Goal: Information Seeking & Learning: Learn about a topic

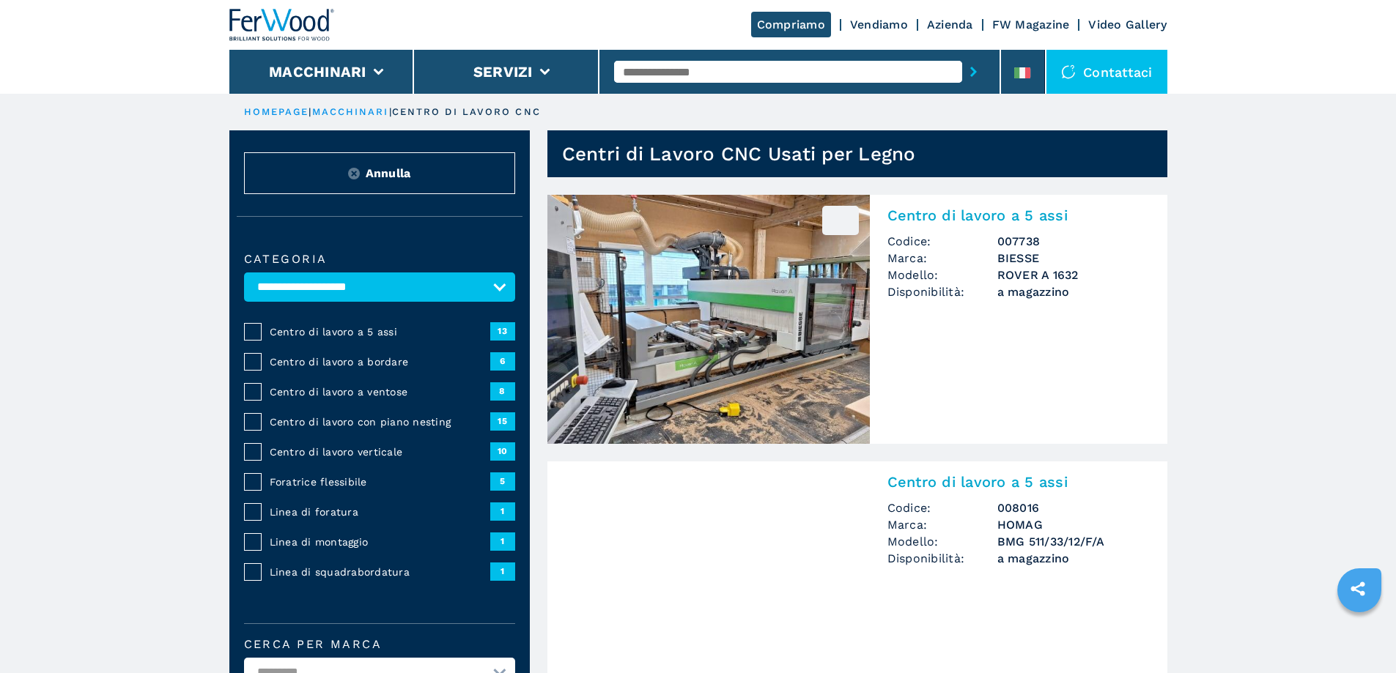
select select "**********"
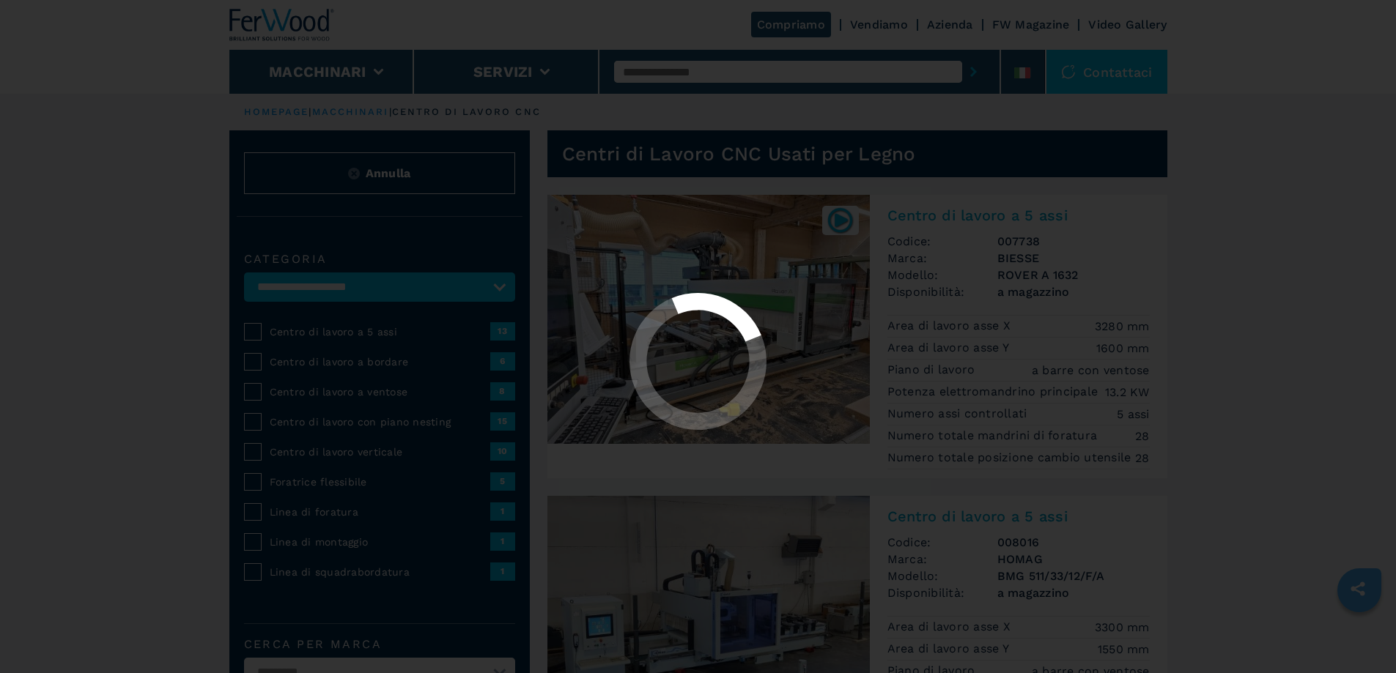
select select "**********"
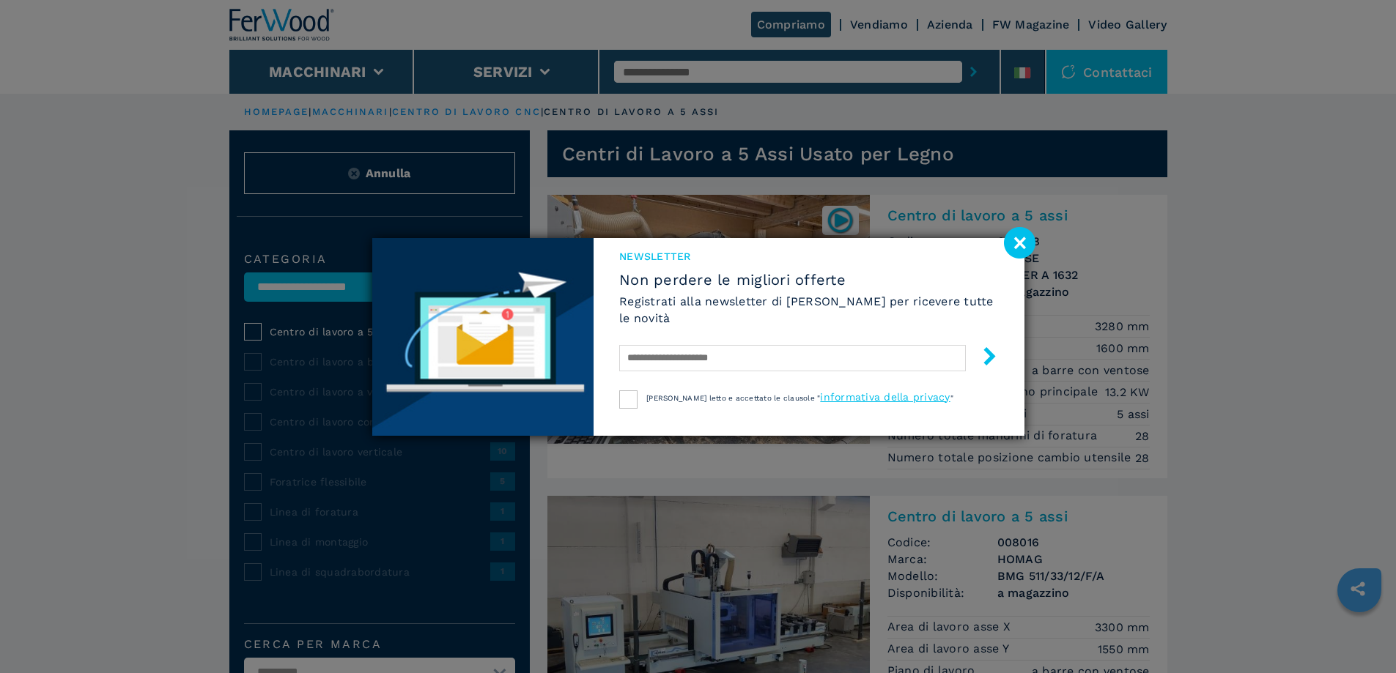
click at [1025, 240] on image at bounding box center [1020, 243] width 32 height 32
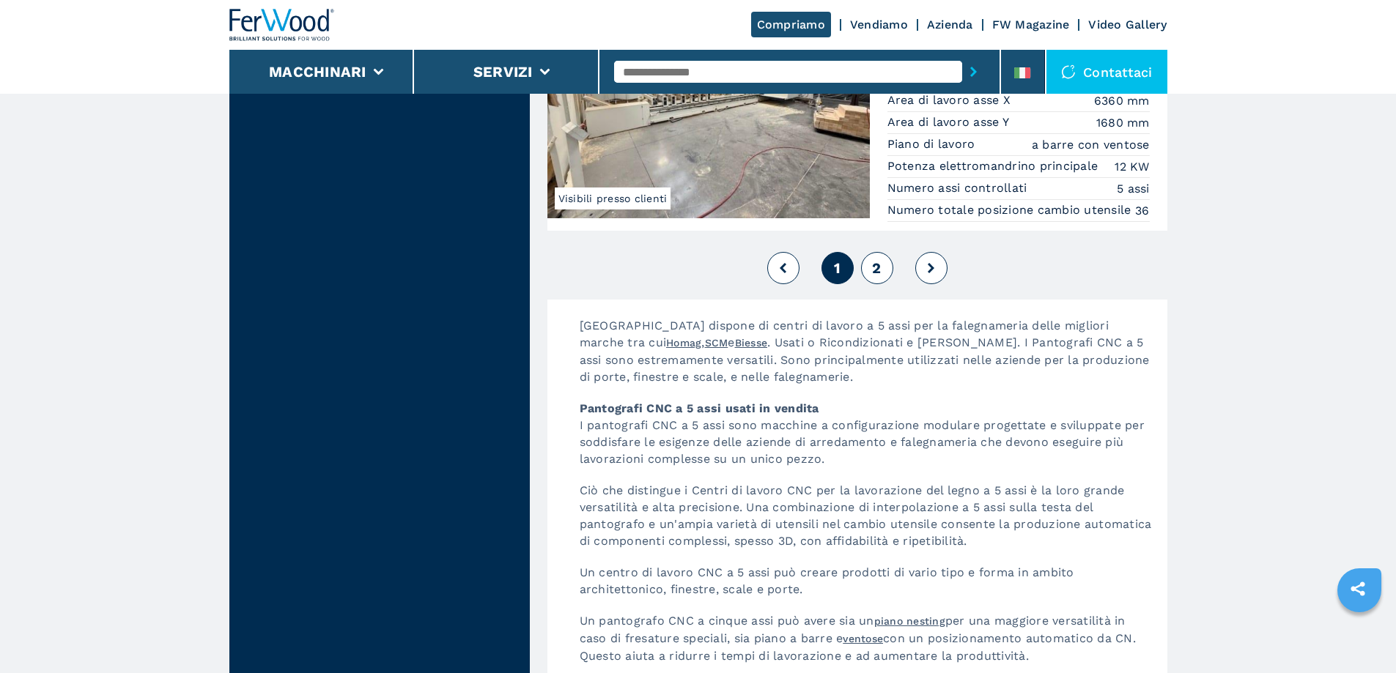
scroll to position [3664, 0]
click at [937, 283] on button at bounding box center [931, 267] width 32 height 32
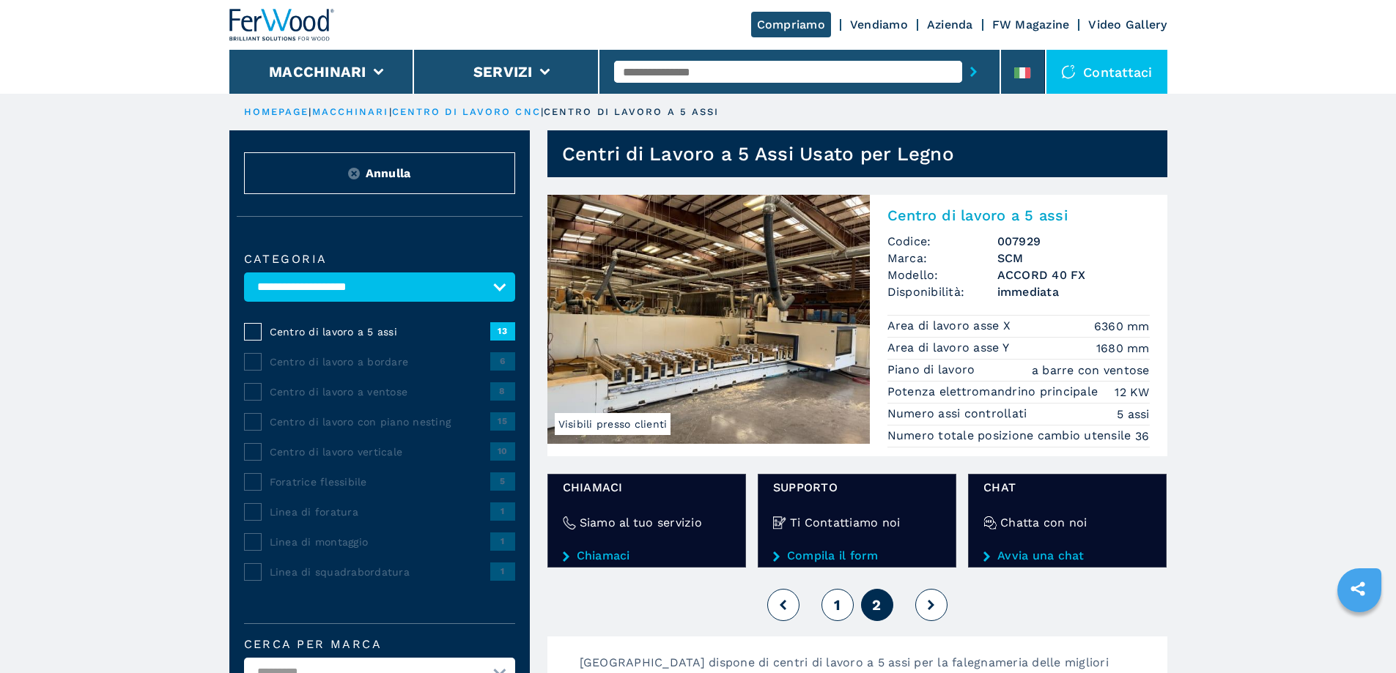
click at [830, 606] on button "1" at bounding box center [838, 605] width 32 height 32
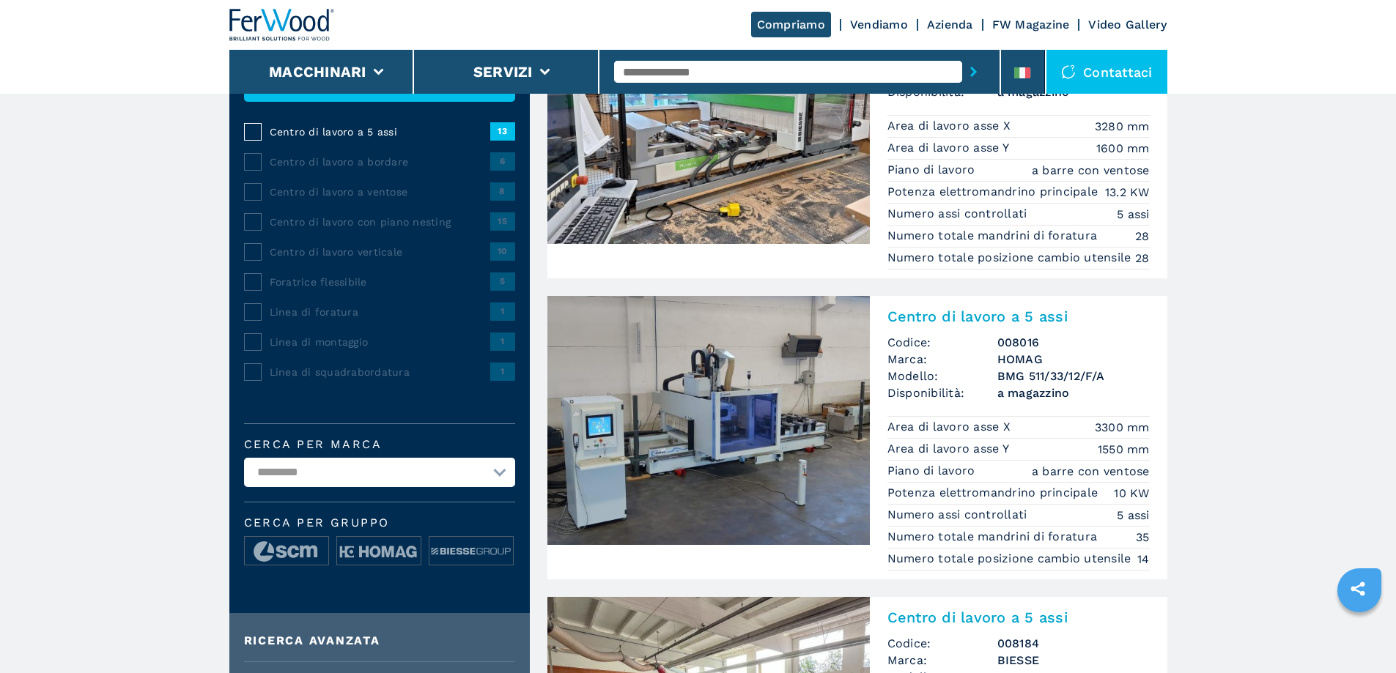
scroll to position [220, 0]
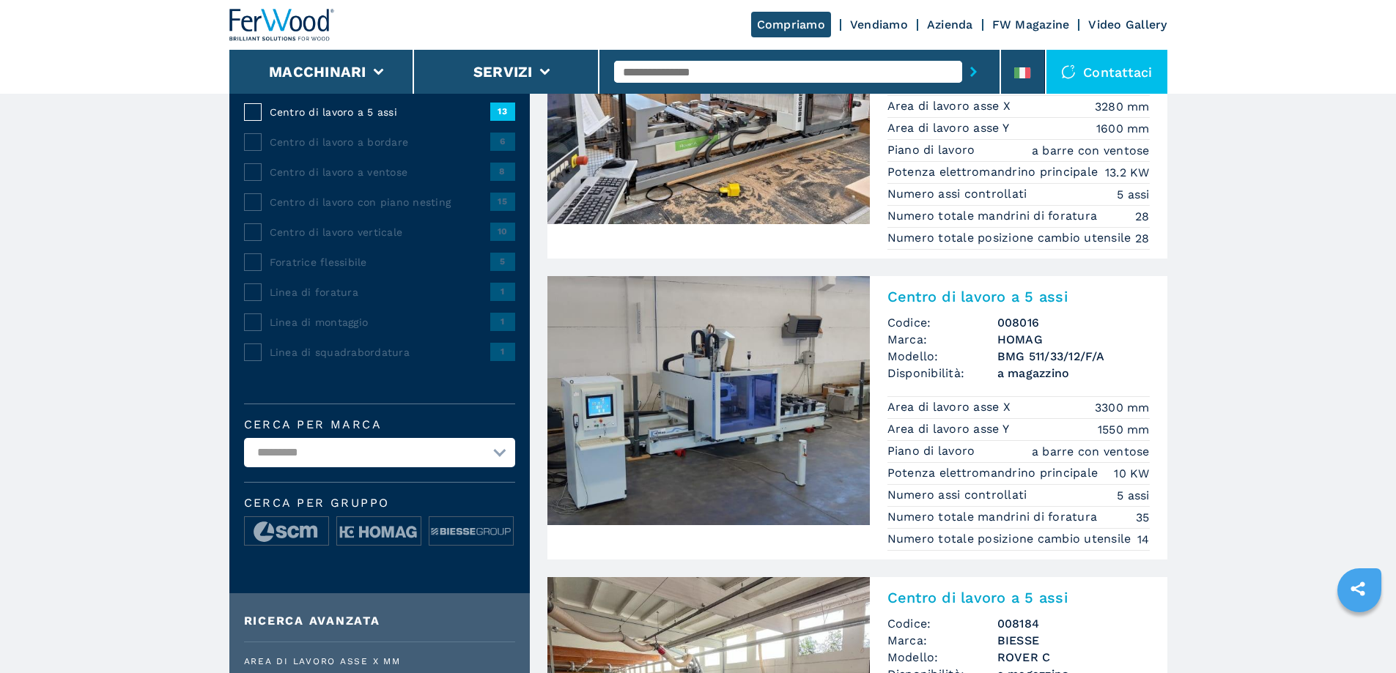
click at [985, 306] on h2 "Centro di lavoro a 5 assi" at bounding box center [1018, 297] width 262 height 18
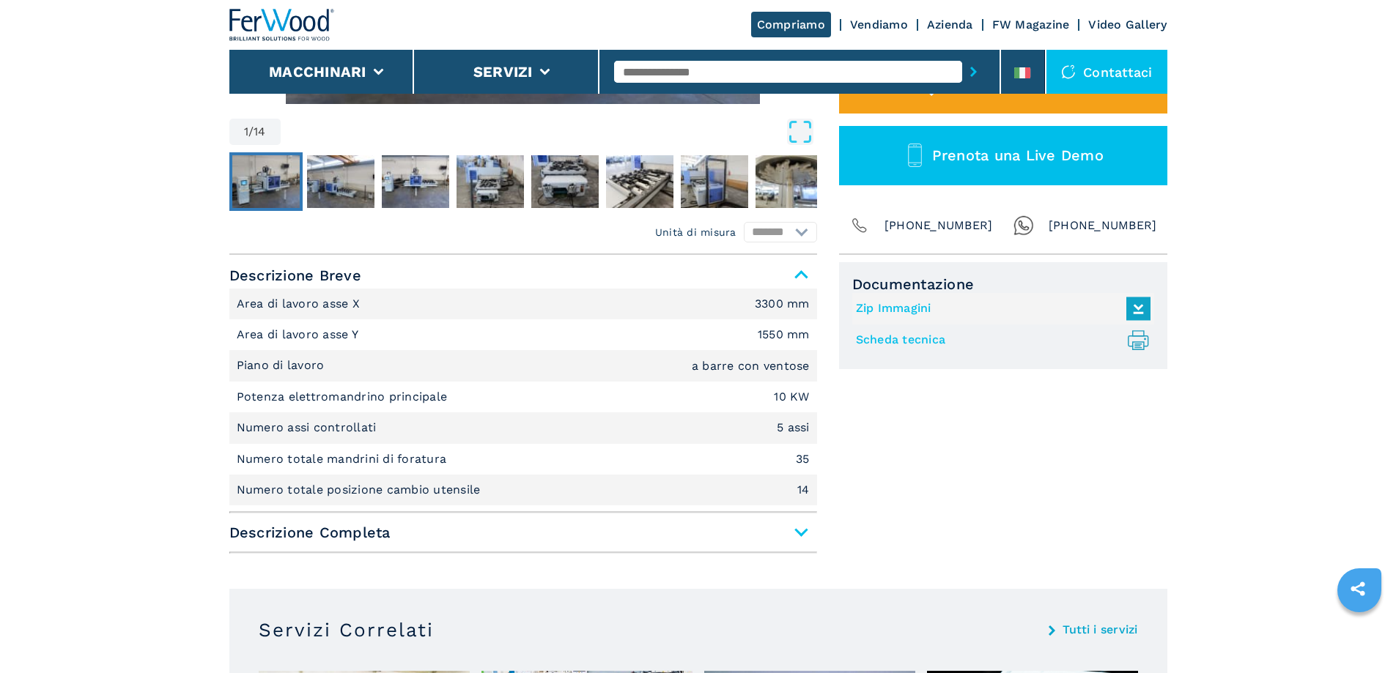
scroll to position [513, 0]
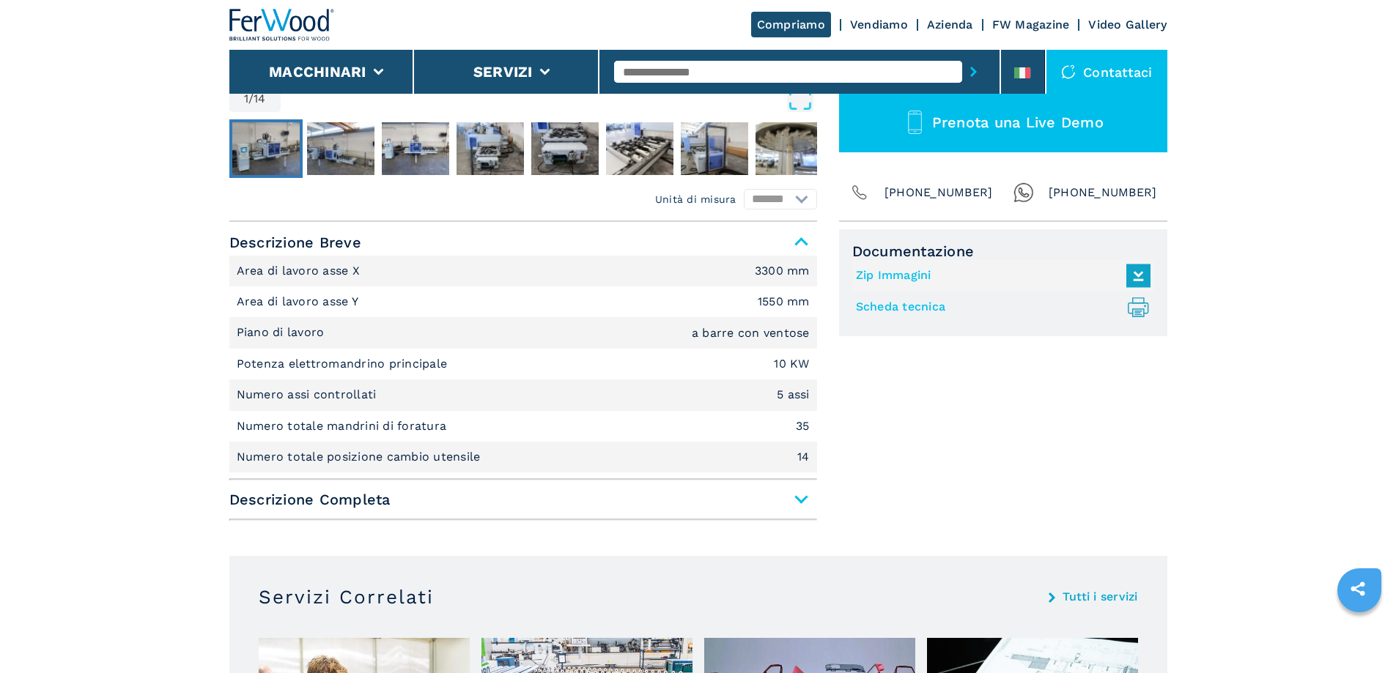
click at [738, 503] on span "Descrizione Completa" at bounding box center [523, 500] width 588 height 26
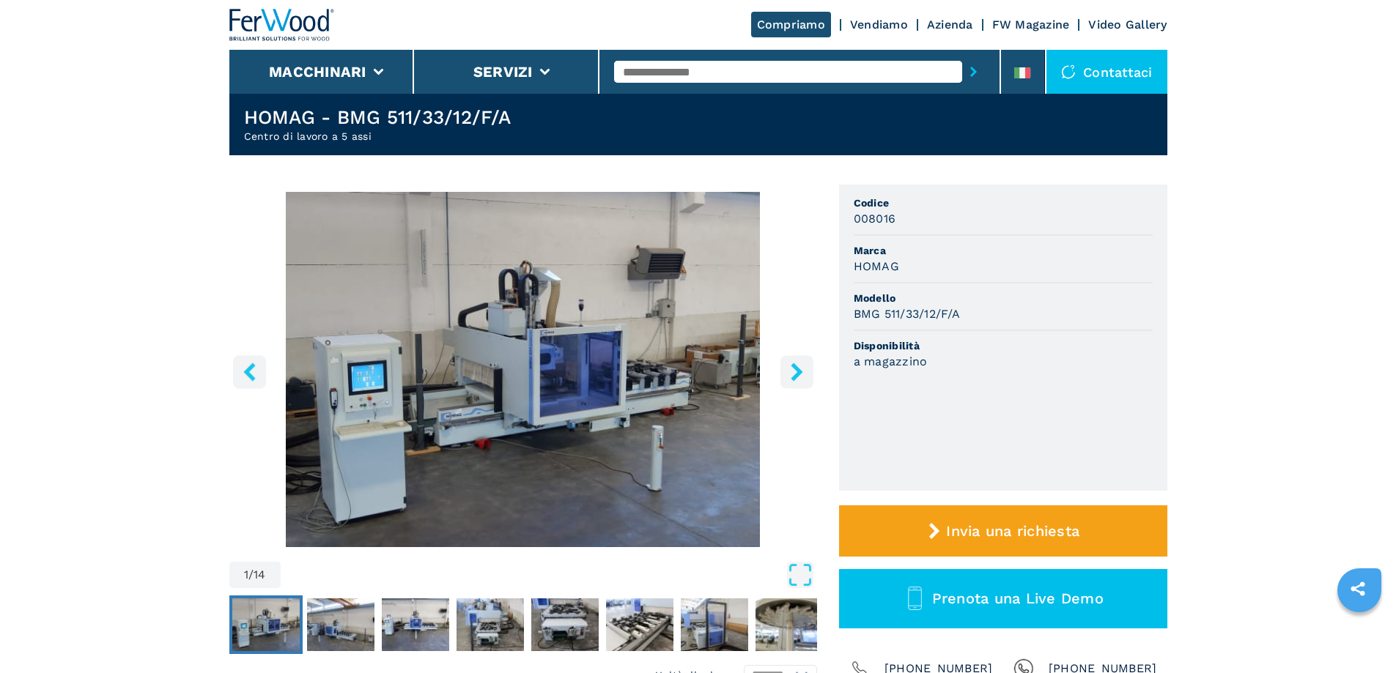
scroll to position [0, 0]
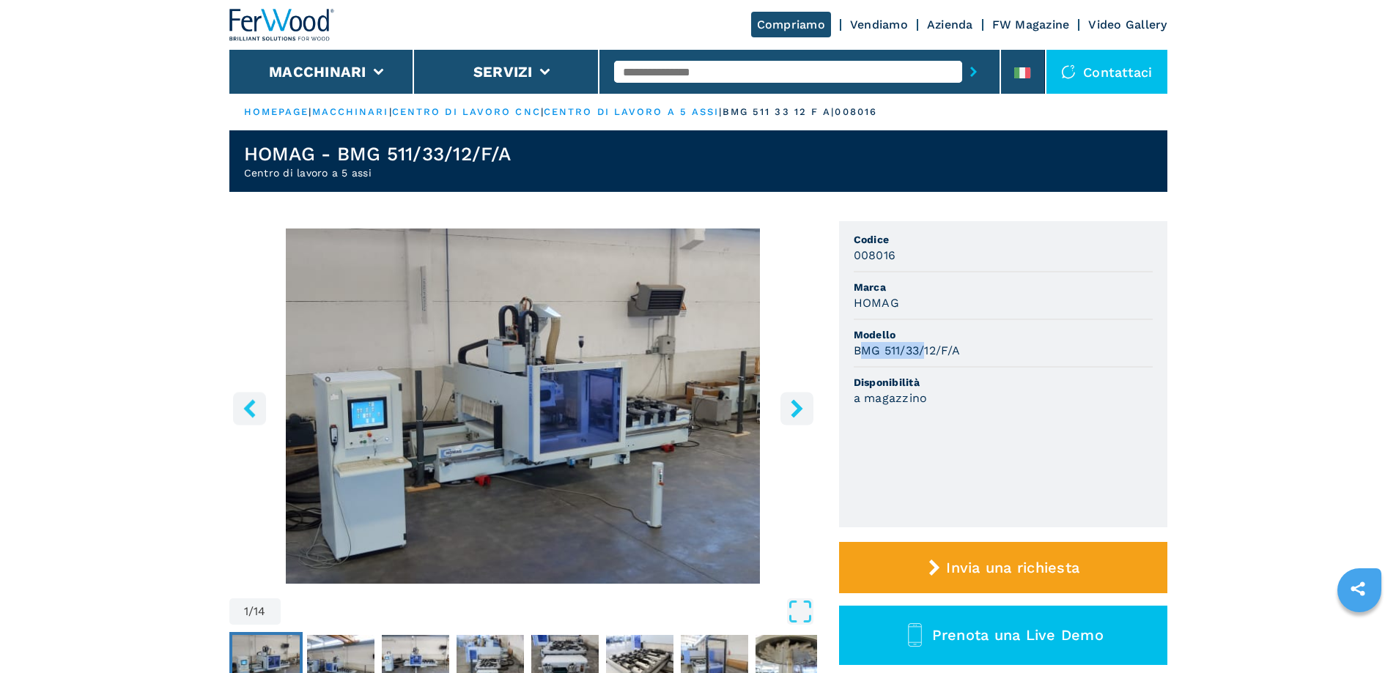
drag, startPoint x: 857, startPoint y: 350, endPoint x: 926, endPoint y: 352, distance: 68.2
click at [926, 352] on h3 "BMG 511/33/12/F/A" at bounding box center [907, 350] width 106 height 17
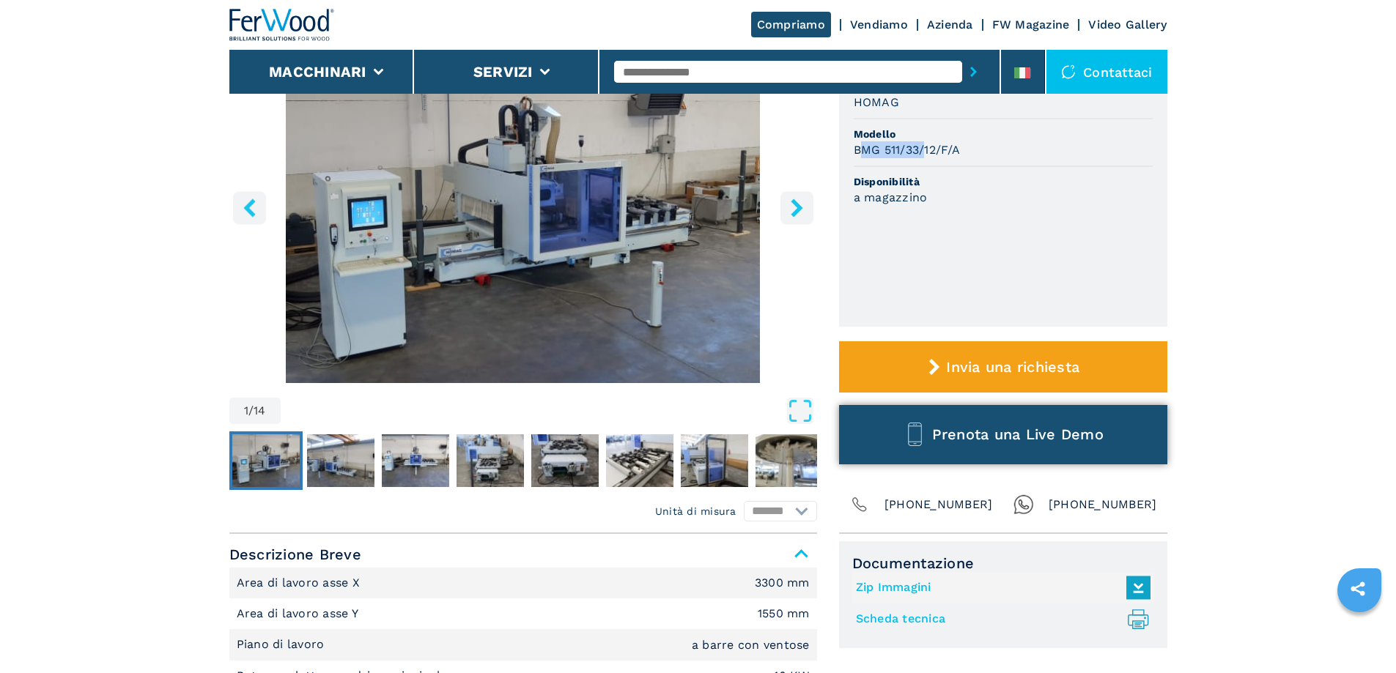
scroll to position [73, 0]
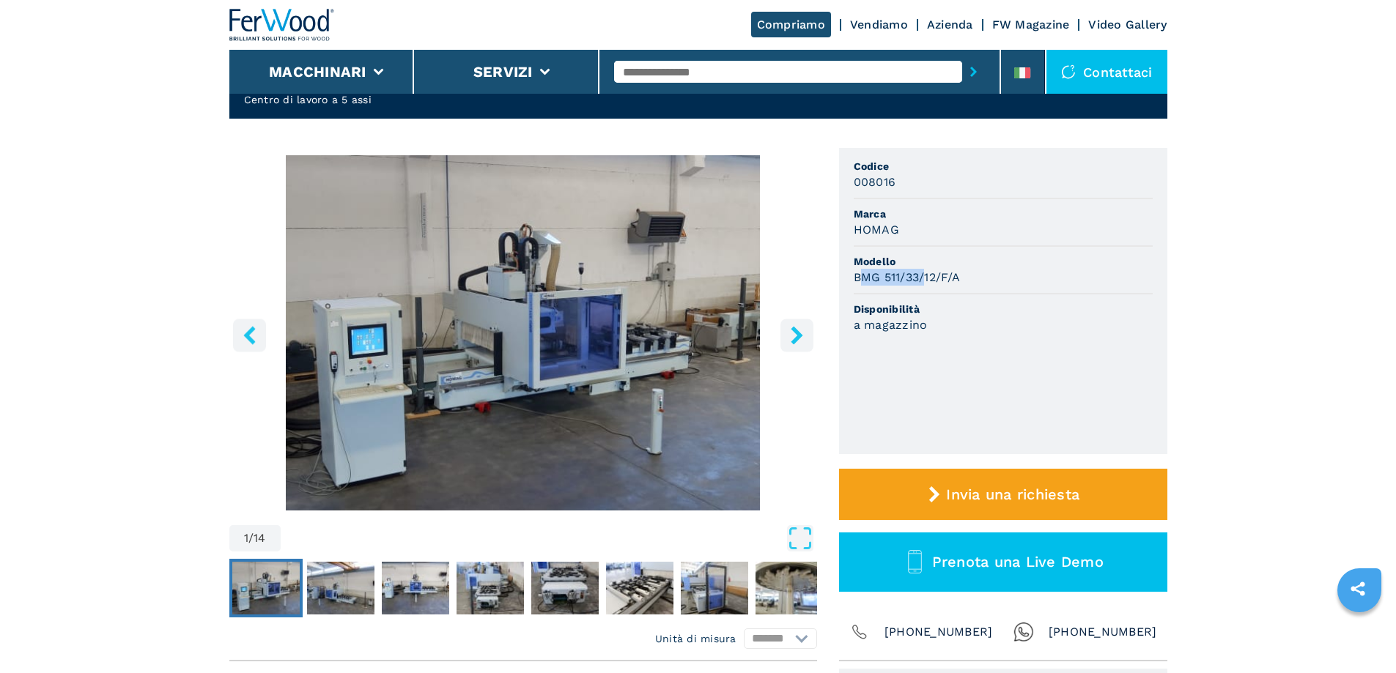
click at [927, 279] on h3 "BMG 511/33/12/F/A" at bounding box center [907, 277] width 106 height 17
drag, startPoint x: 970, startPoint y: 276, endPoint x: 854, endPoint y: 273, distance: 115.8
click at [854, 273] on div "BMG 511/33/12/F/A" at bounding box center [1003, 277] width 299 height 17
click at [805, 236] on img "Go to Slide 1" at bounding box center [523, 332] width 588 height 355
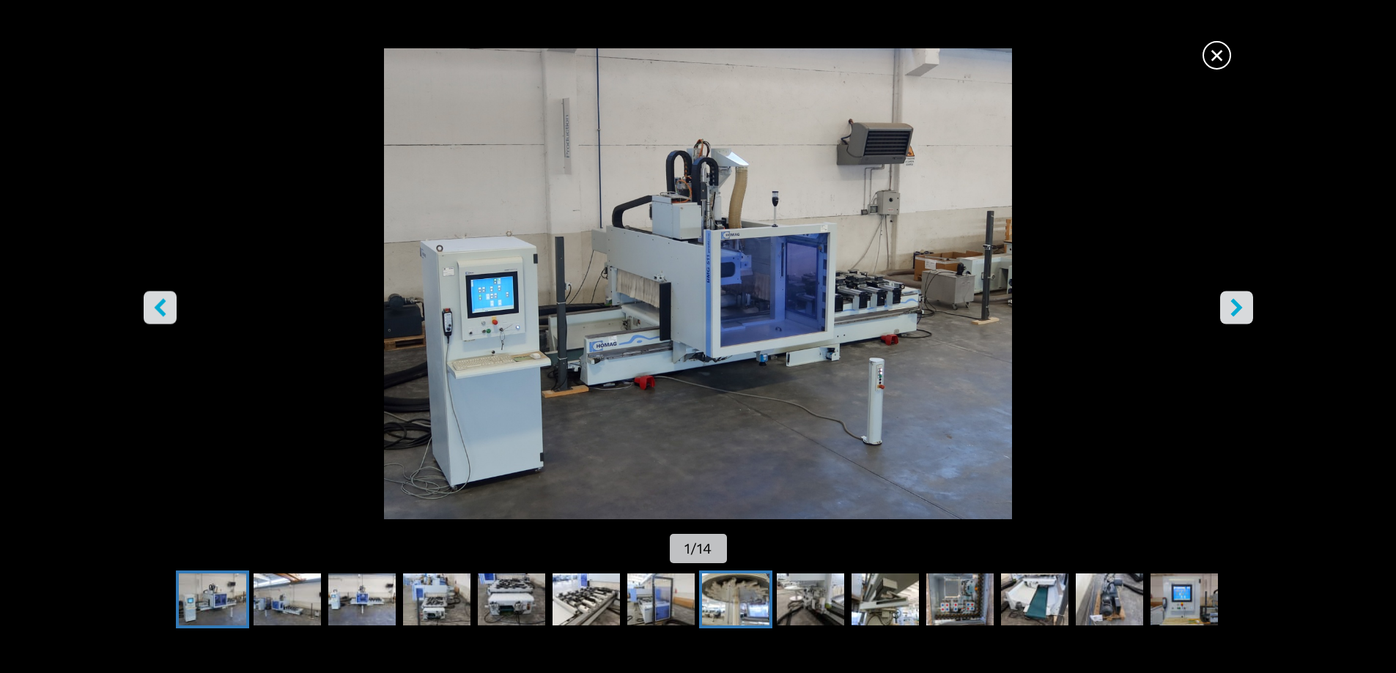
click at [750, 605] on img "Go to Slide 8" at bounding box center [735, 600] width 67 height 53
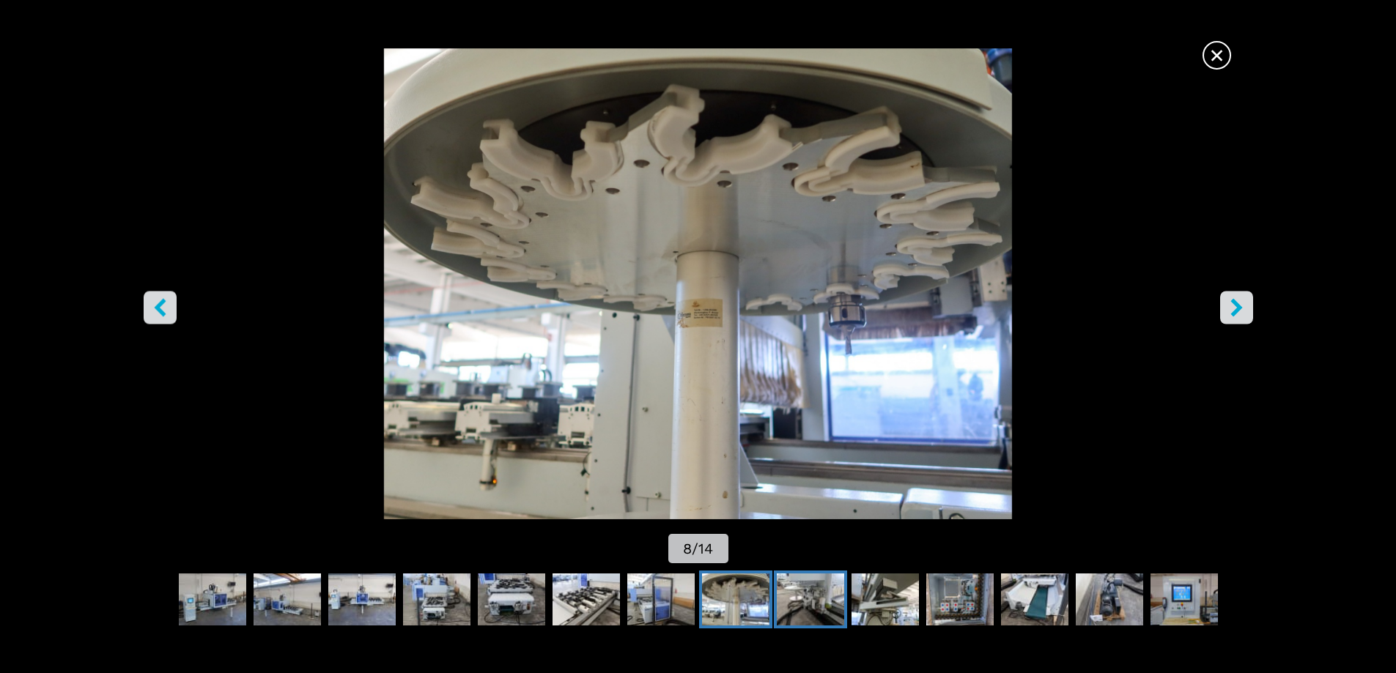
click at [789, 617] on img "Go to Slide 9" at bounding box center [810, 600] width 67 height 53
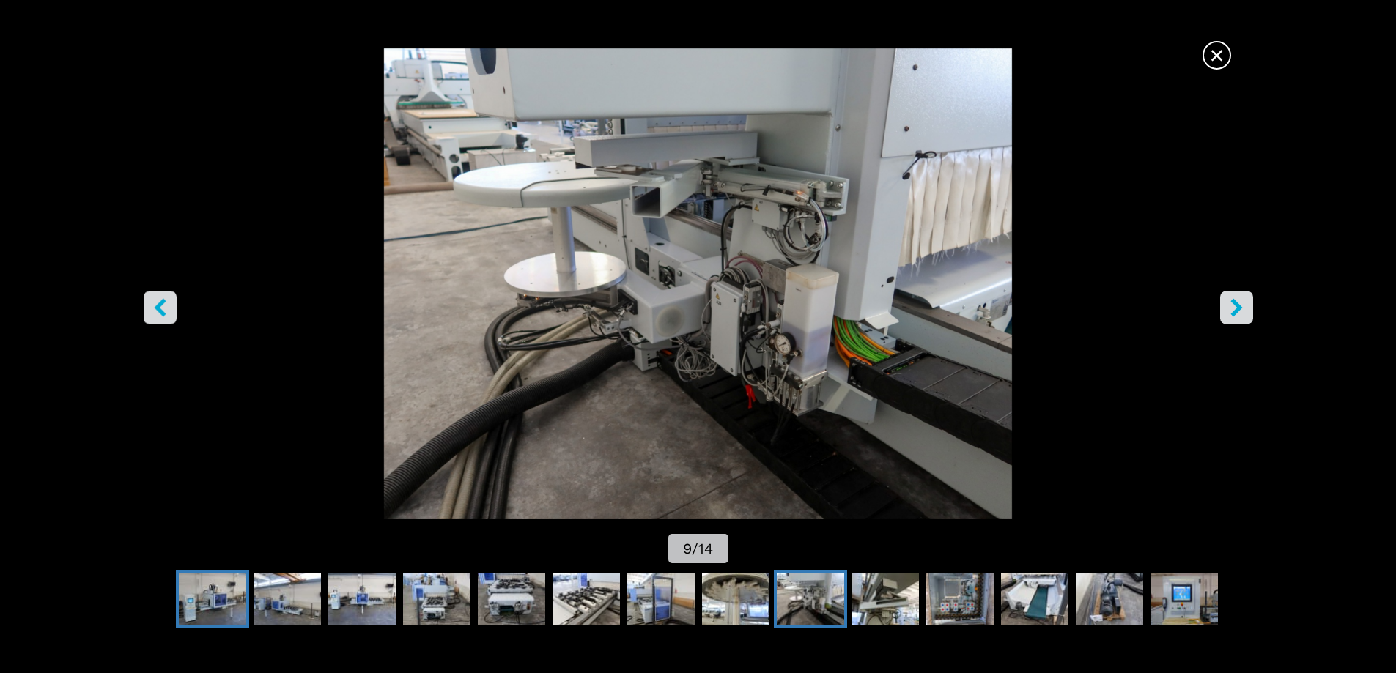
click at [235, 599] on img "Go to Slide 1" at bounding box center [212, 600] width 67 height 53
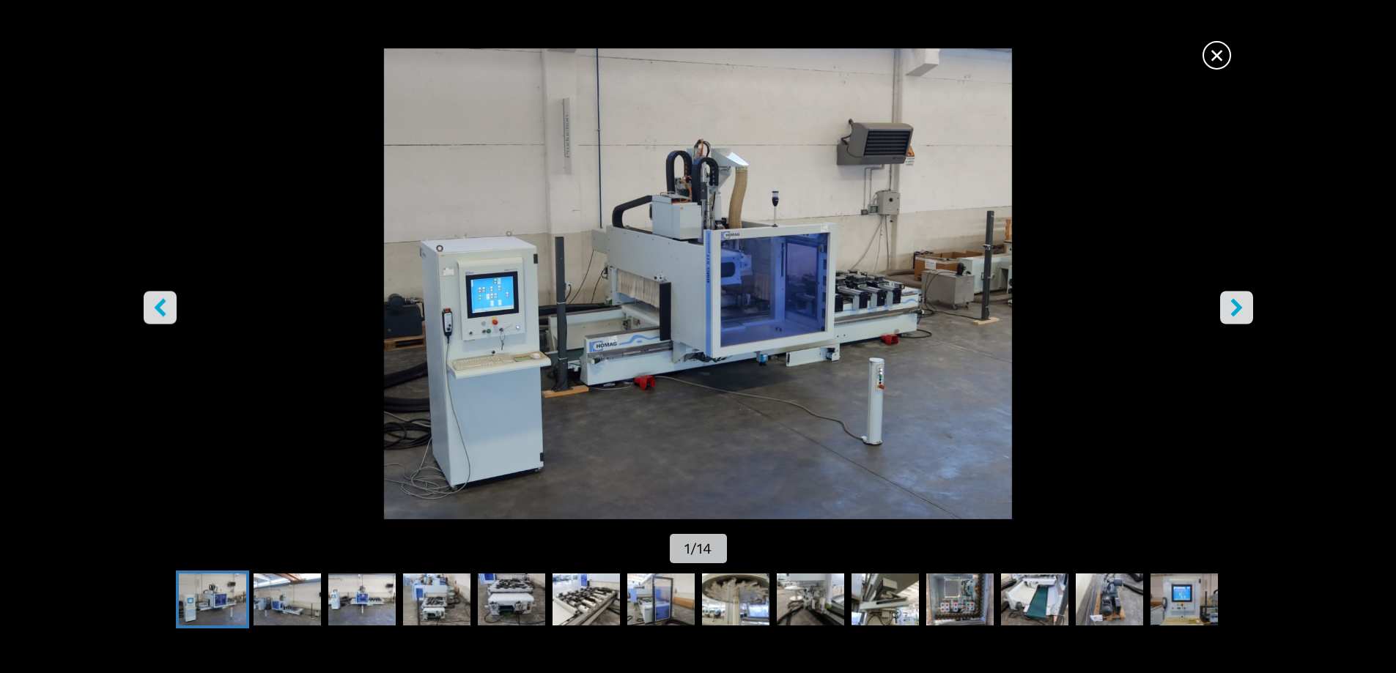
click at [1236, 303] on icon "right-button" at bounding box center [1236, 307] width 12 height 18
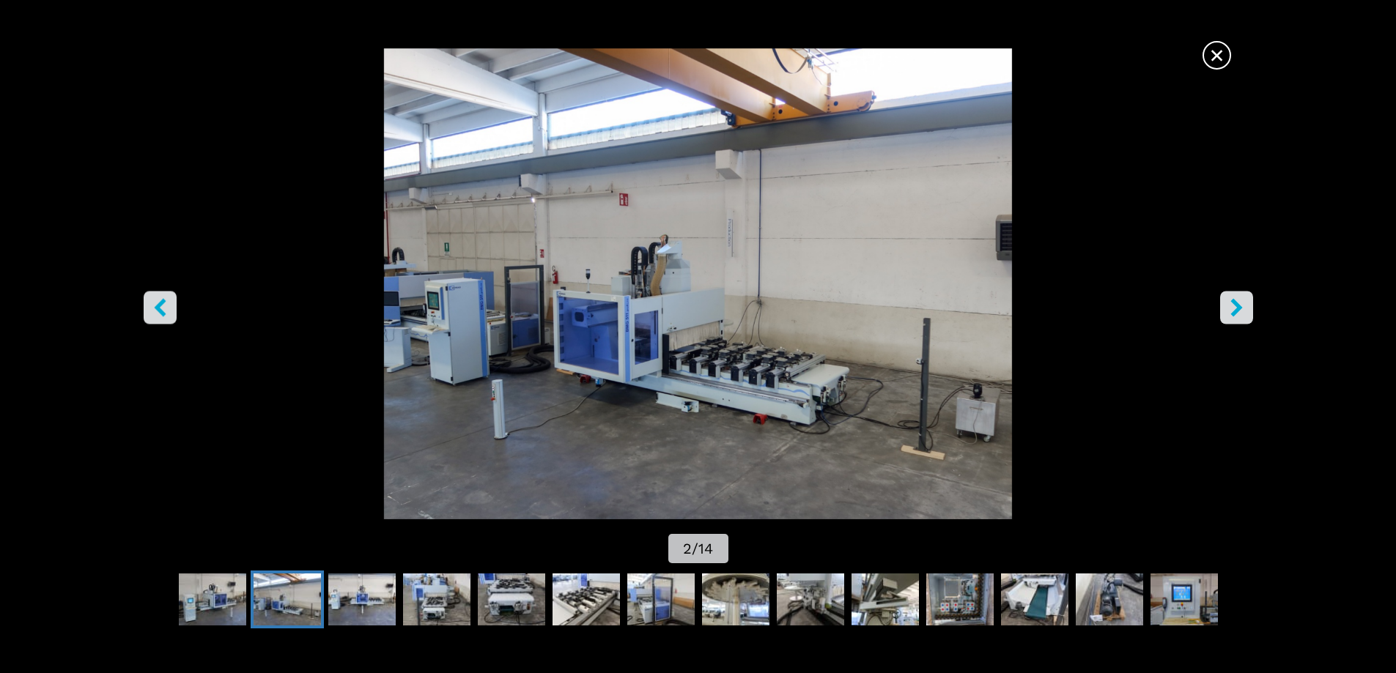
click at [1236, 303] on icon "right-button" at bounding box center [1236, 307] width 12 height 18
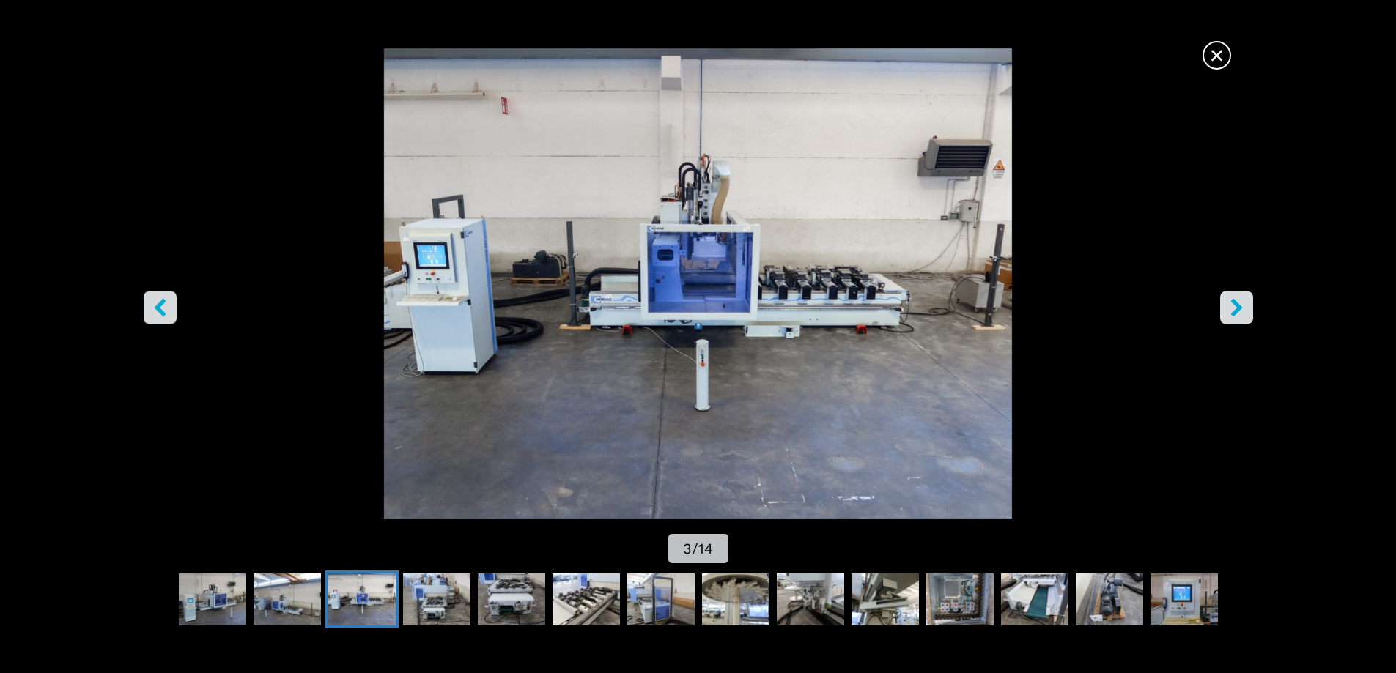
click at [1236, 303] on icon "right-button" at bounding box center [1236, 307] width 12 height 18
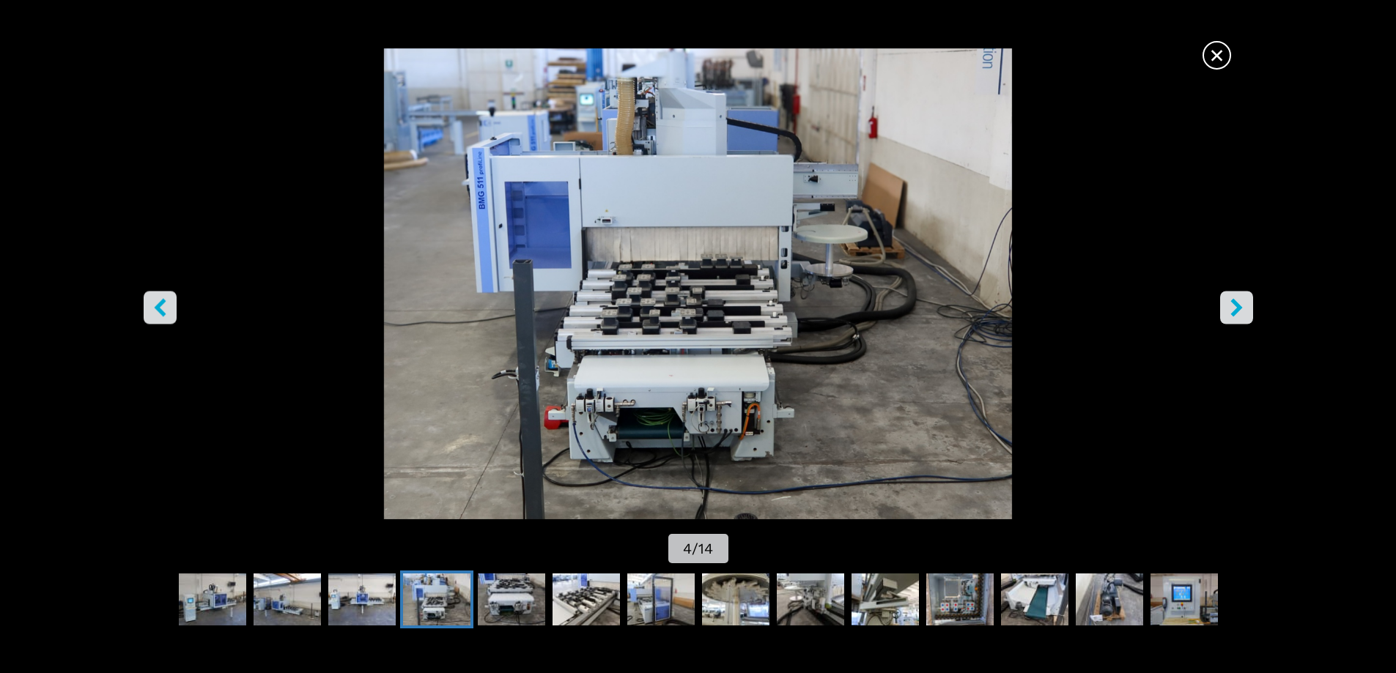
click at [1236, 303] on icon "right-button" at bounding box center [1236, 307] width 12 height 18
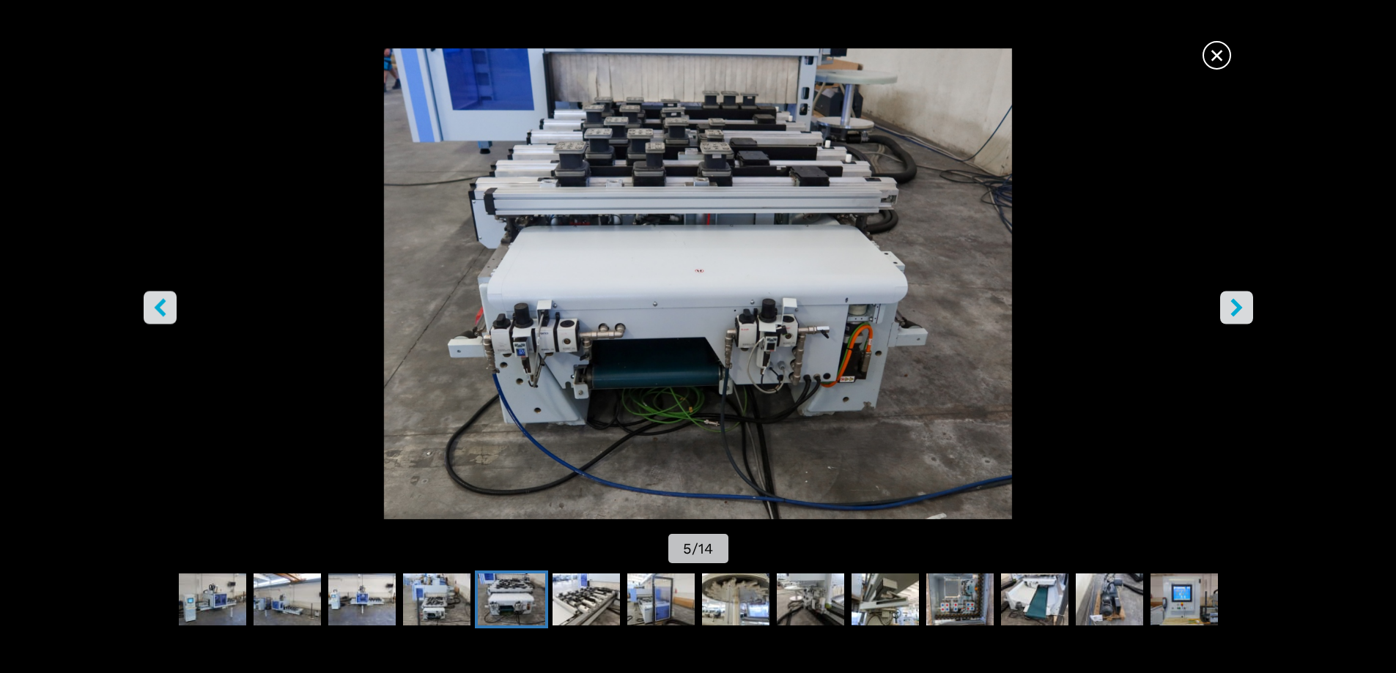
click at [1236, 303] on icon "right-button" at bounding box center [1236, 307] width 12 height 18
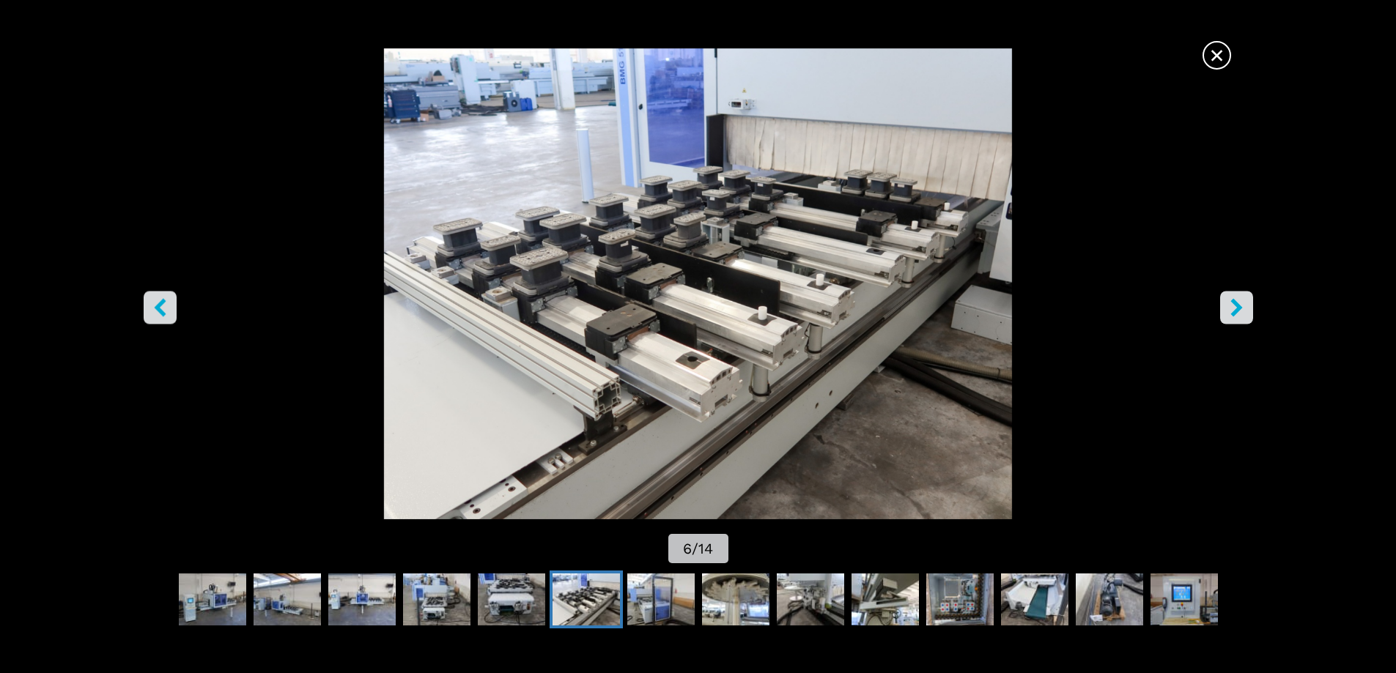
click at [1238, 300] on icon "right-button" at bounding box center [1237, 307] width 18 height 18
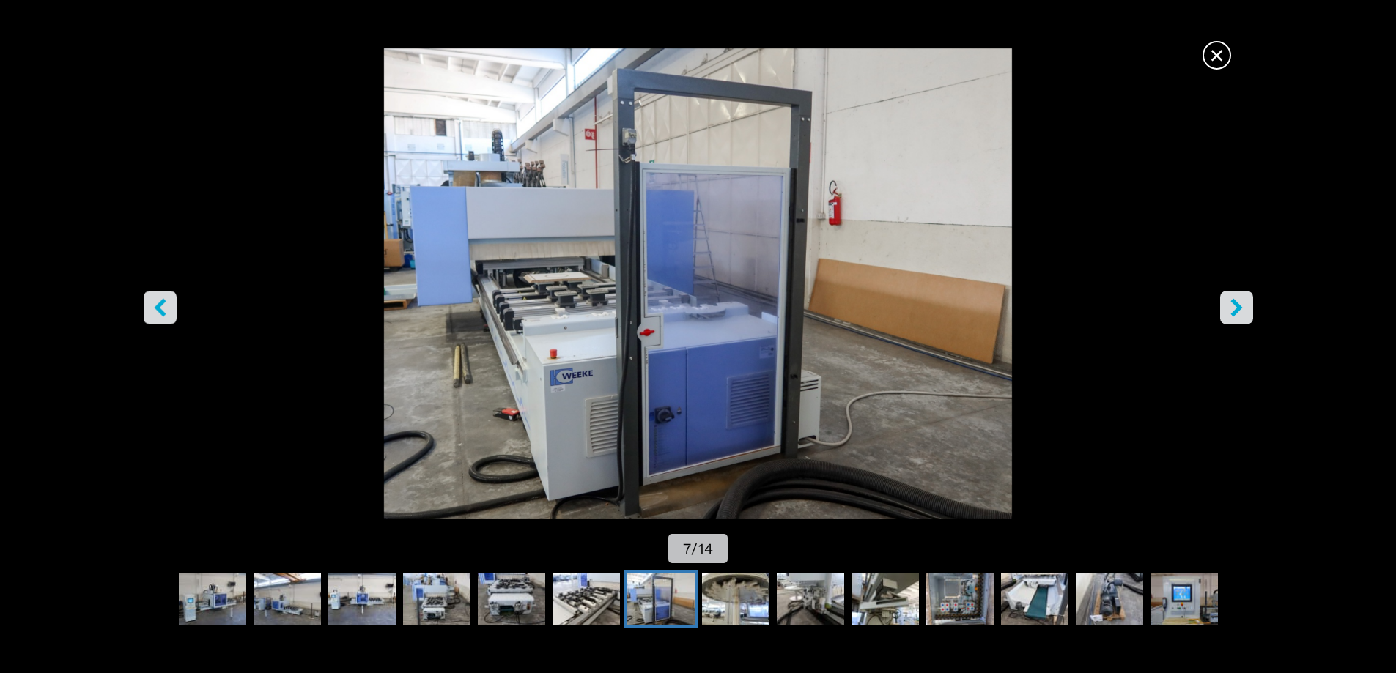
click at [1237, 300] on icon "right-button" at bounding box center [1237, 307] width 18 height 18
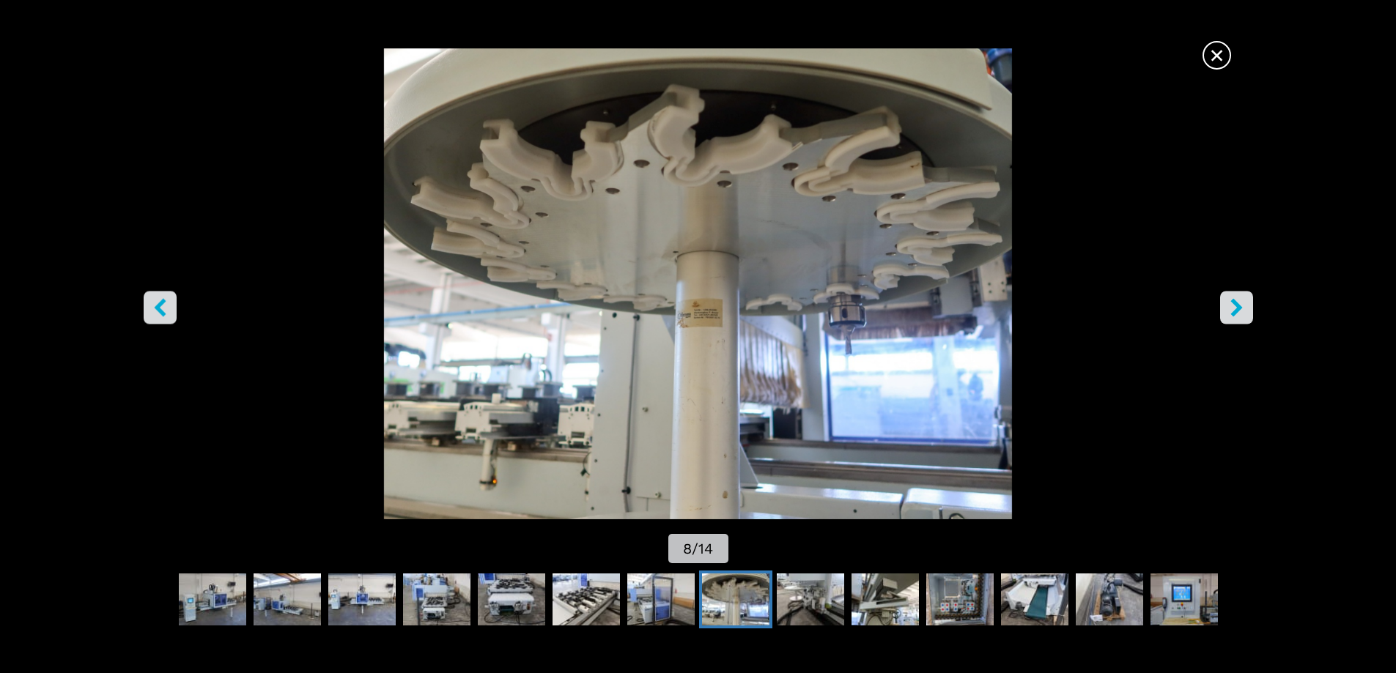
click at [1237, 300] on icon "right-button" at bounding box center [1237, 307] width 18 height 18
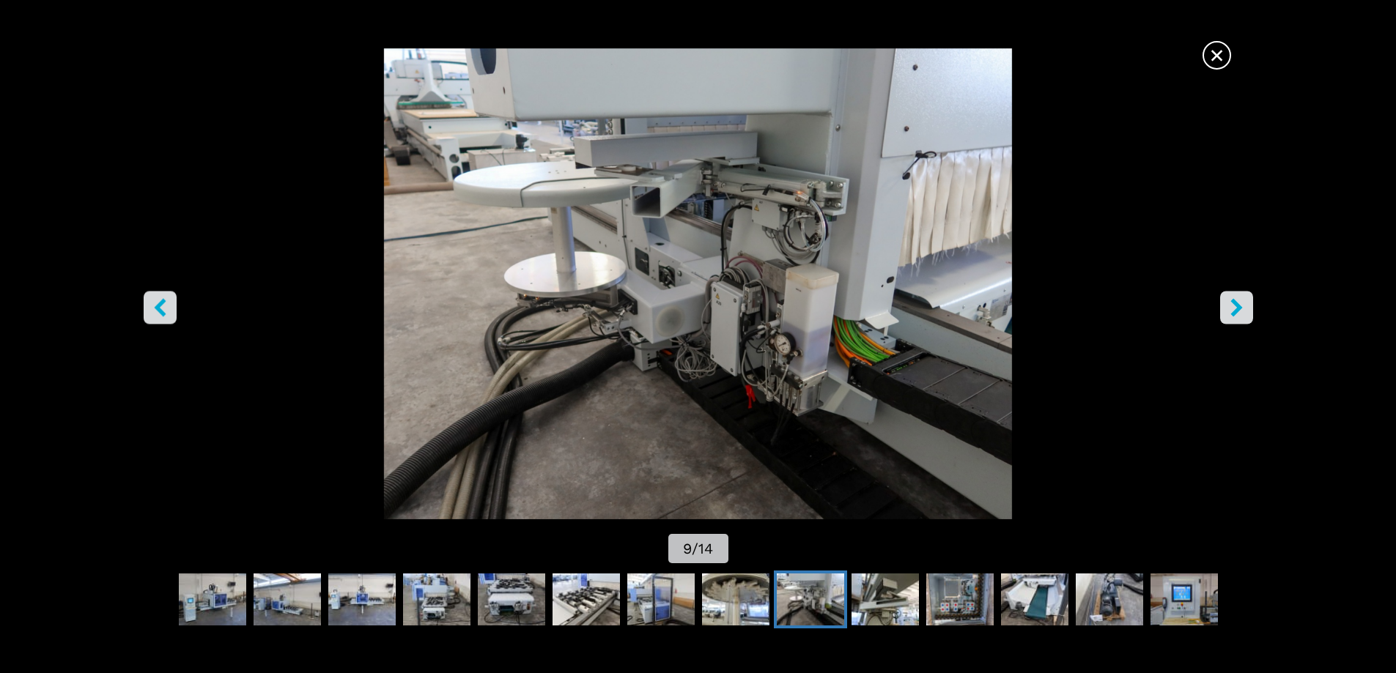
click at [1236, 299] on icon "right-button" at bounding box center [1237, 307] width 18 height 18
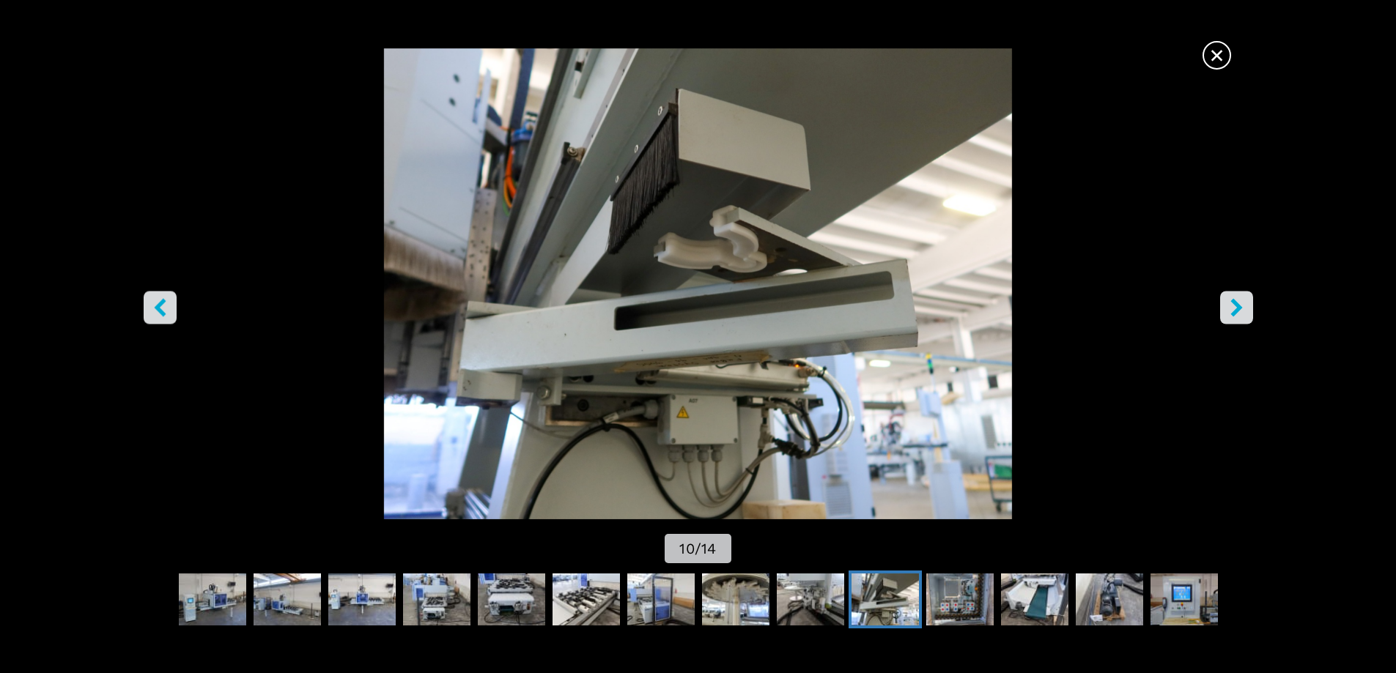
click at [1236, 299] on icon "right-button" at bounding box center [1237, 307] width 18 height 18
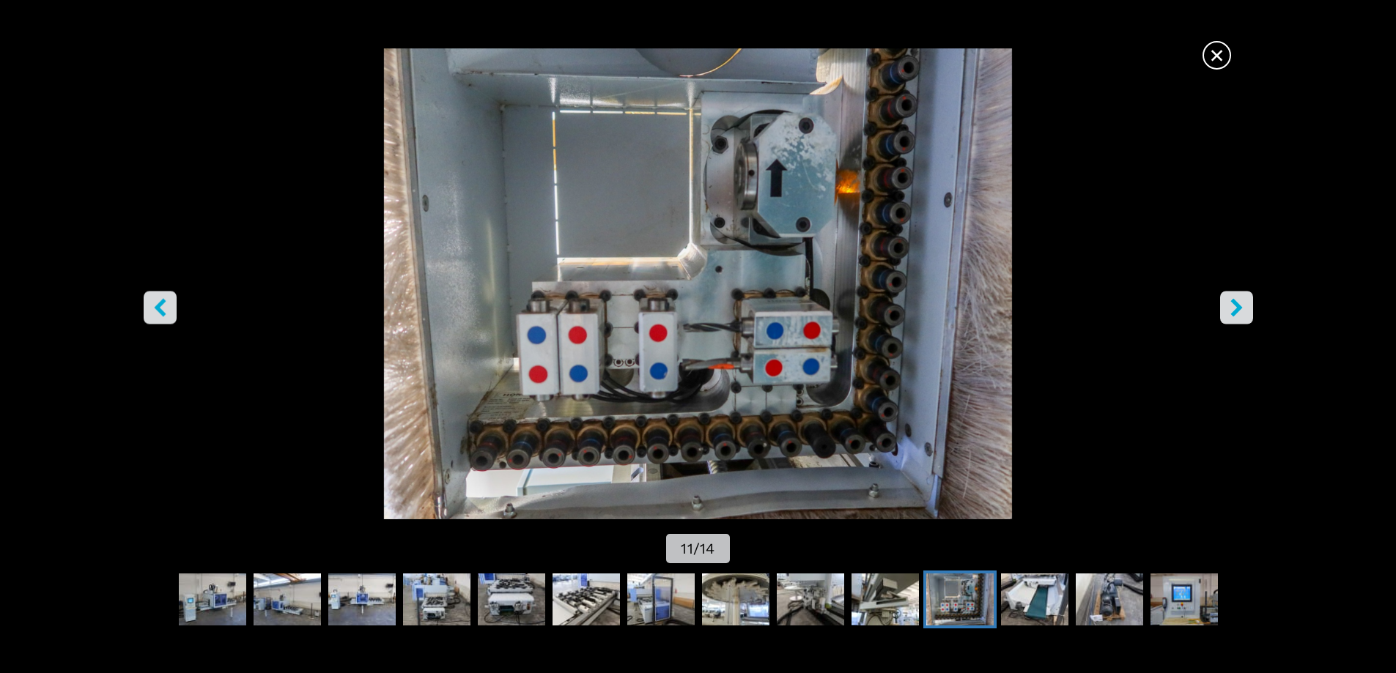
click at [1236, 299] on icon "right-button" at bounding box center [1237, 307] width 18 height 18
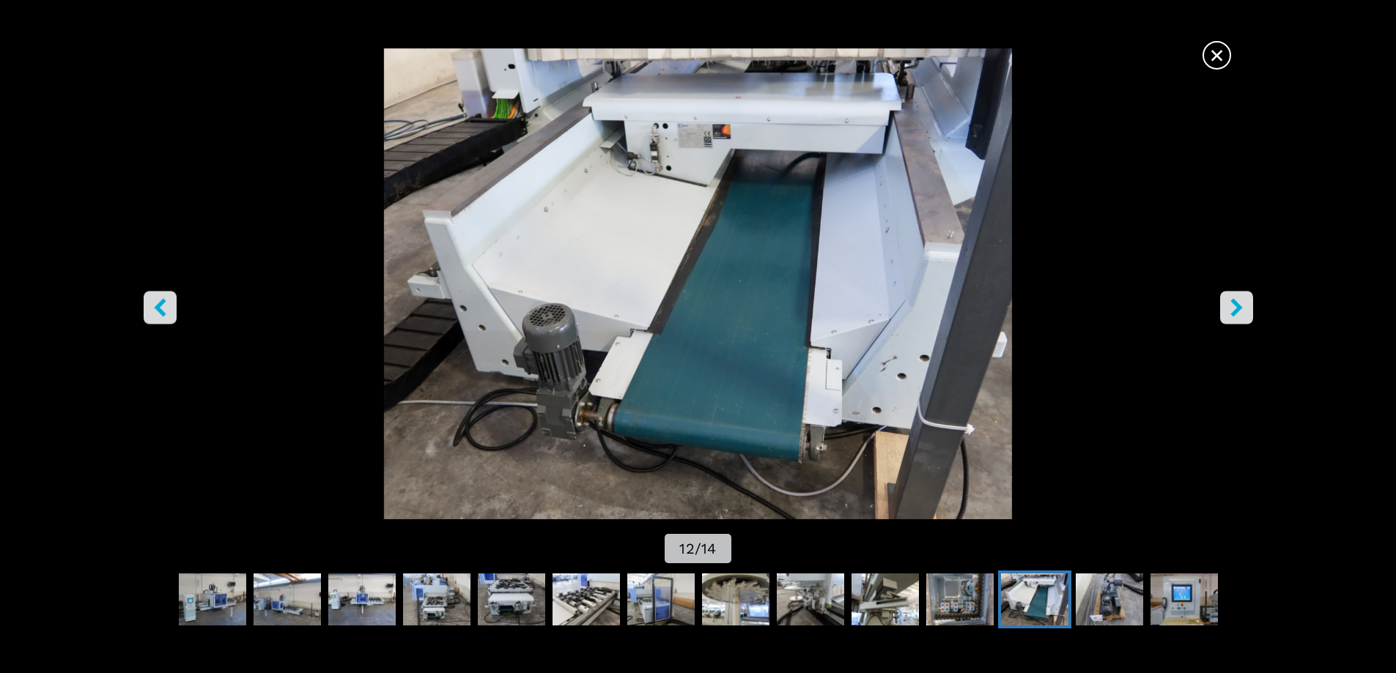
click at [1236, 299] on icon "right-button" at bounding box center [1237, 307] width 18 height 18
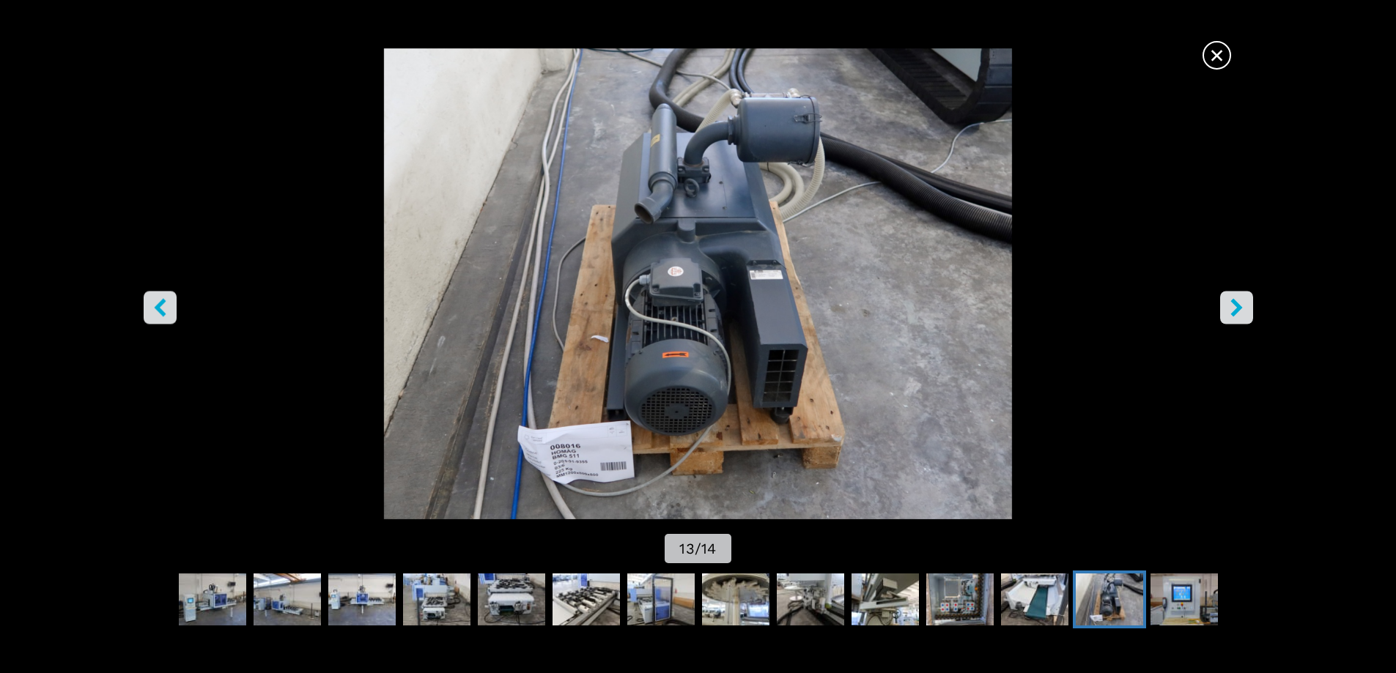
click at [1239, 296] on button "right-button" at bounding box center [1236, 307] width 33 height 33
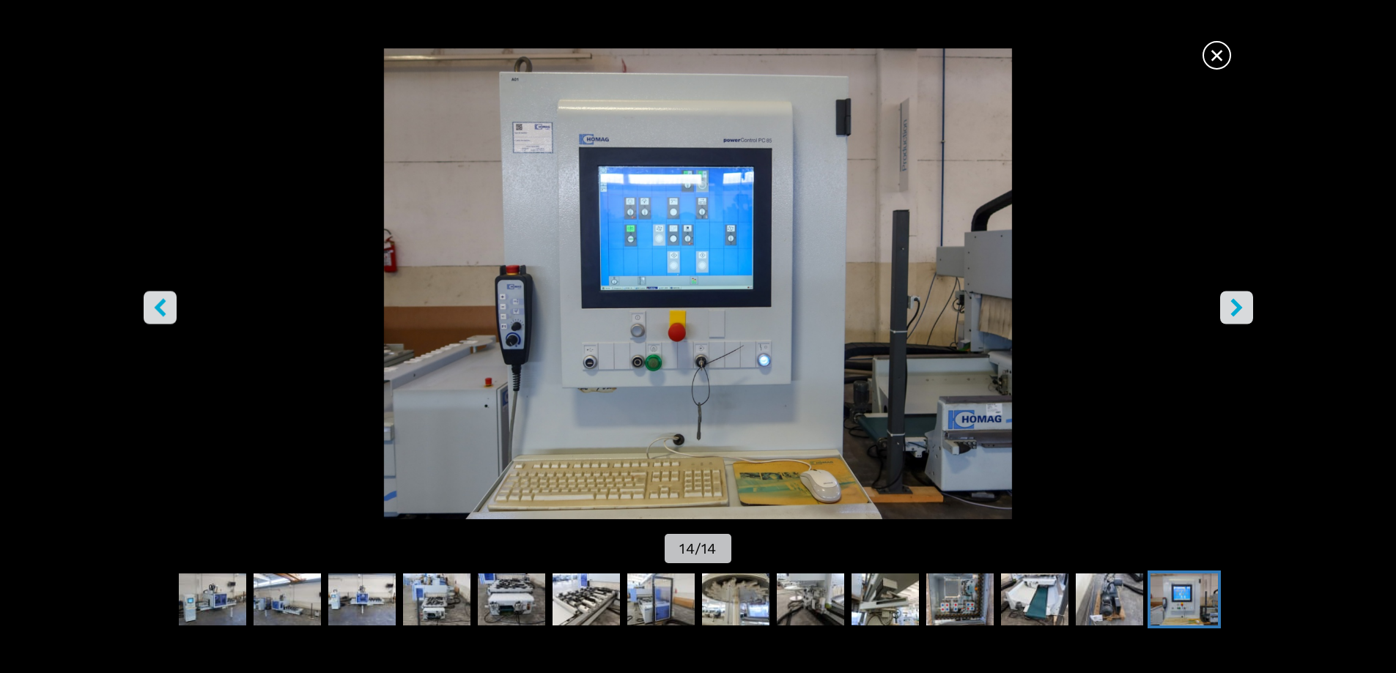
click at [1239, 296] on button "right-button" at bounding box center [1236, 307] width 33 height 33
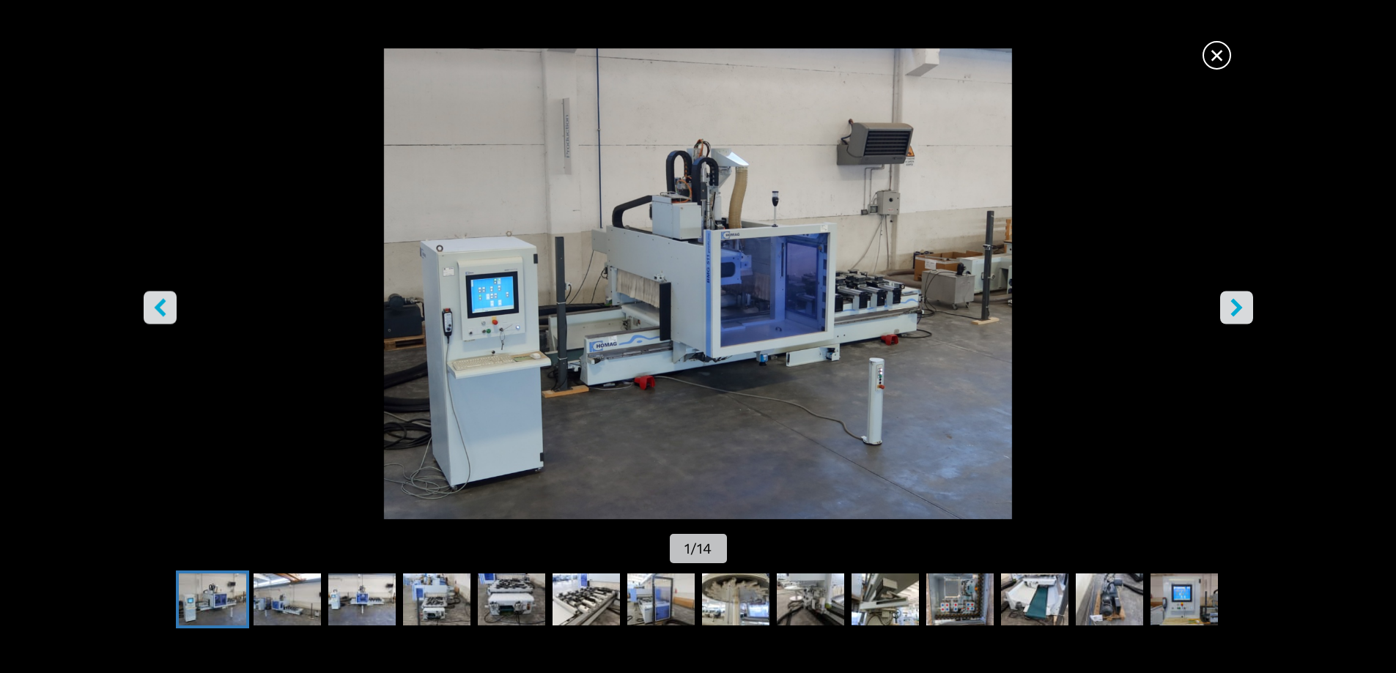
click at [1239, 296] on button "right-button" at bounding box center [1236, 307] width 33 height 33
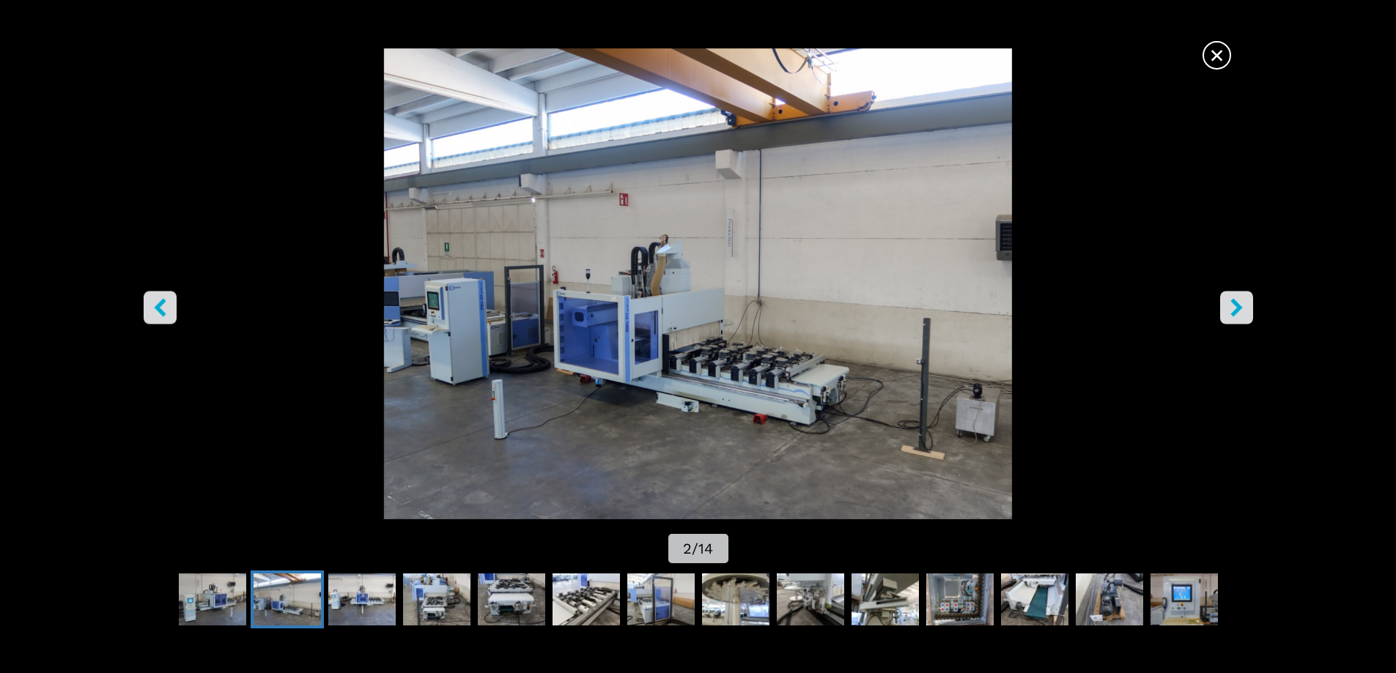
scroll to position [440, 0]
click at [1217, 64] on span "×" at bounding box center [1217, 53] width 26 height 26
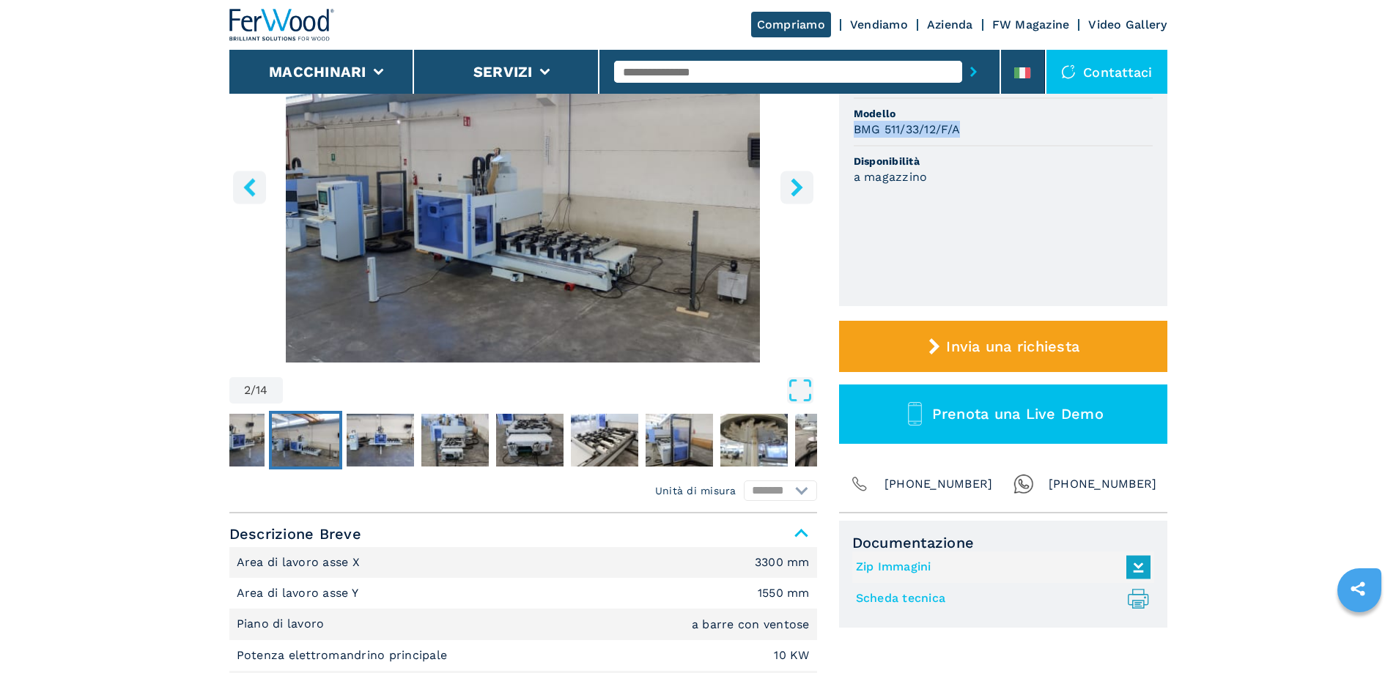
scroll to position [220, 0]
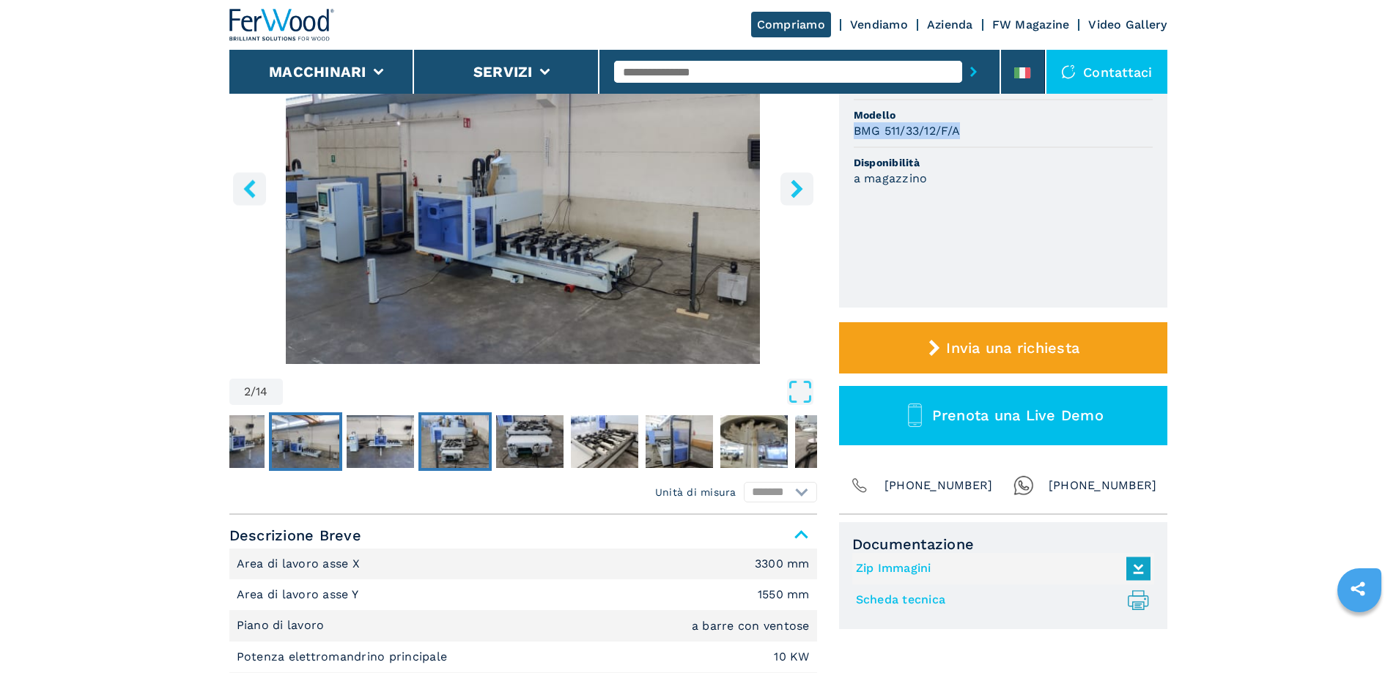
click at [458, 442] on img "Go to Slide 4" at bounding box center [454, 442] width 67 height 53
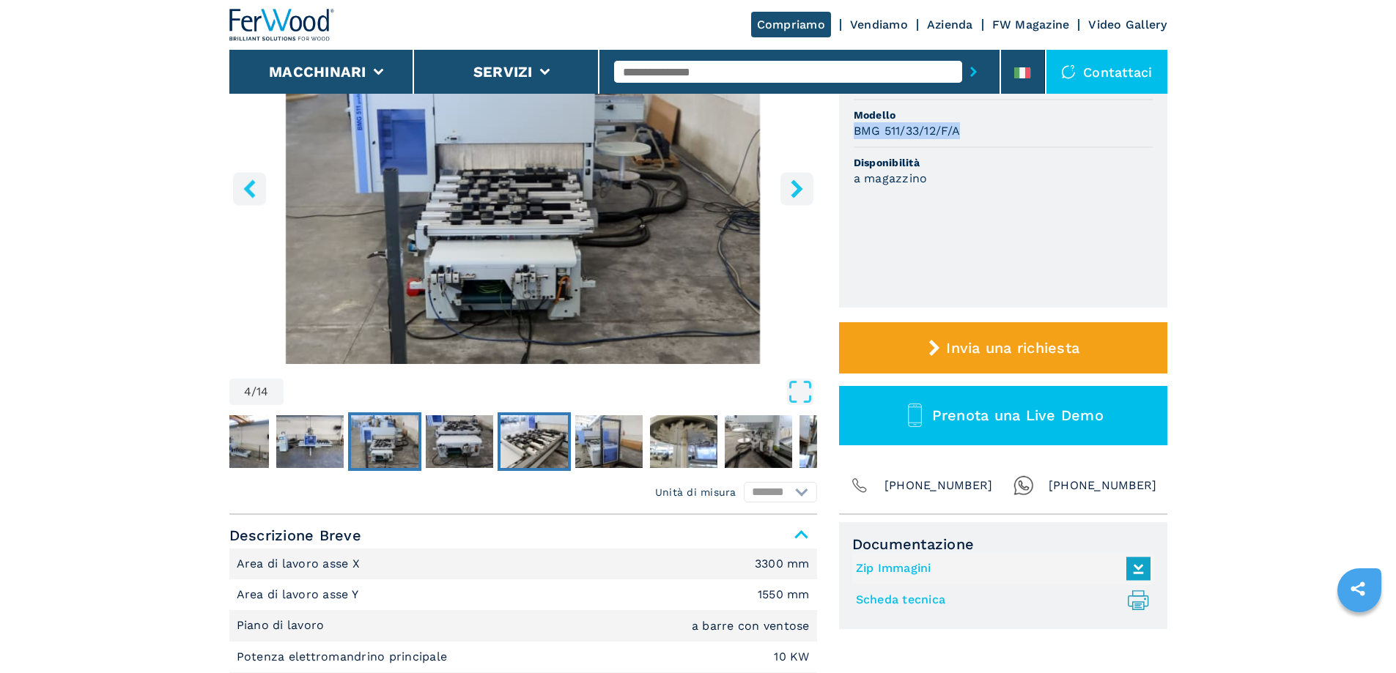
click at [523, 435] on img "Go to Slide 6" at bounding box center [534, 442] width 67 height 53
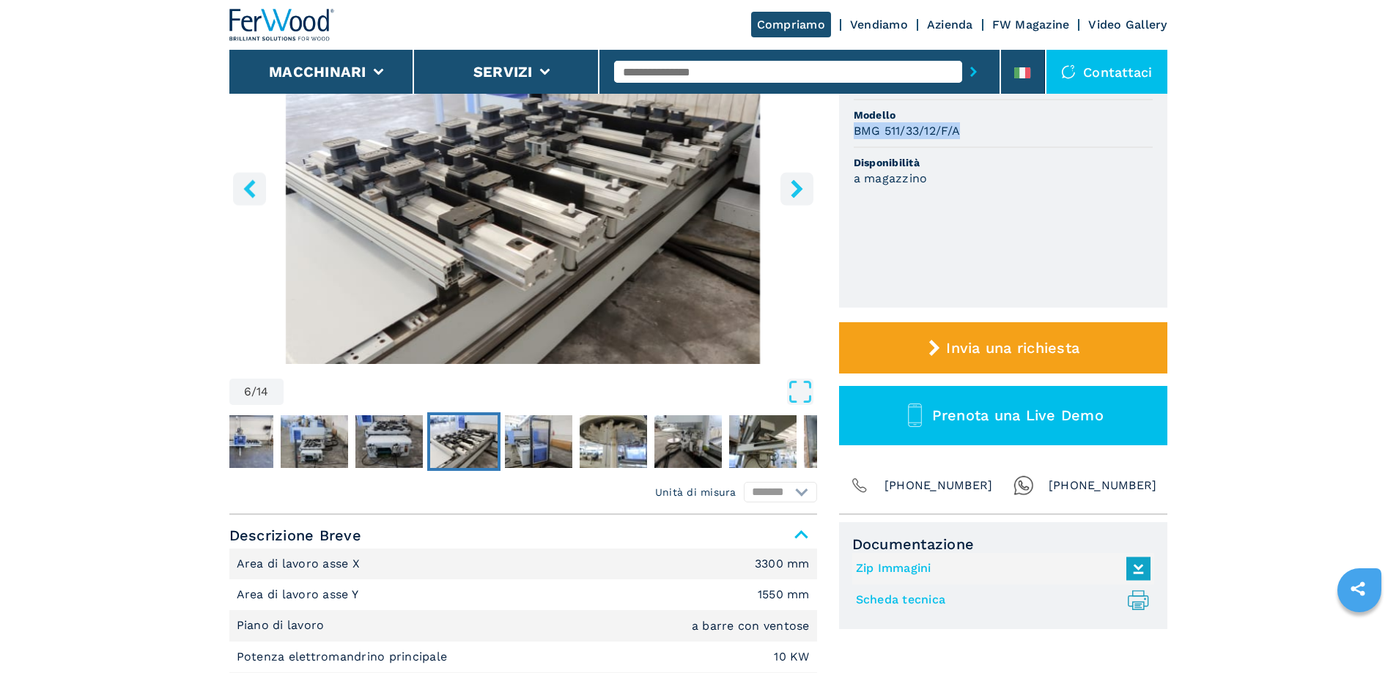
scroll to position [0, 0]
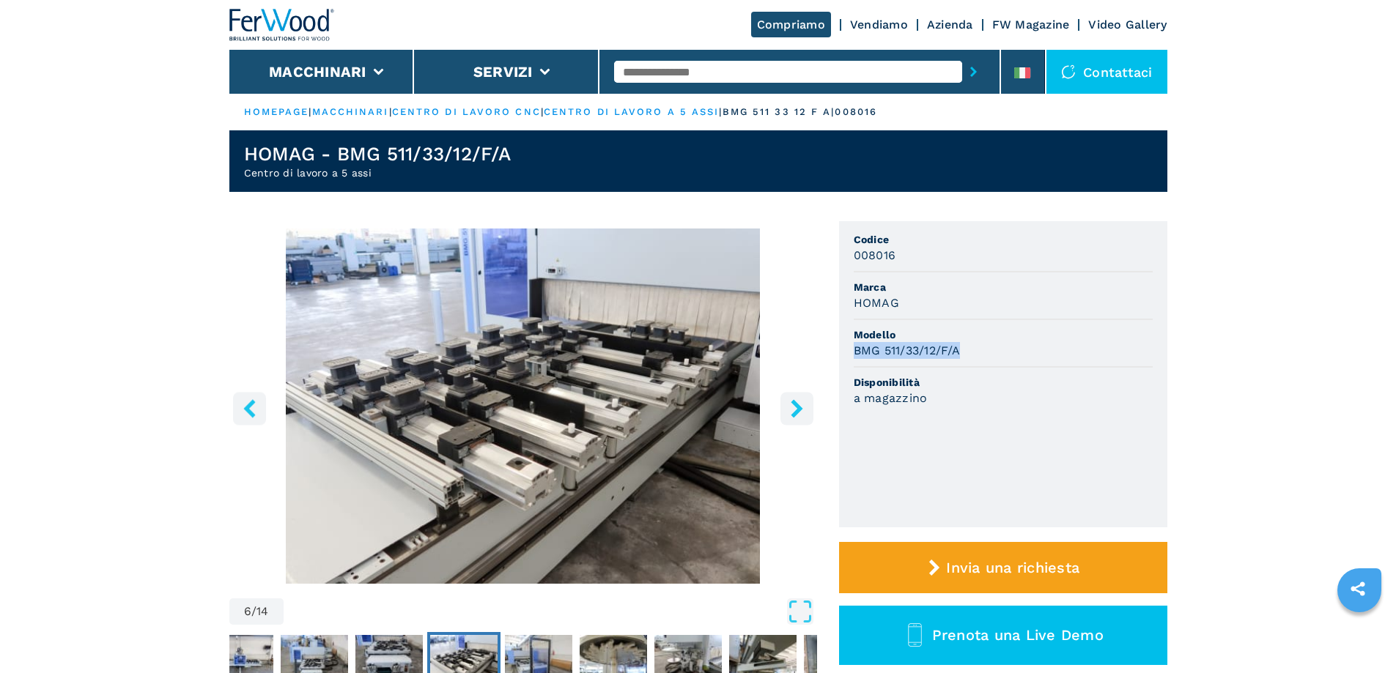
click at [797, 419] on button "right-button" at bounding box center [796, 408] width 33 height 33
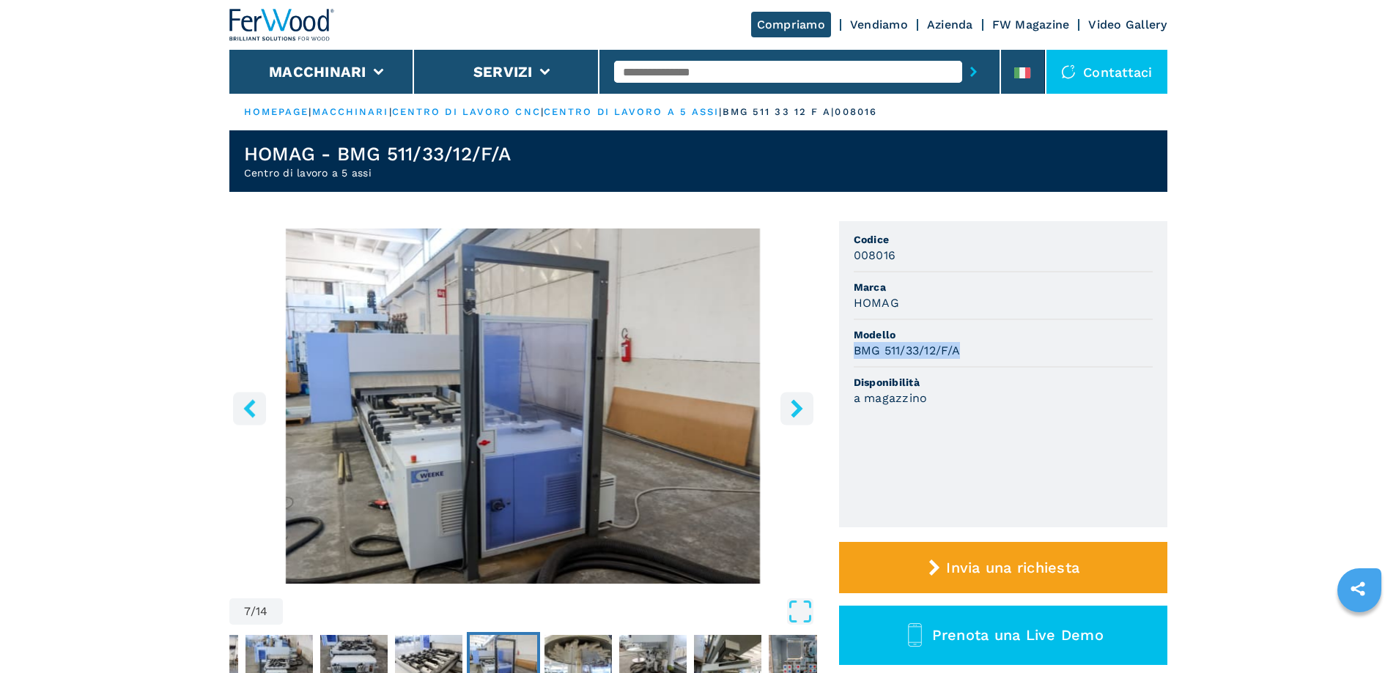
click at [797, 419] on button "right-button" at bounding box center [796, 408] width 33 height 33
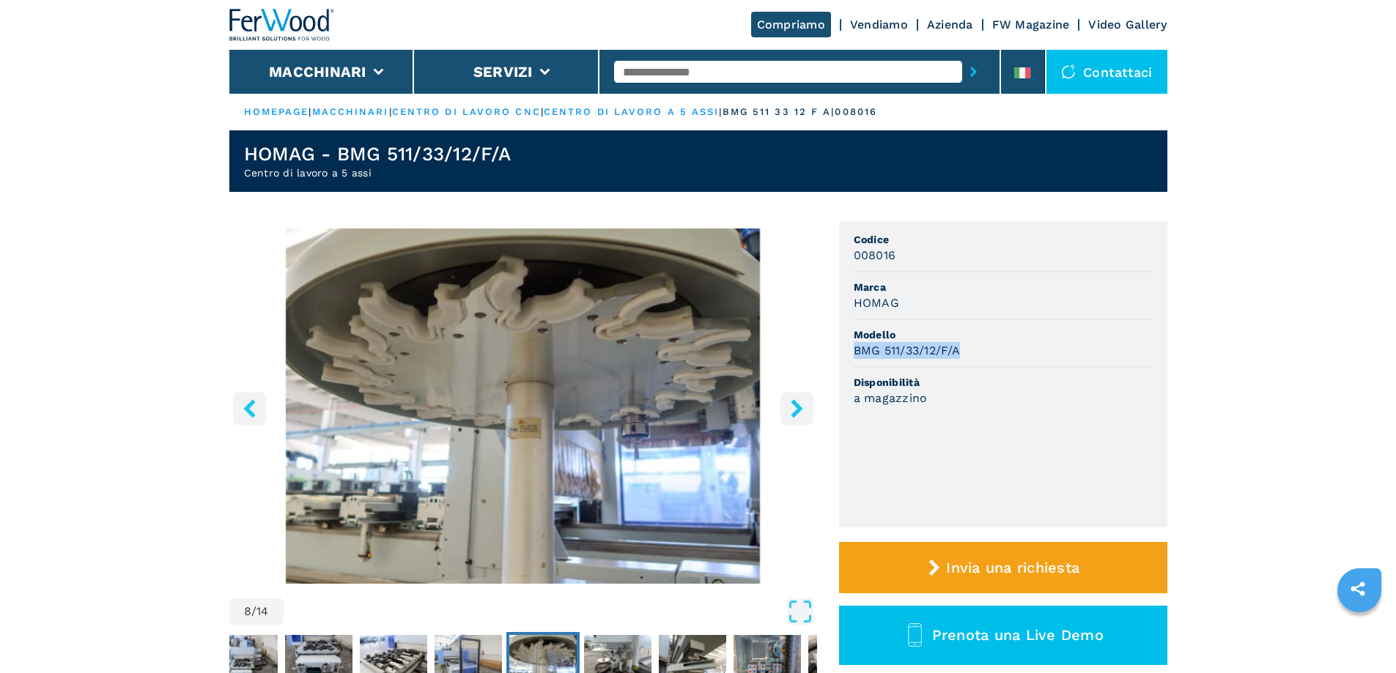
click at [790, 420] on button "right-button" at bounding box center [796, 408] width 33 height 33
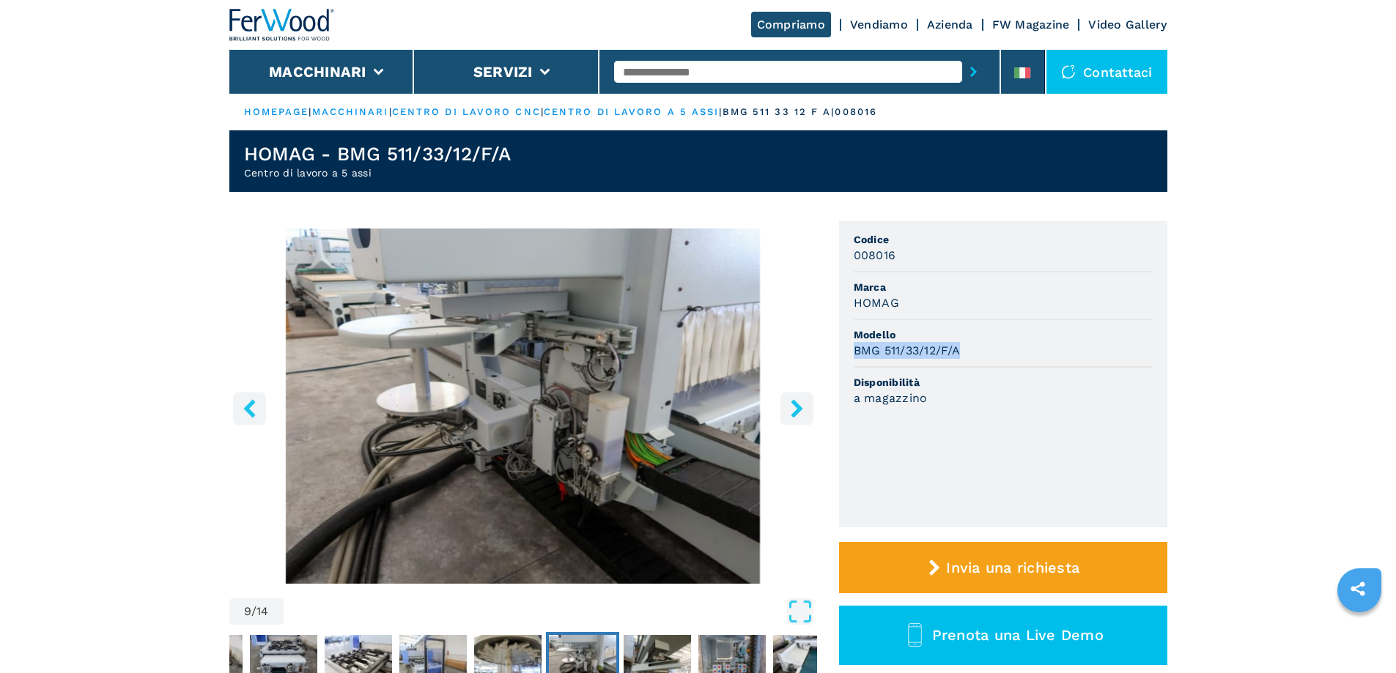
click at [790, 420] on button "right-button" at bounding box center [796, 408] width 33 height 33
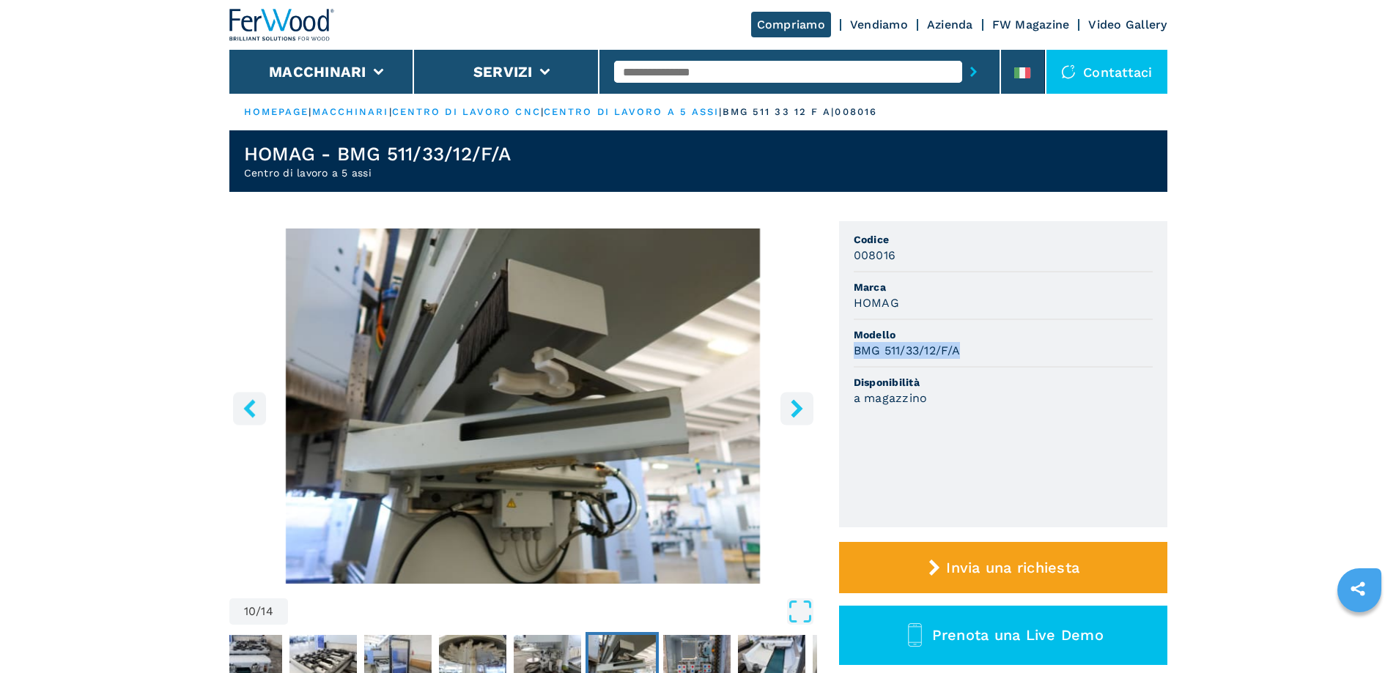
click at [786, 421] on button "right-button" at bounding box center [796, 408] width 33 height 33
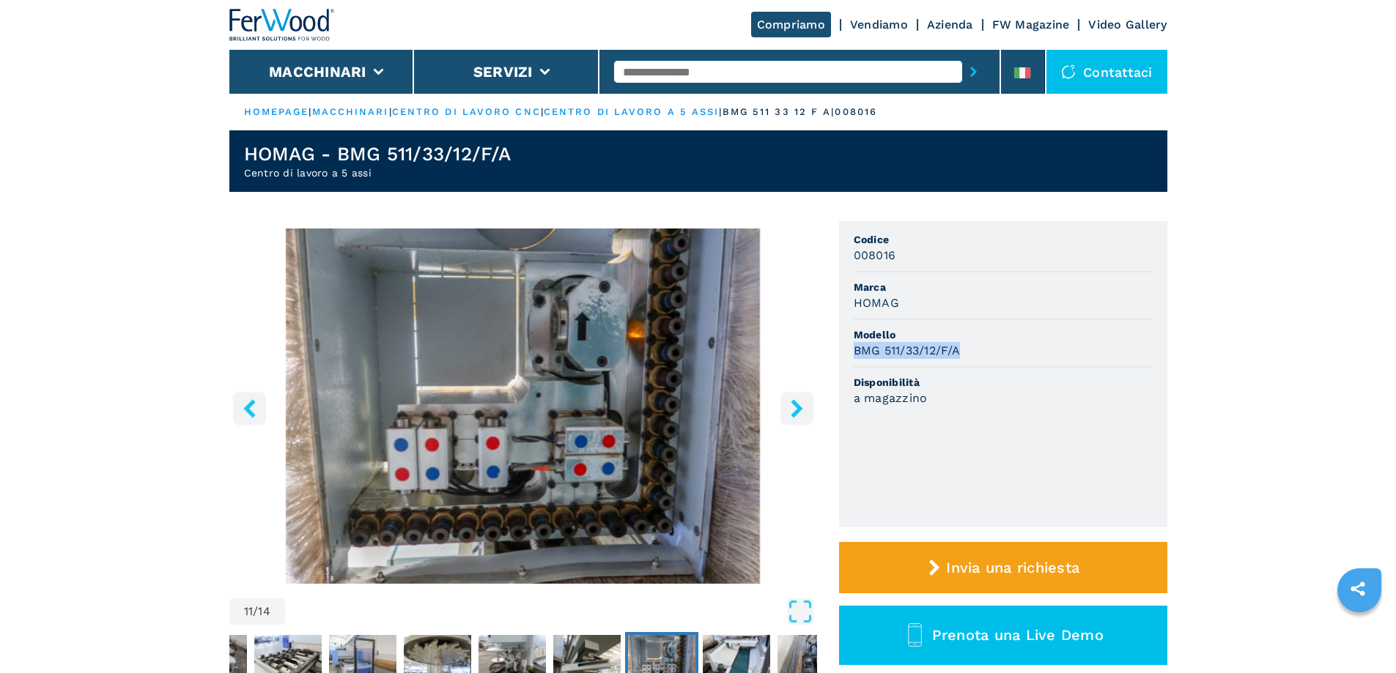
click at [785, 421] on button "right-button" at bounding box center [796, 408] width 33 height 33
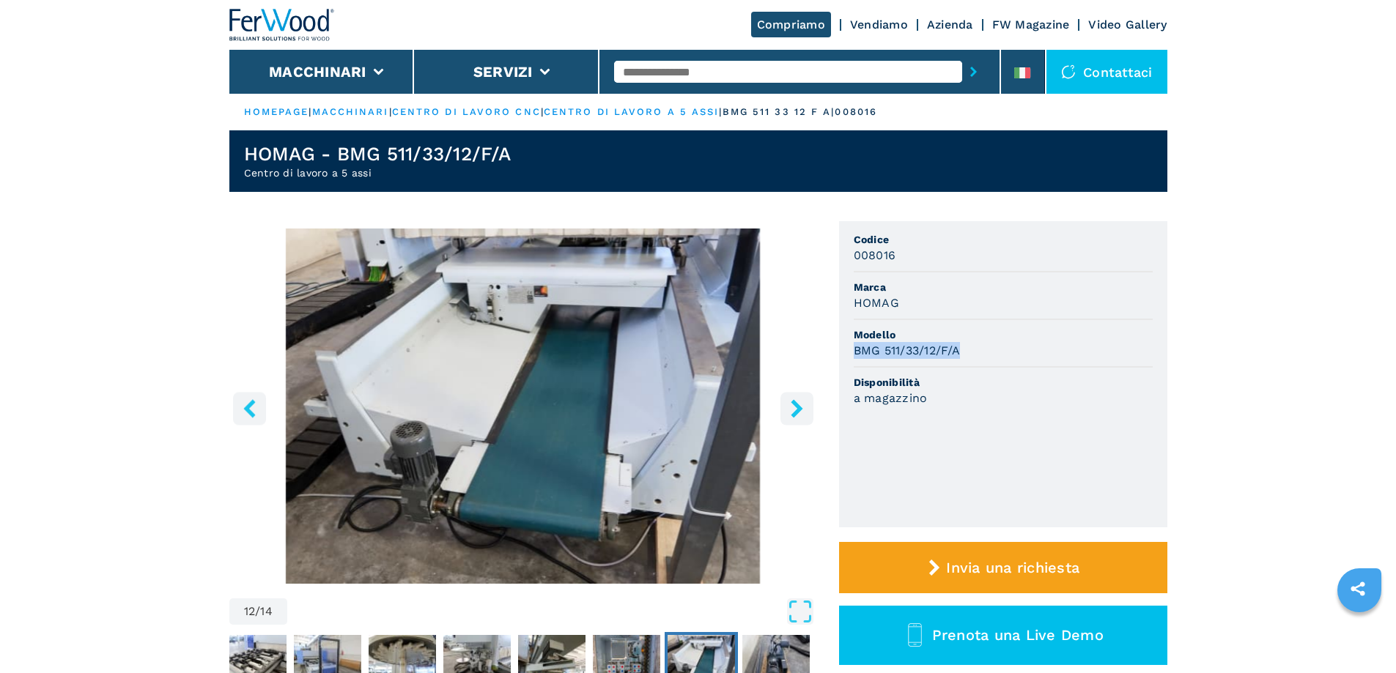
click at [785, 421] on button "right-button" at bounding box center [796, 408] width 33 height 33
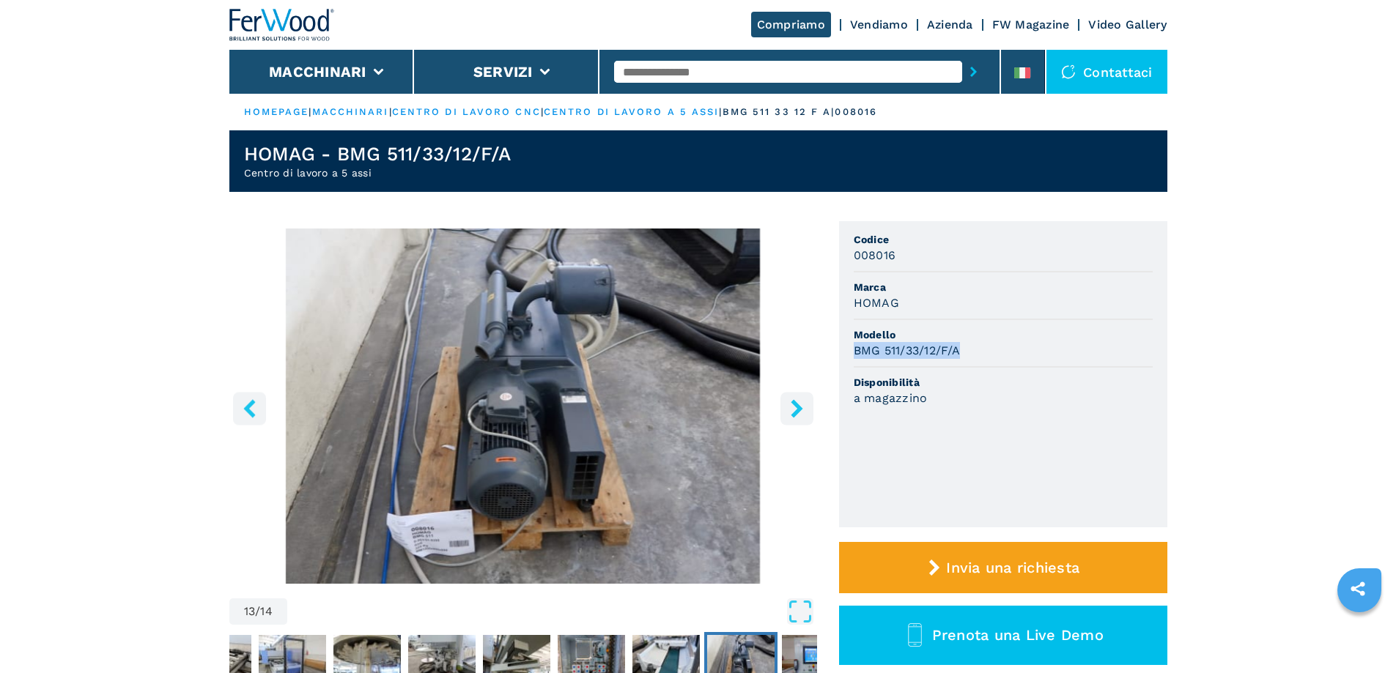
click at [785, 421] on button "right-button" at bounding box center [796, 408] width 33 height 33
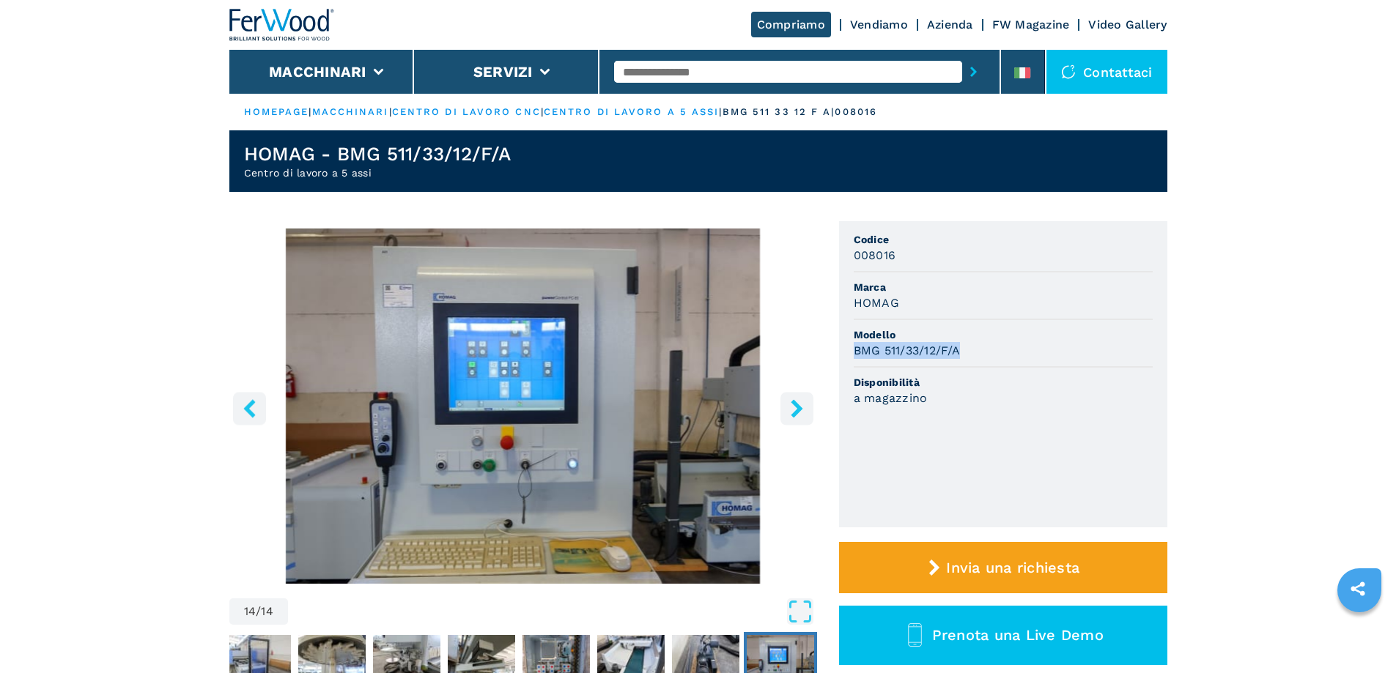
click at [785, 421] on button "right-button" at bounding box center [796, 408] width 33 height 33
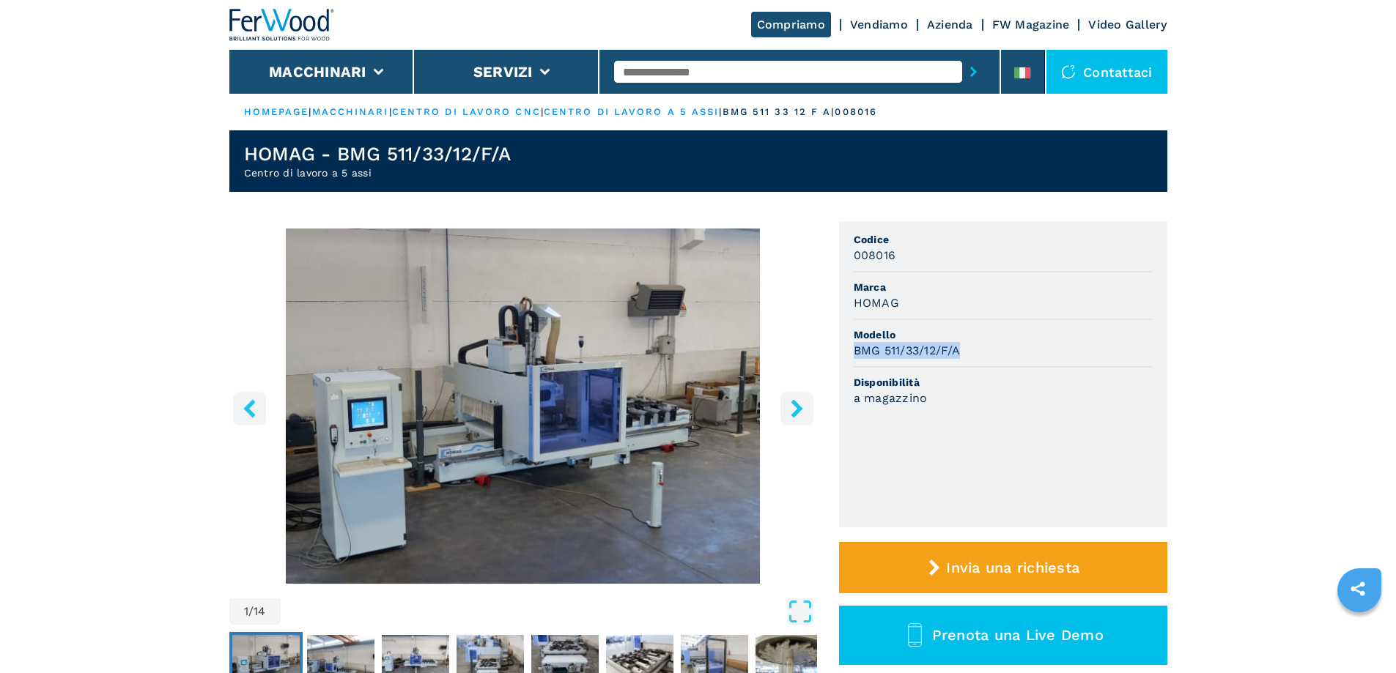
click at [786, 416] on button "right-button" at bounding box center [796, 408] width 33 height 33
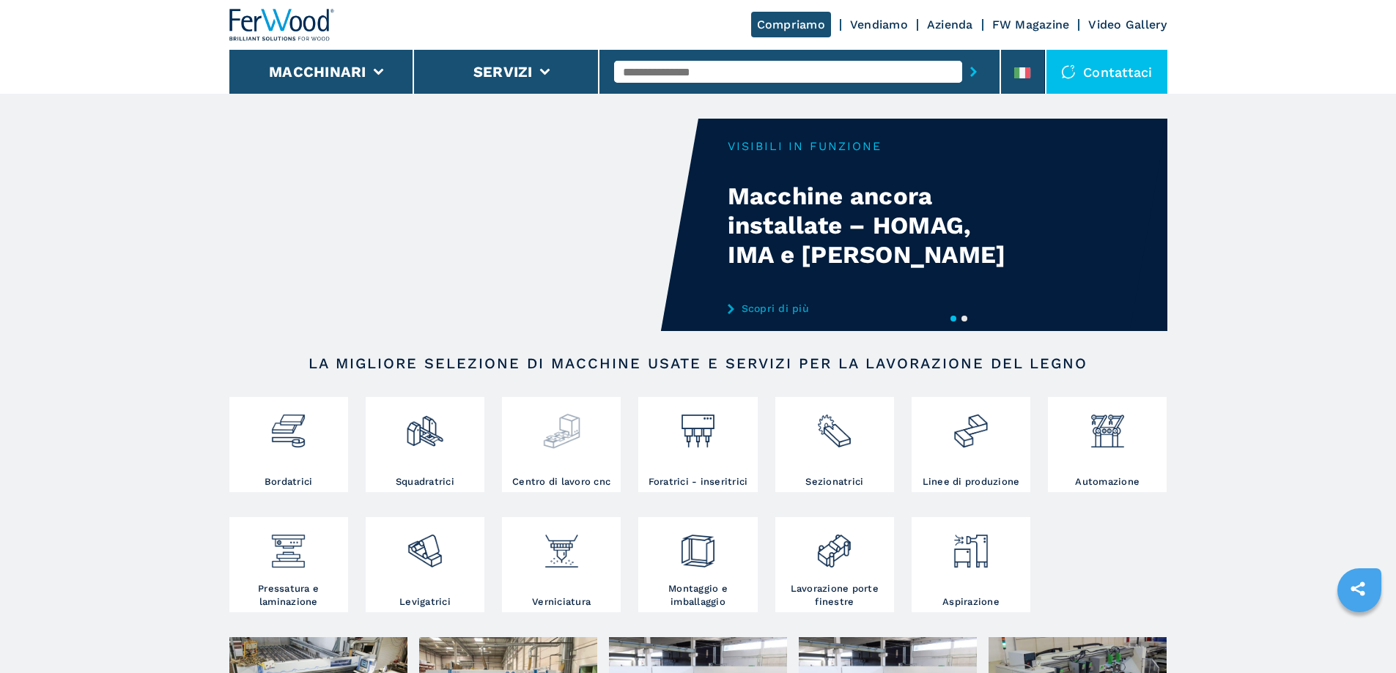
click at [564, 440] on img at bounding box center [561, 426] width 39 height 50
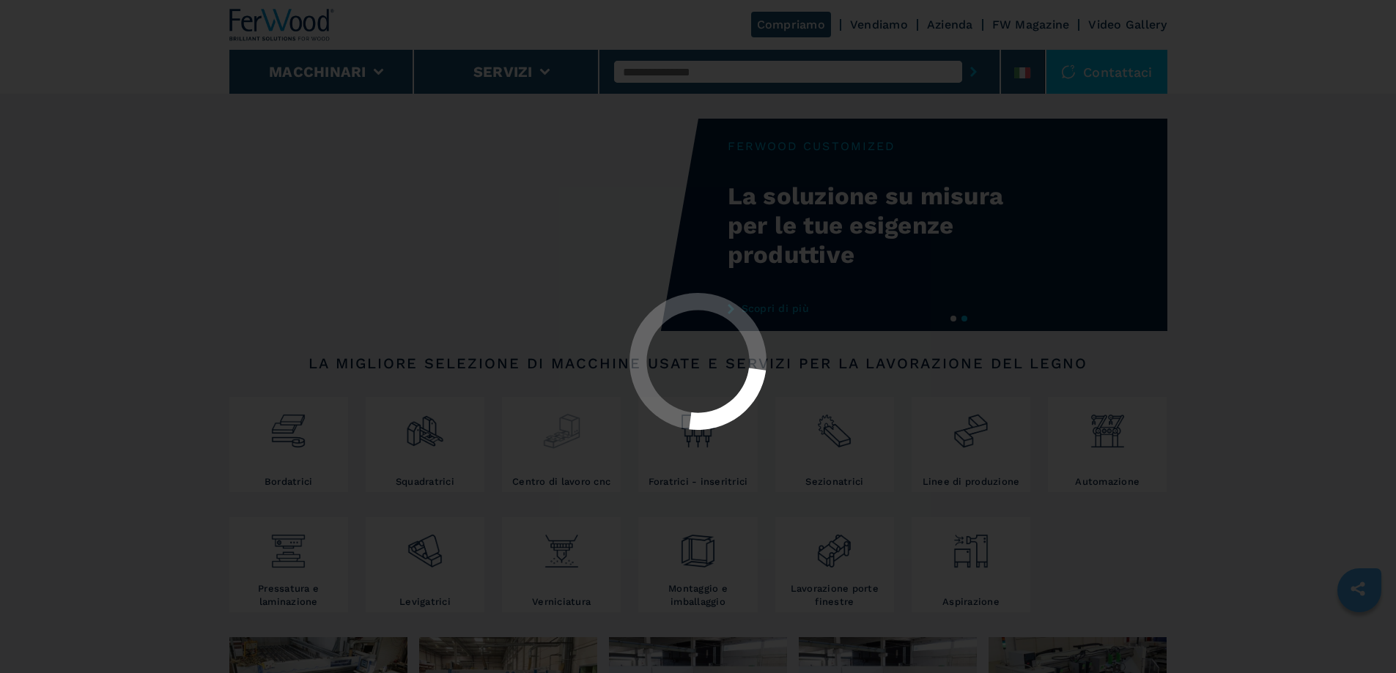
select select "**********"
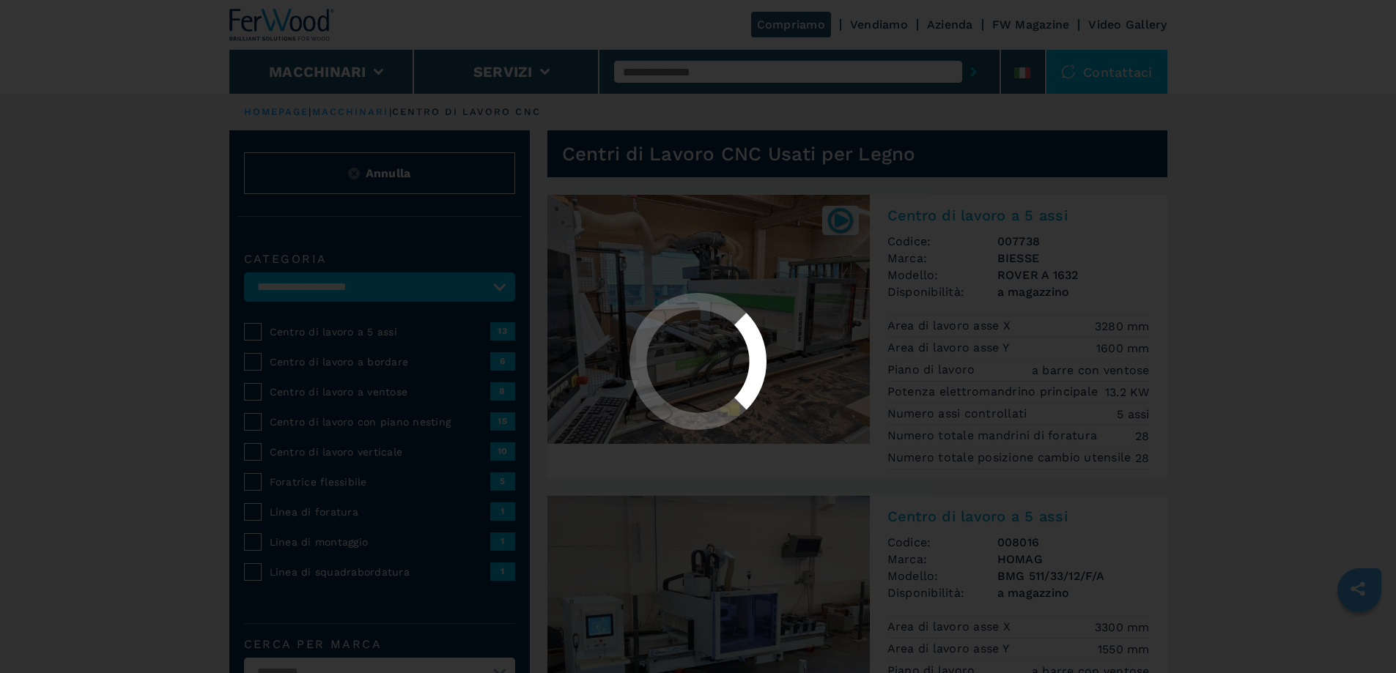
select select "**********"
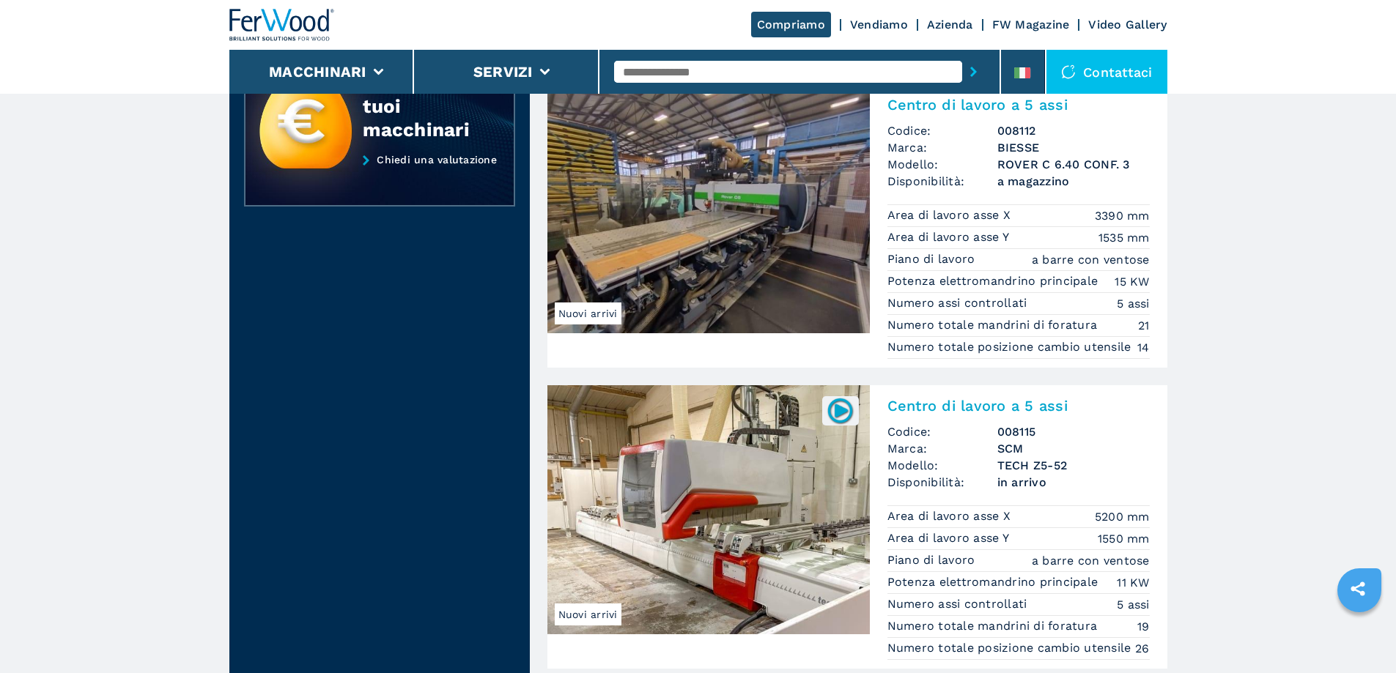
scroll to position [1832, 0]
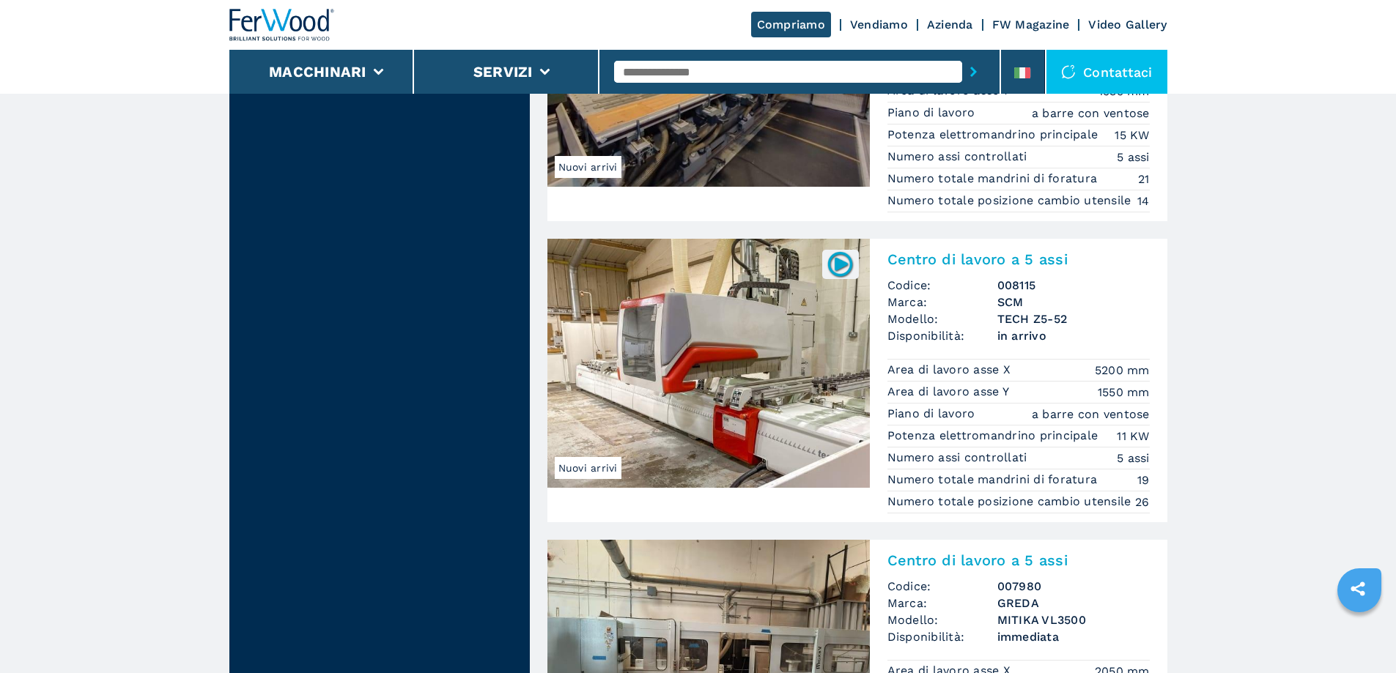
click at [684, 360] on img at bounding box center [708, 363] width 322 height 249
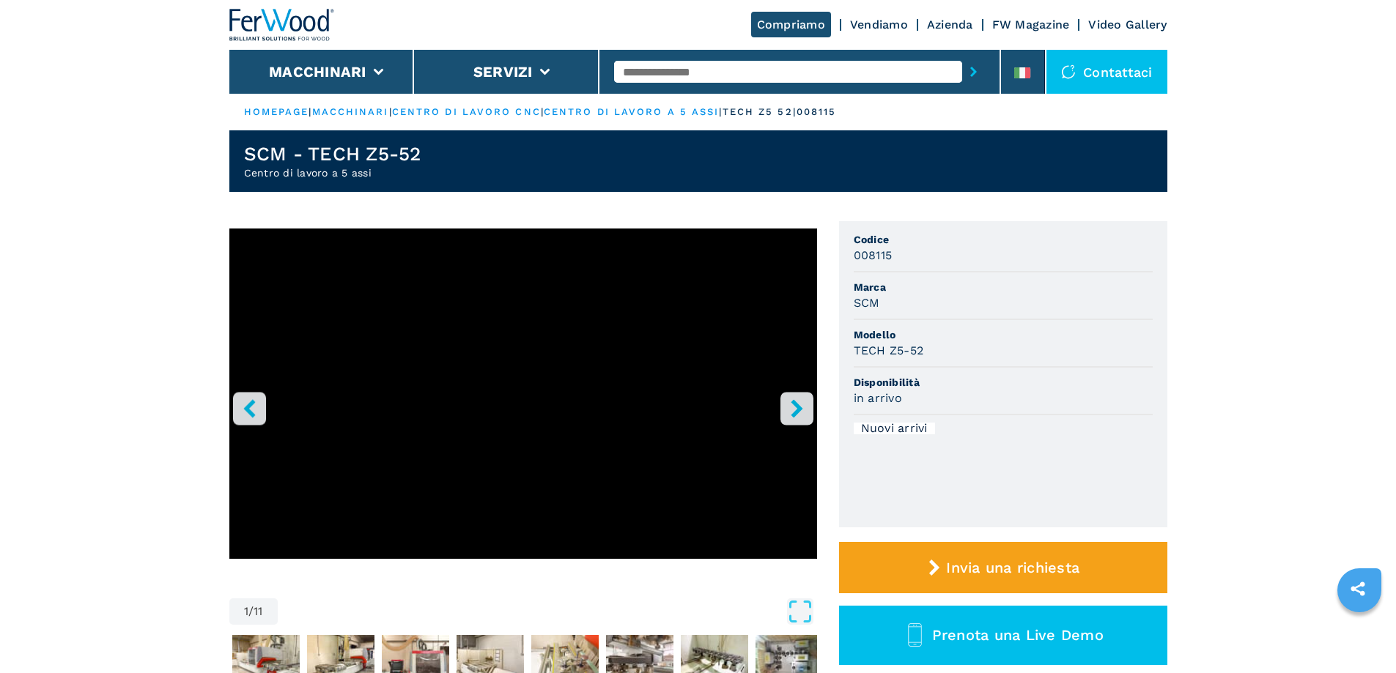
click at [794, 411] on icon "right-button" at bounding box center [797, 408] width 18 height 18
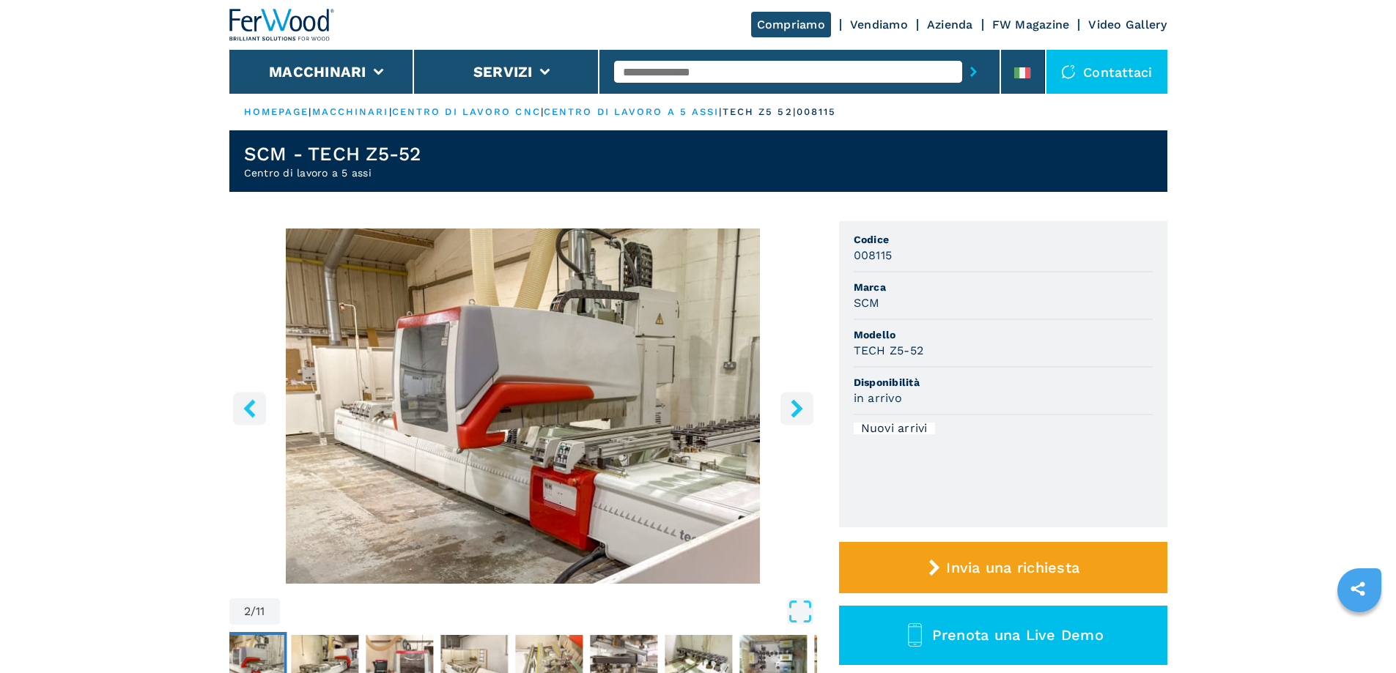
click at [794, 411] on icon "right-button" at bounding box center [797, 408] width 18 height 18
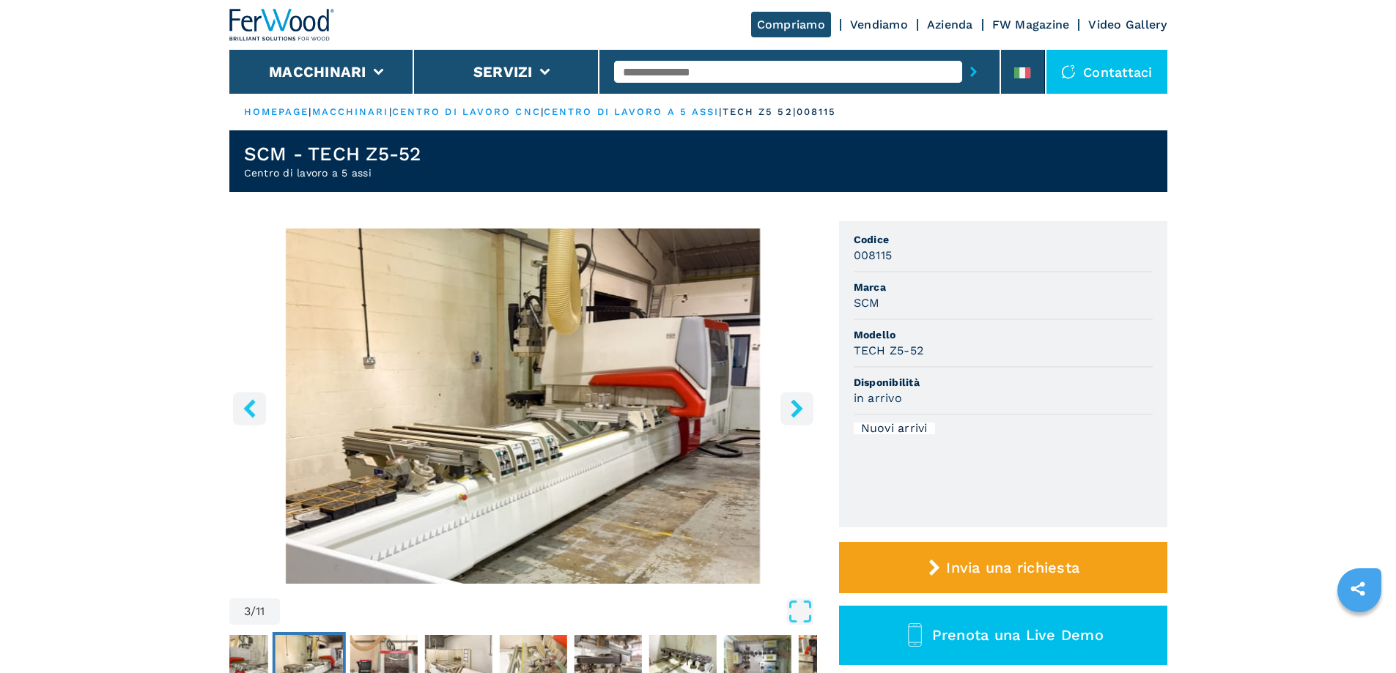
click at [794, 411] on icon "right-button" at bounding box center [797, 408] width 18 height 18
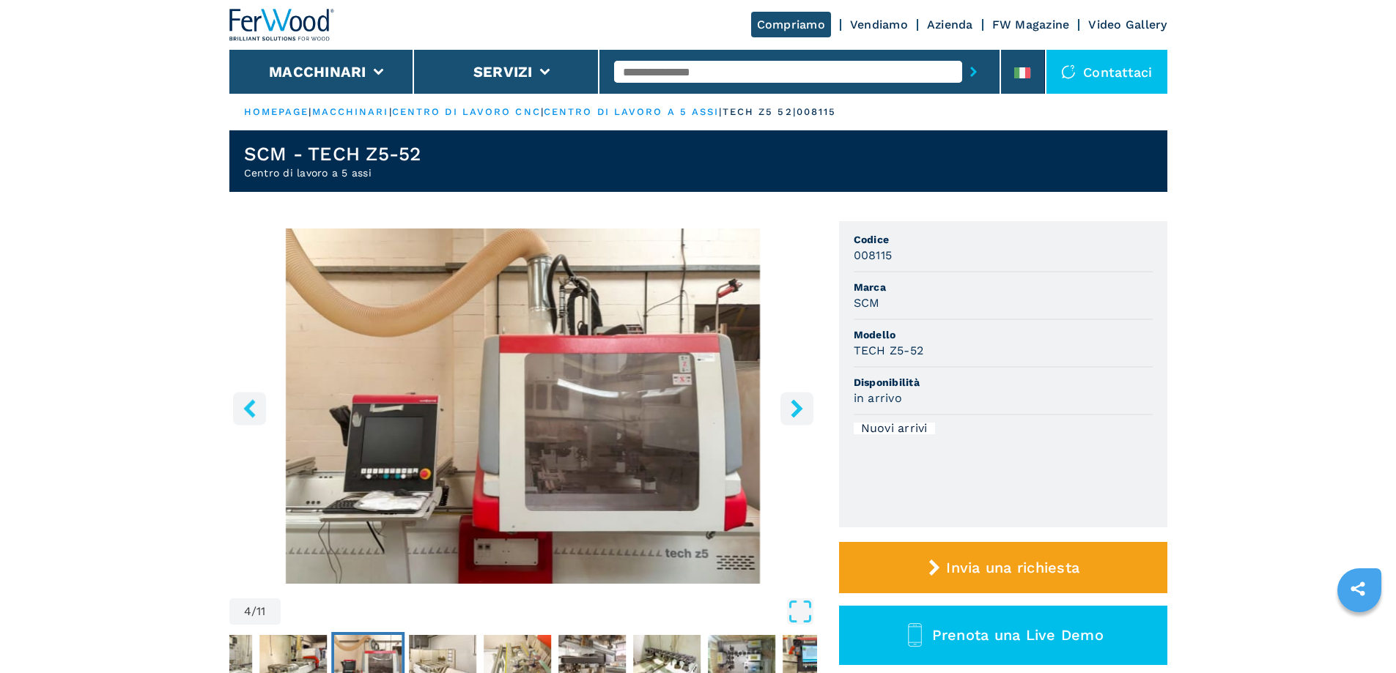
click at [794, 410] on icon "right-button" at bounding box center [797, 408] width 18 height 18
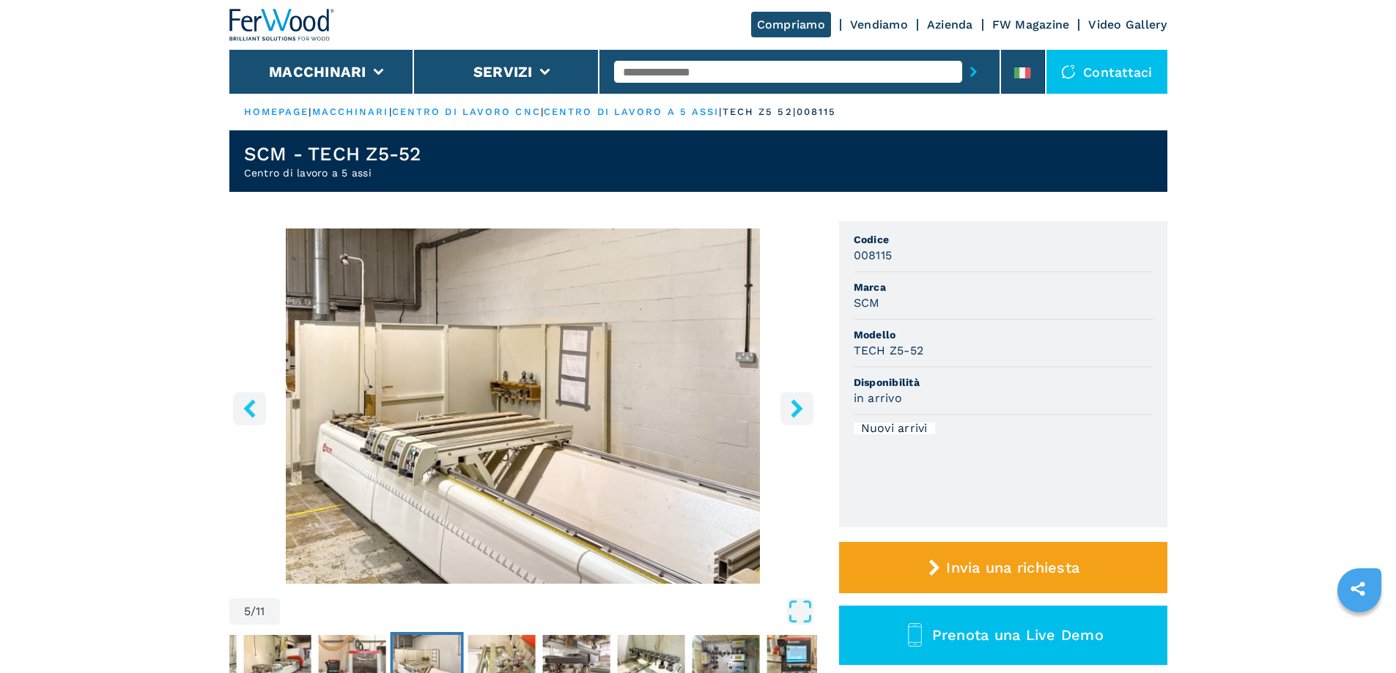
click at [794, 409] on icon "right-button" at bounding box center [797, 408] width 18 height 18
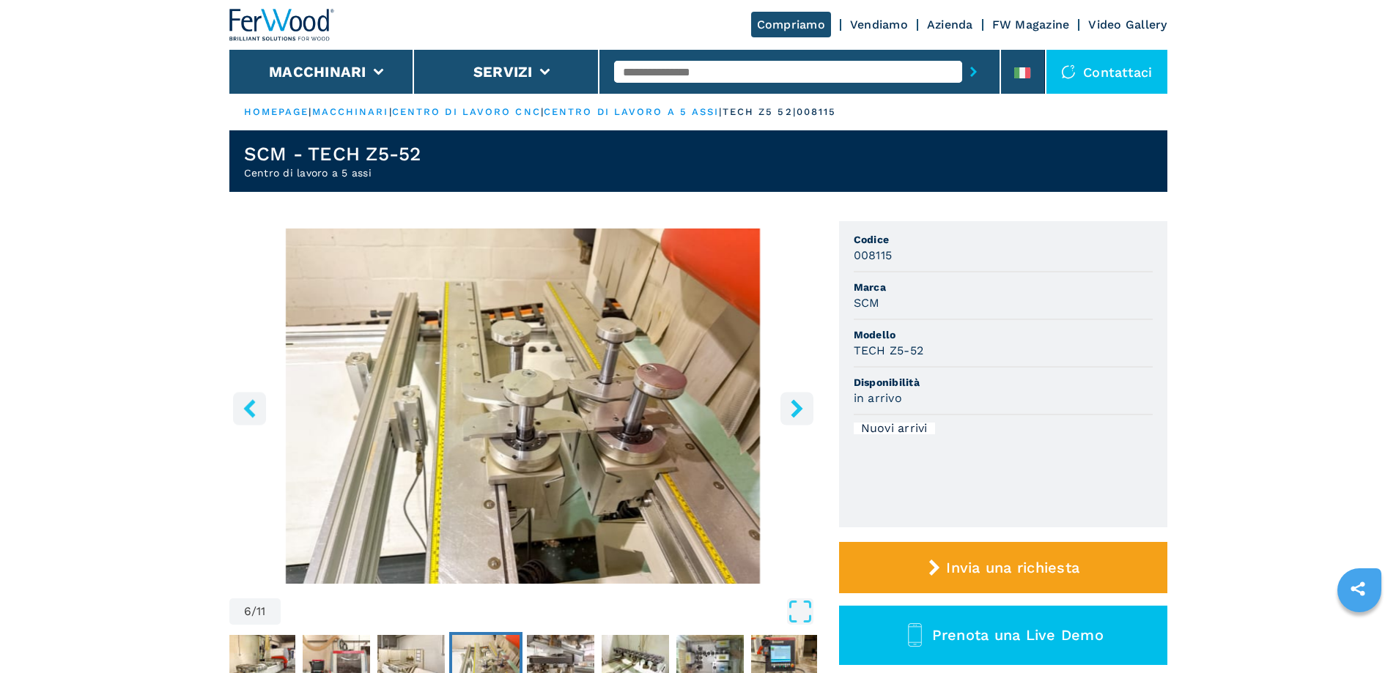
click at [790, 408] on icon "right-button" at bounding box center [797, 408] width 18 height 18
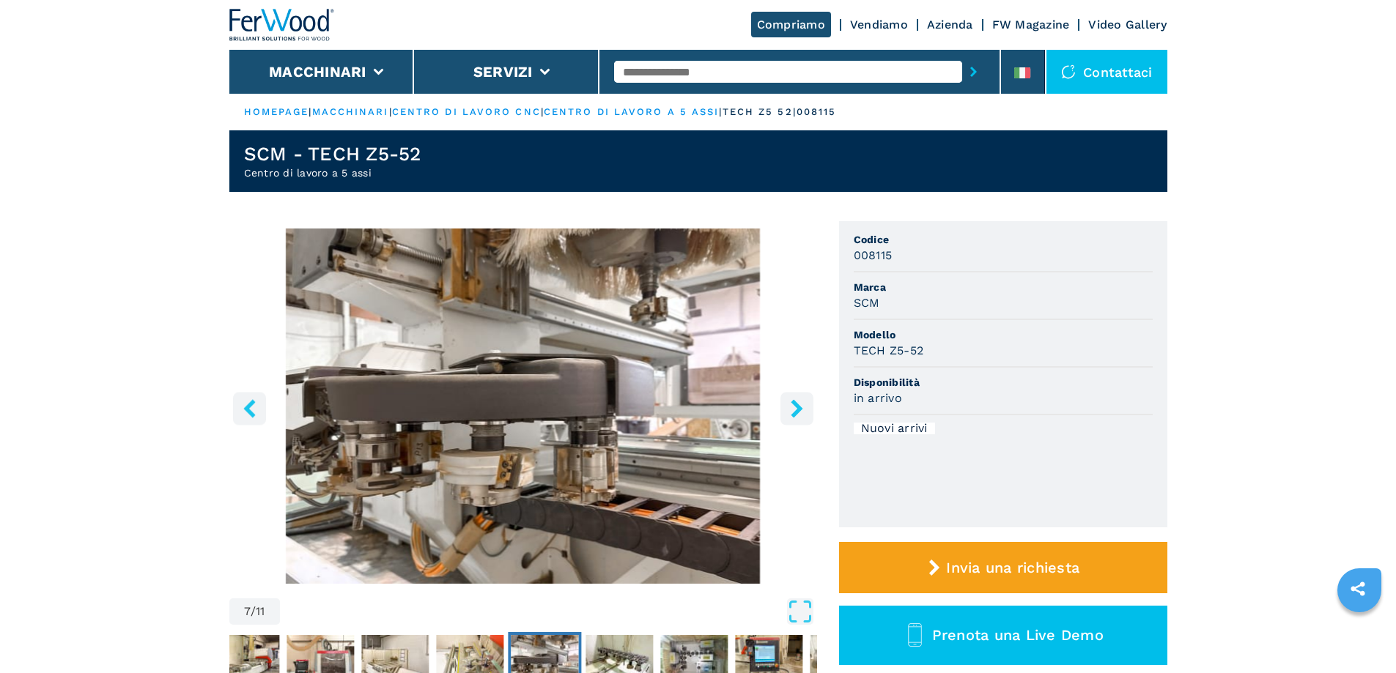
click at [790, 408] on icon "right-button" at bounding box center [797, 408] width 18 height 18
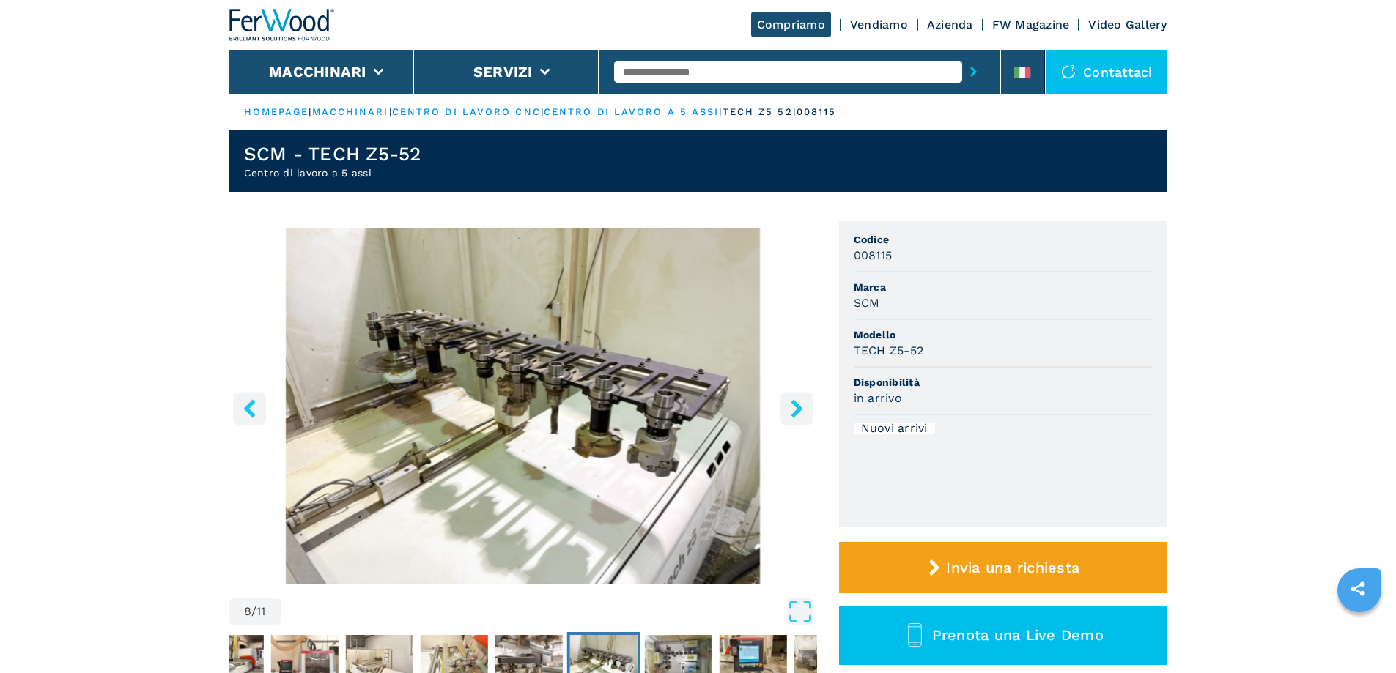
click at [796, 406] on icon "right-button" at bounding box center [797, 408] width 12 height 18
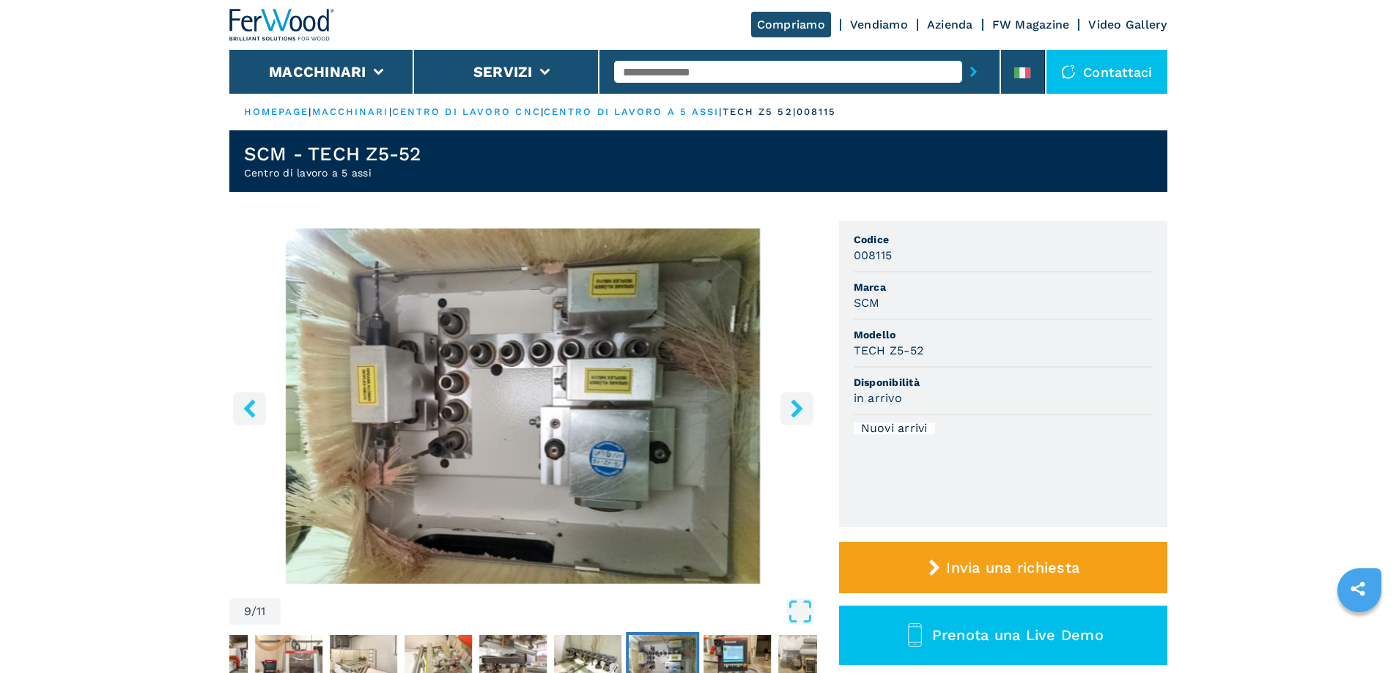
click at [788, 405] on icon "right-button" at bounding box center [797, 408] width 18 height 18
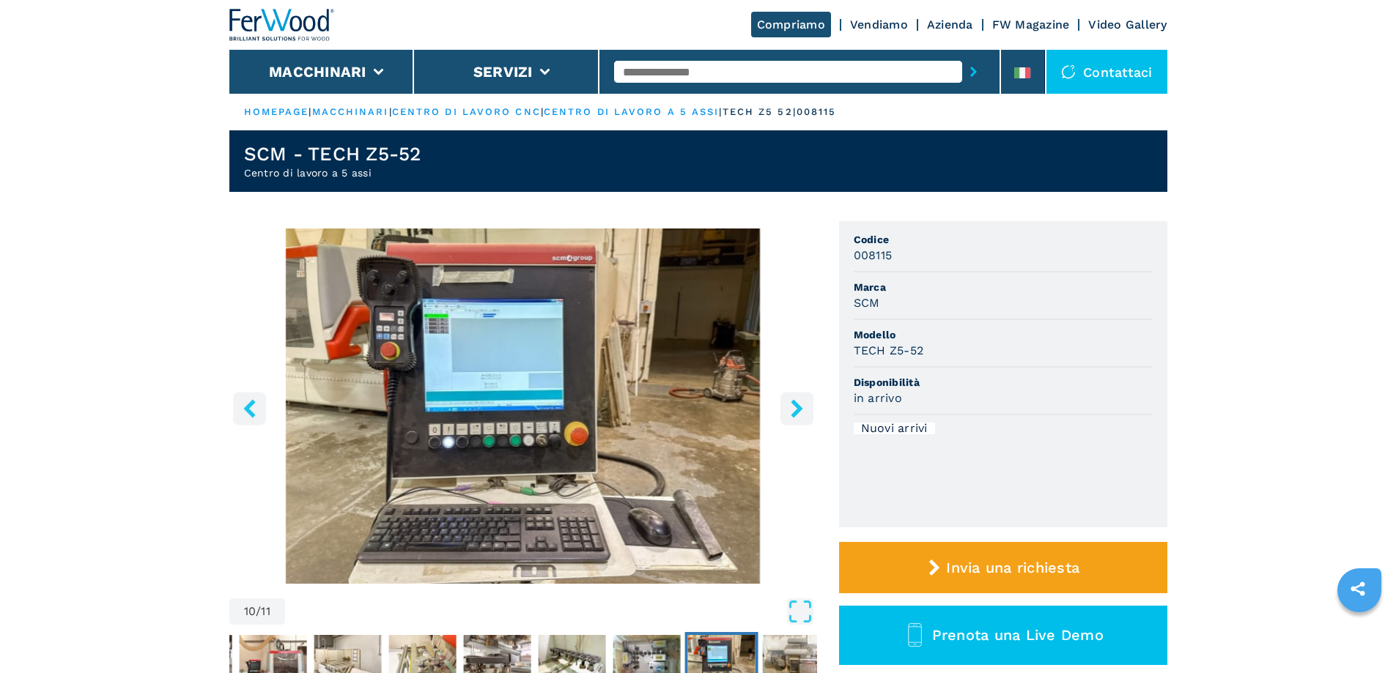
click at [797, 412] on icon "right-button" at bounding box center [797, 408] width 12 height 18
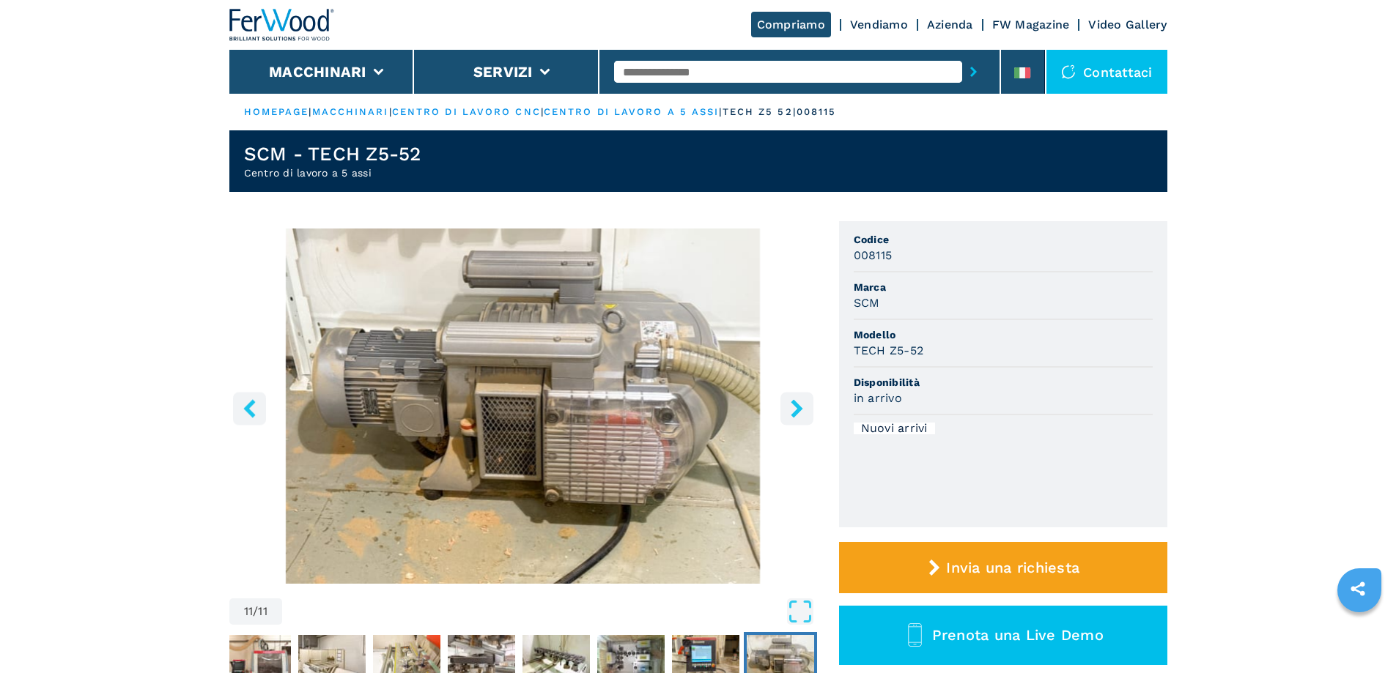
click at [797, 411] on icon "right-button" at bounding box center [797, 408] width 12 height 18
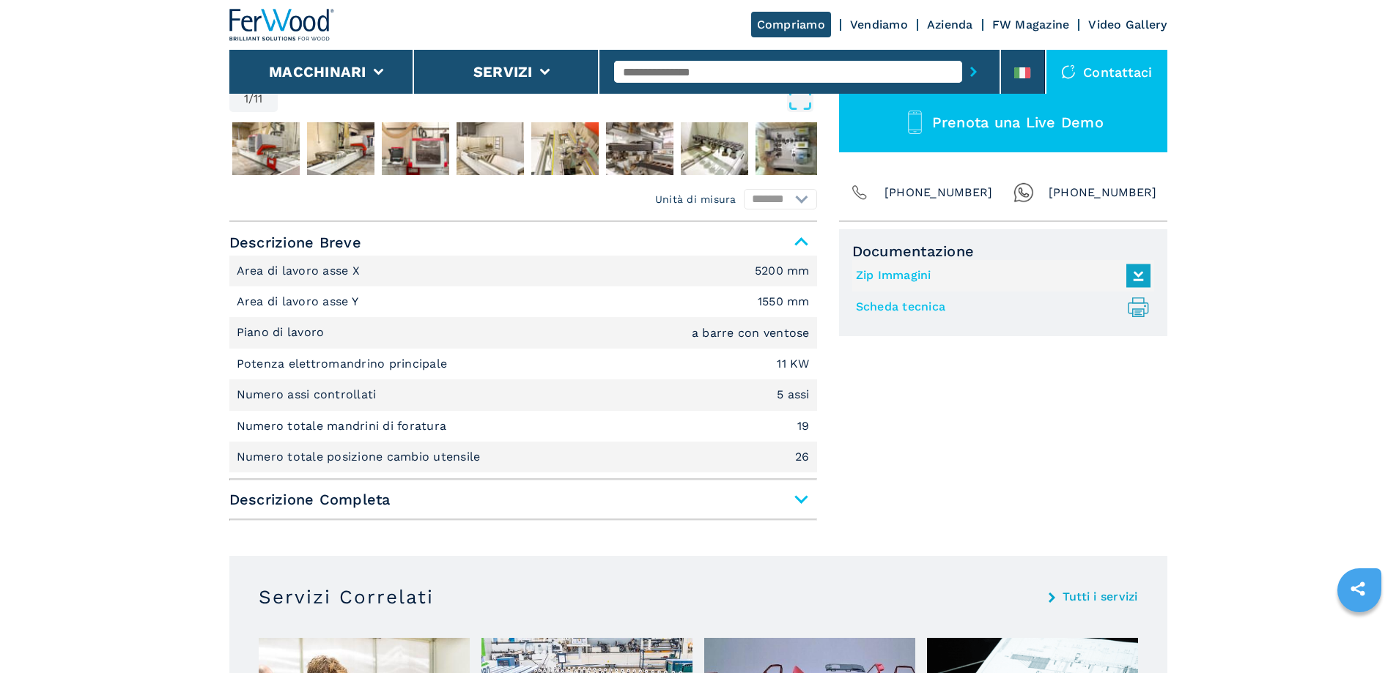
scroll to position [586, 0]
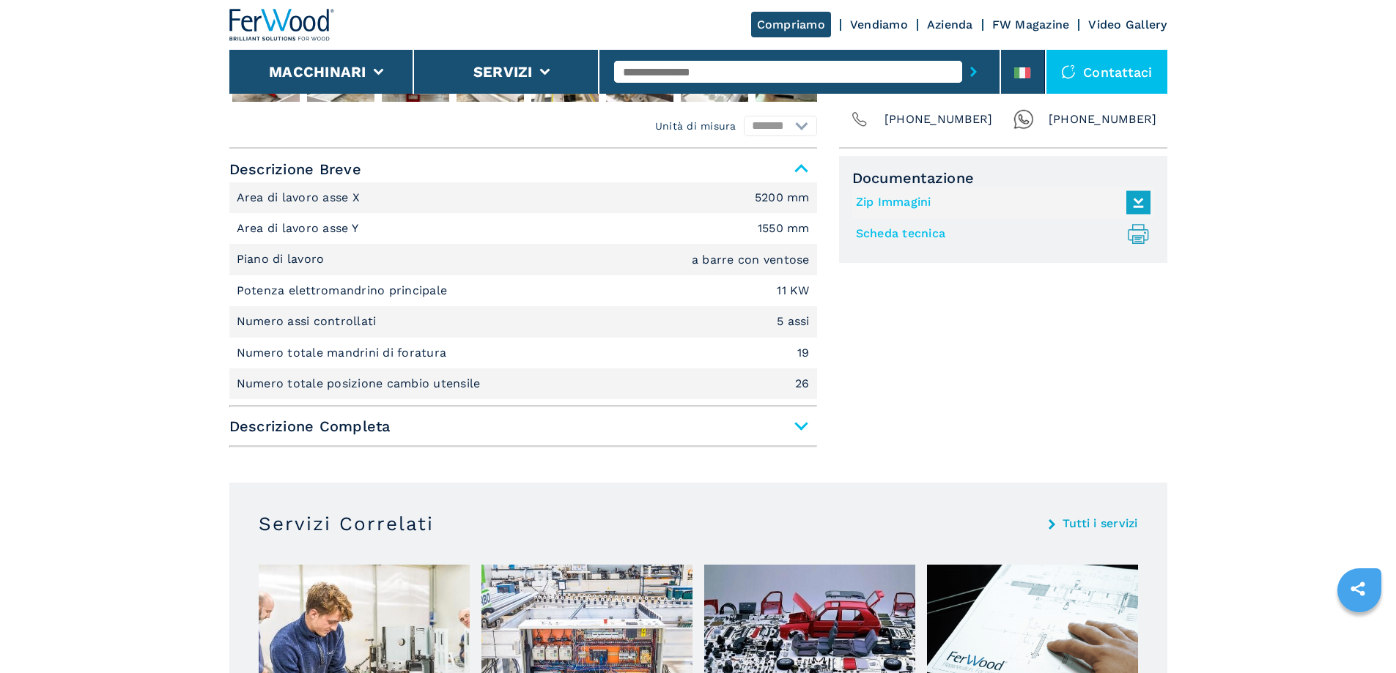
click at [797, 428] on span "Descrizione Completa" at bounding box center [523, 426] width 588 height 26
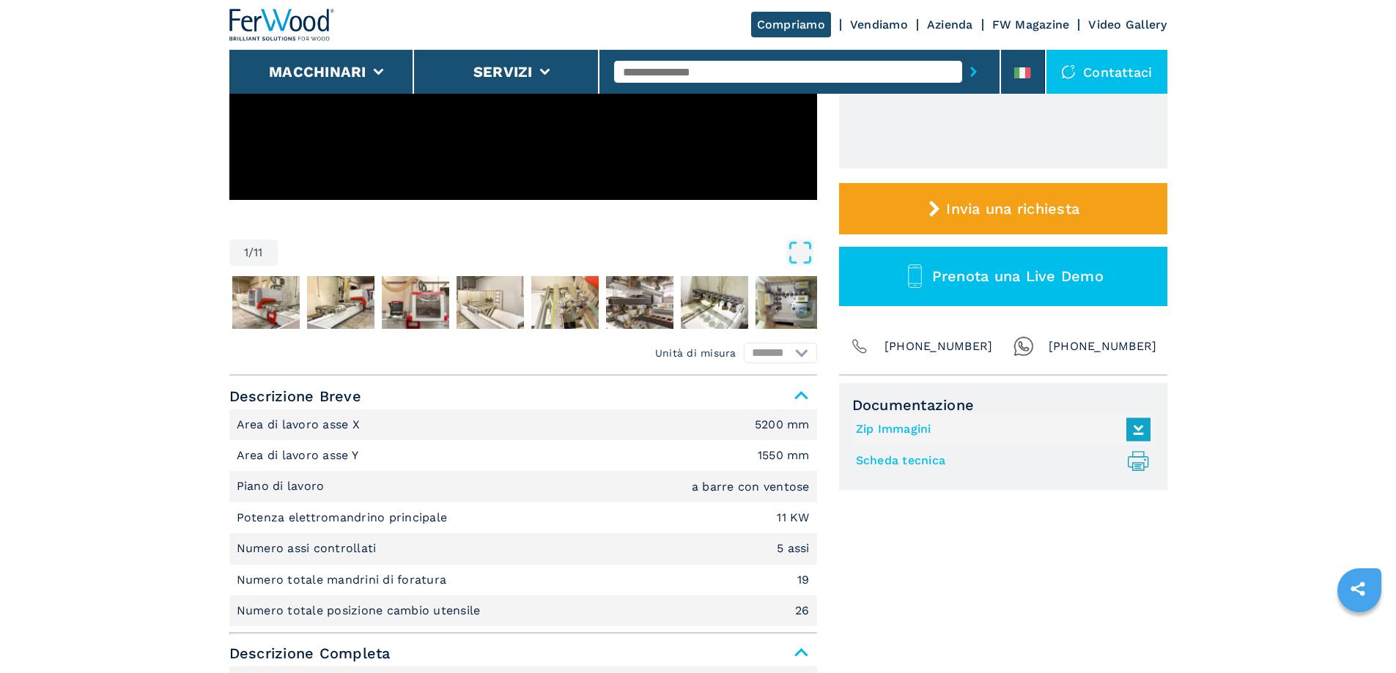
scroll to position [220, 0]
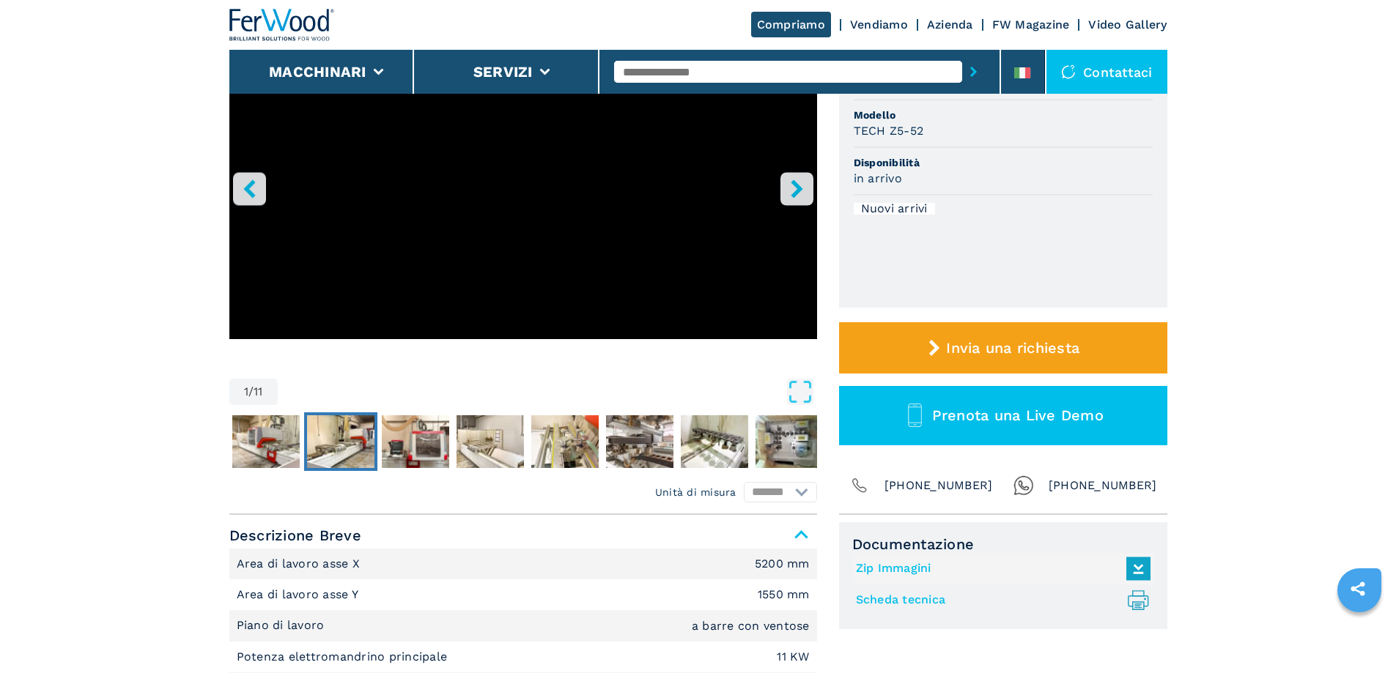
click at [336, 448] on img "Go to Slide 3" at bounding box center [340, 442] width 67 height 53
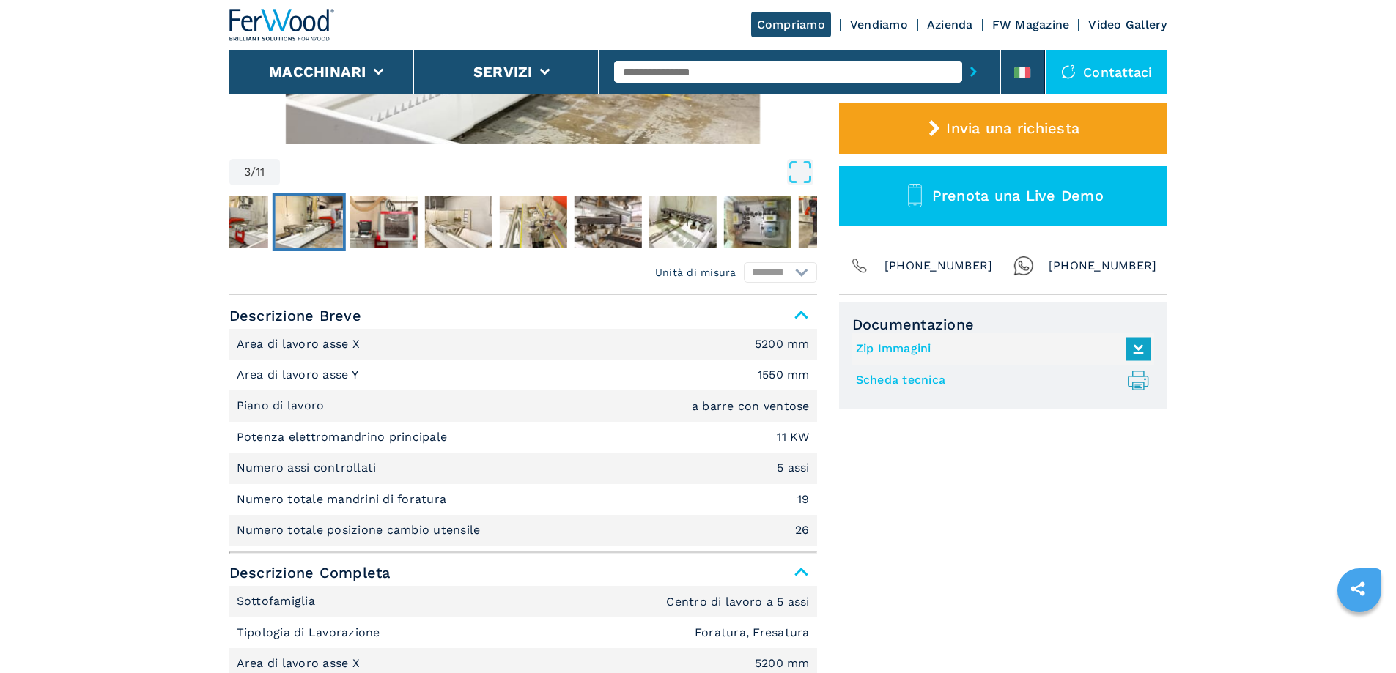
scroll to position [73, 0]
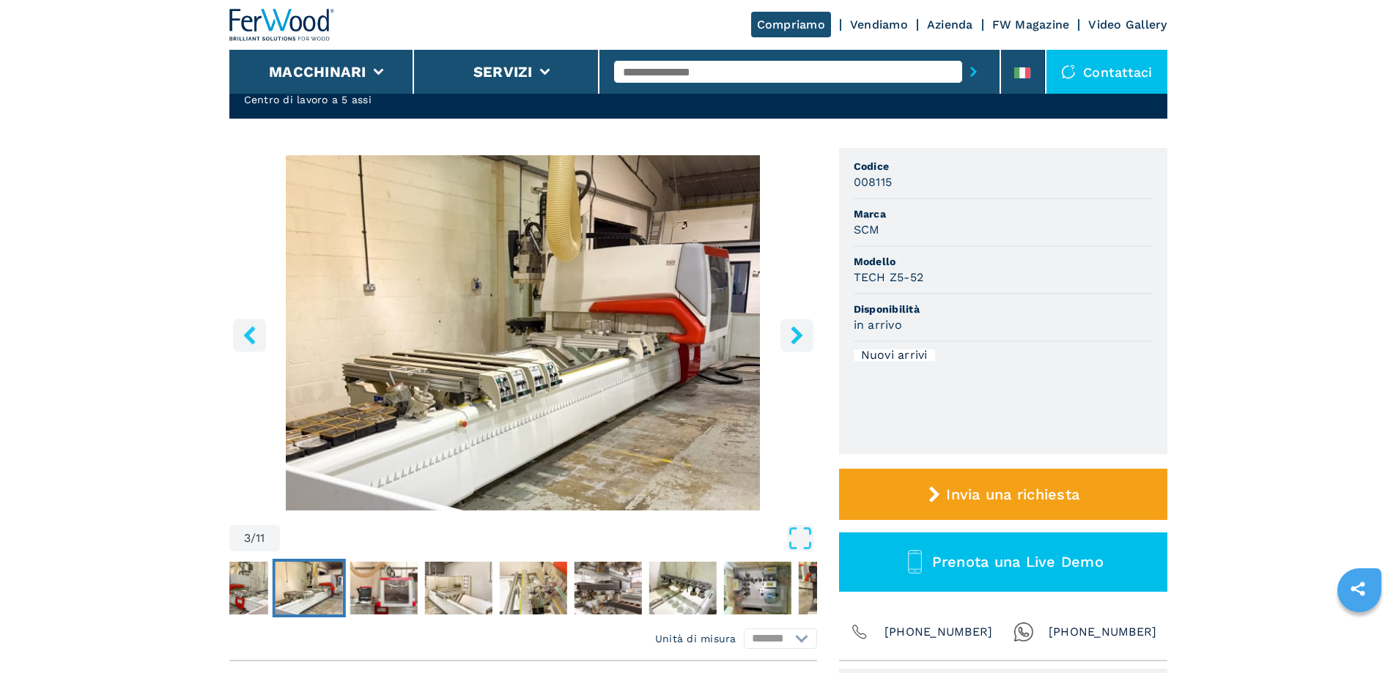
click at [332, 423] on img "Go to Slide 3" at bounding box center [523, 332] width 588 height 355
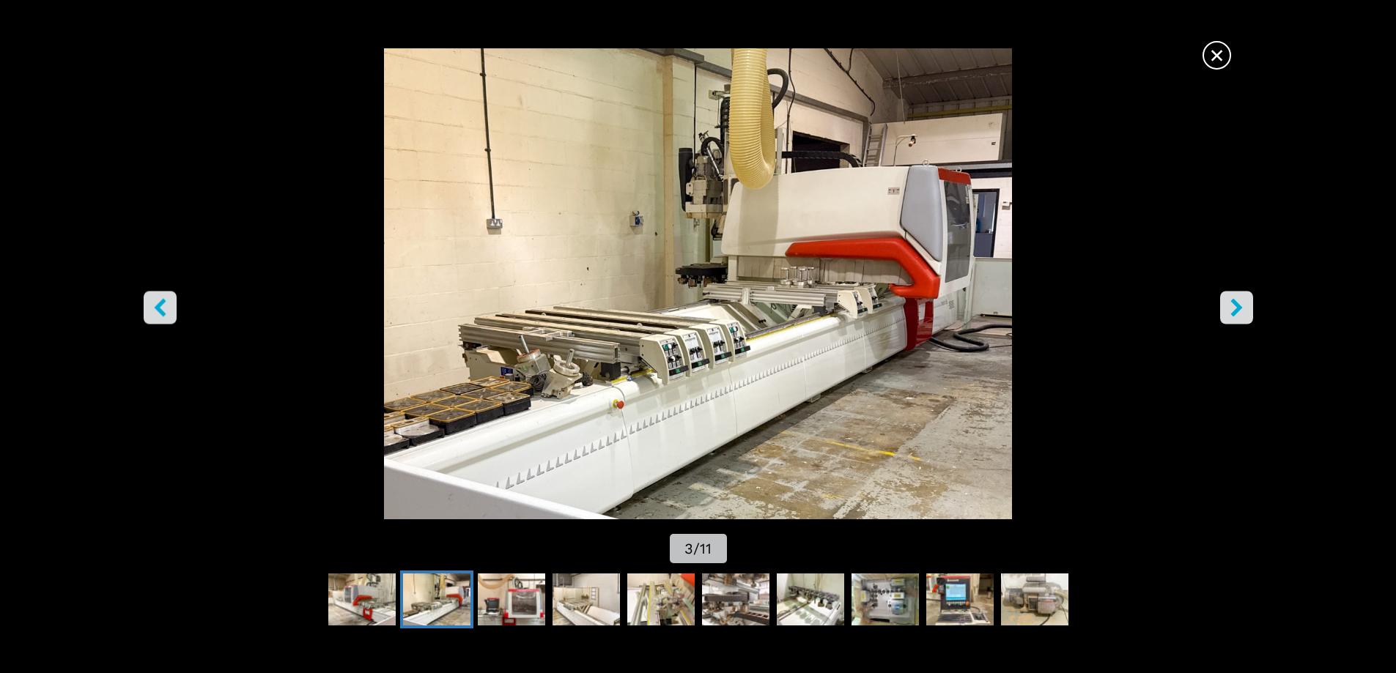
click at [436, 422] on img "Go to Slide 3" at bounding box center [698, 283] width 1257 height 471
click at [1222, 306] on button "right-button" at bounding box center [1236, 307] width 33 height 33
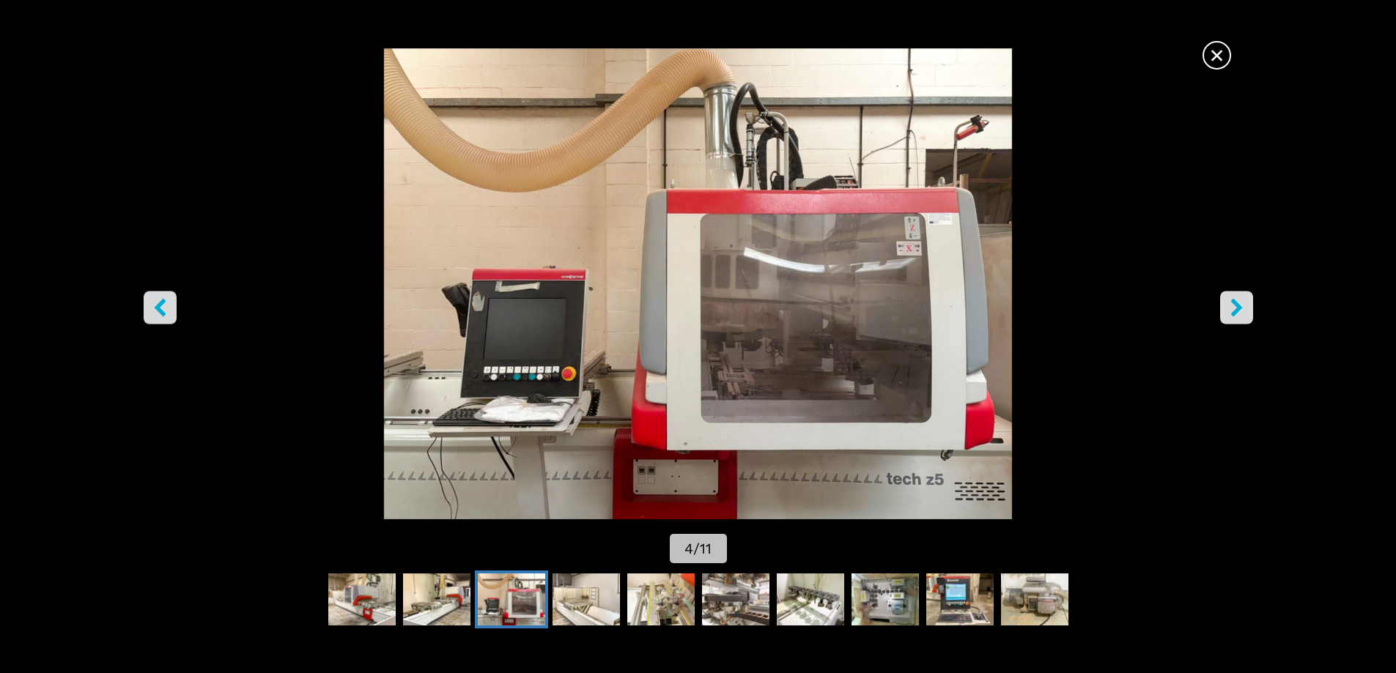
click at [1244, 309] on icon "right-button" at bounding box center [1237, 307] width 18 height 18
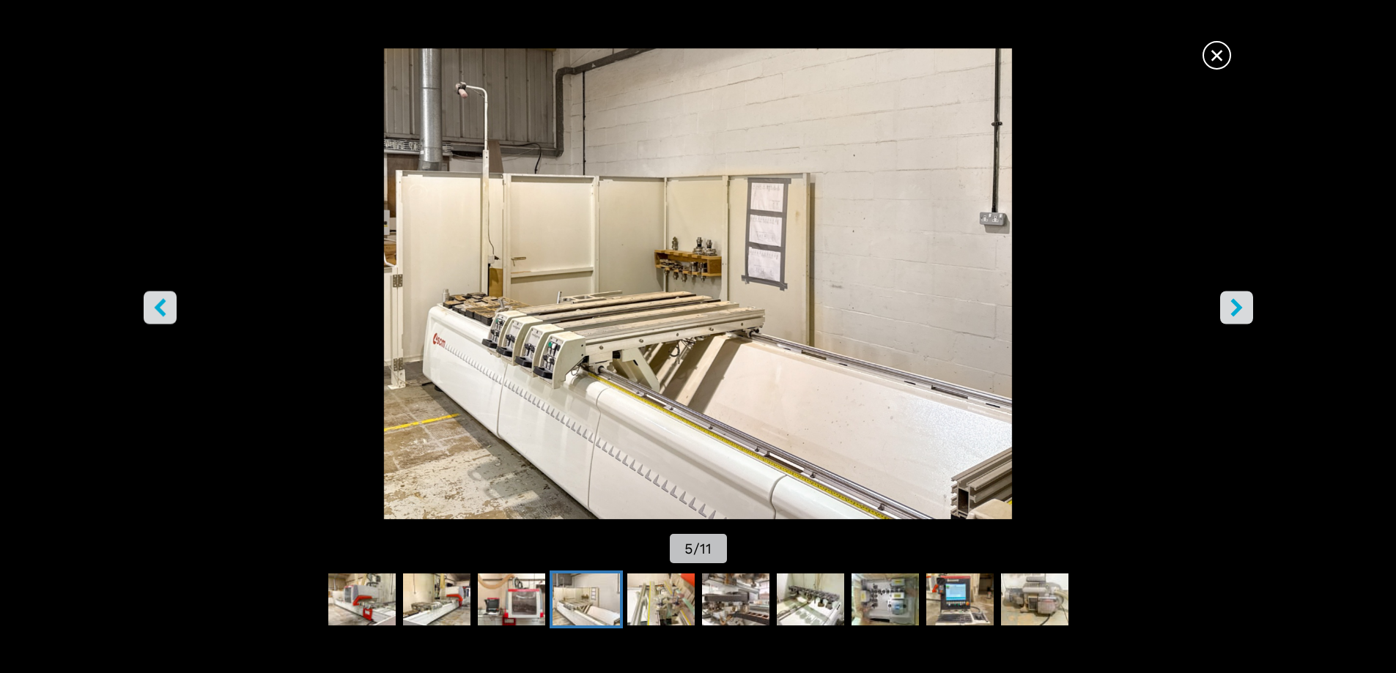
click at [677, 275] on img "Go to Slide 5" at bounding box center [698, 283] width 1257 height 471
click at [1248, 315] on button "right-button" at bounding box center [1236, 307] width 33 height 33
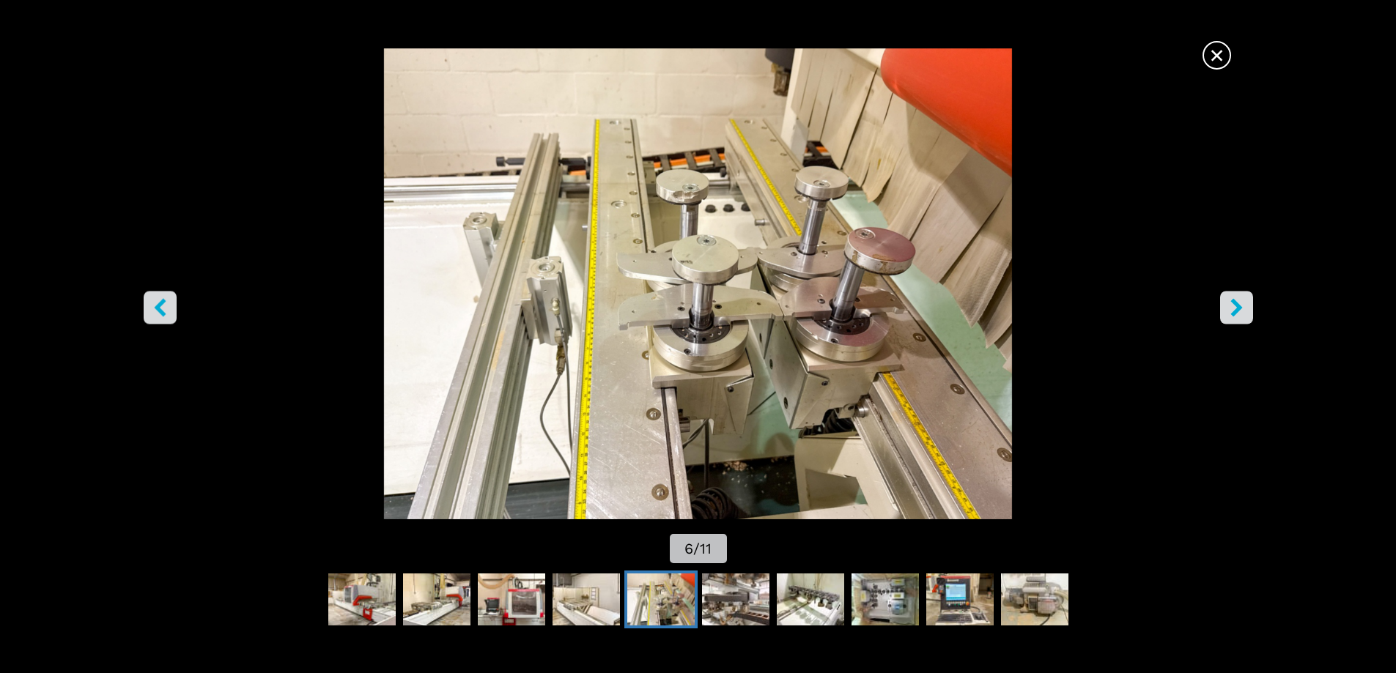
click at [1230, 313] on icon "right-button" at bounding box center [1237, 307] width 18 height 18
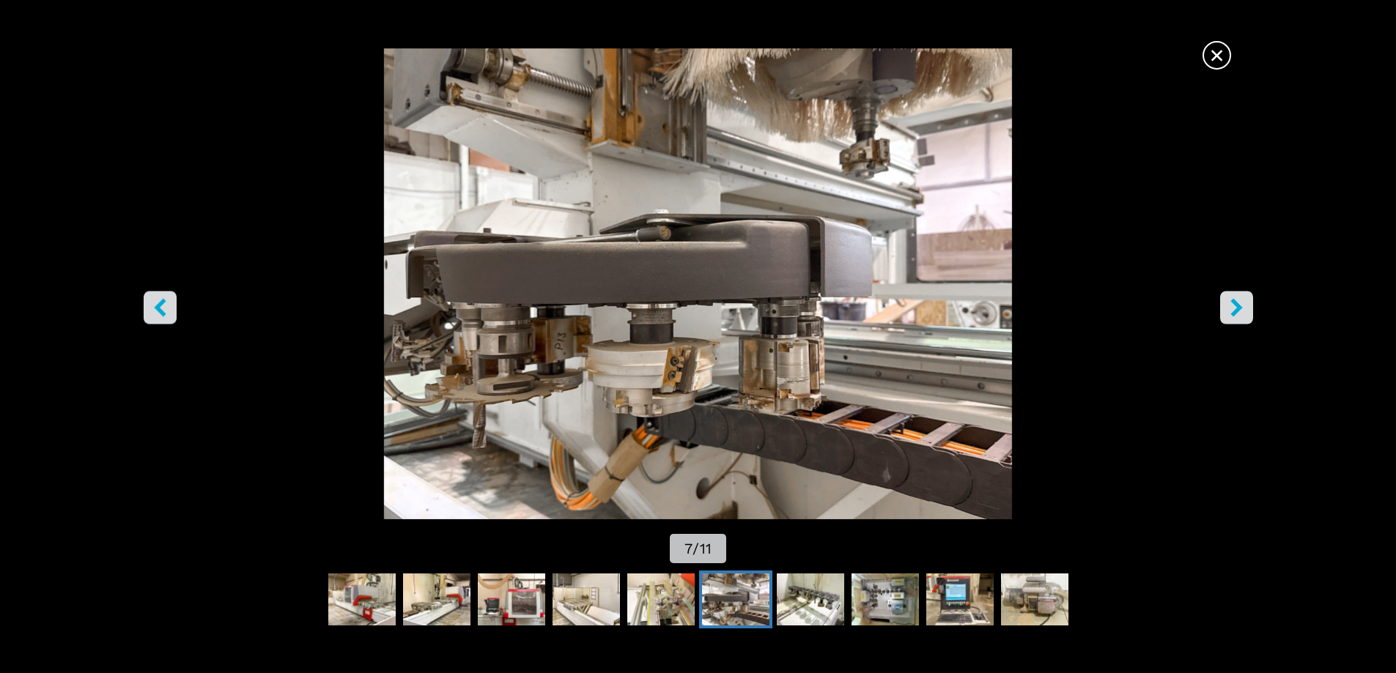
click at [1213, 313] on img "Go to Slide 7" at bounding box center [698, 283] width 1257 height 471
click at [1247, 311] on button "right-button" at bounding box center [1236, 307] width 33 height 33
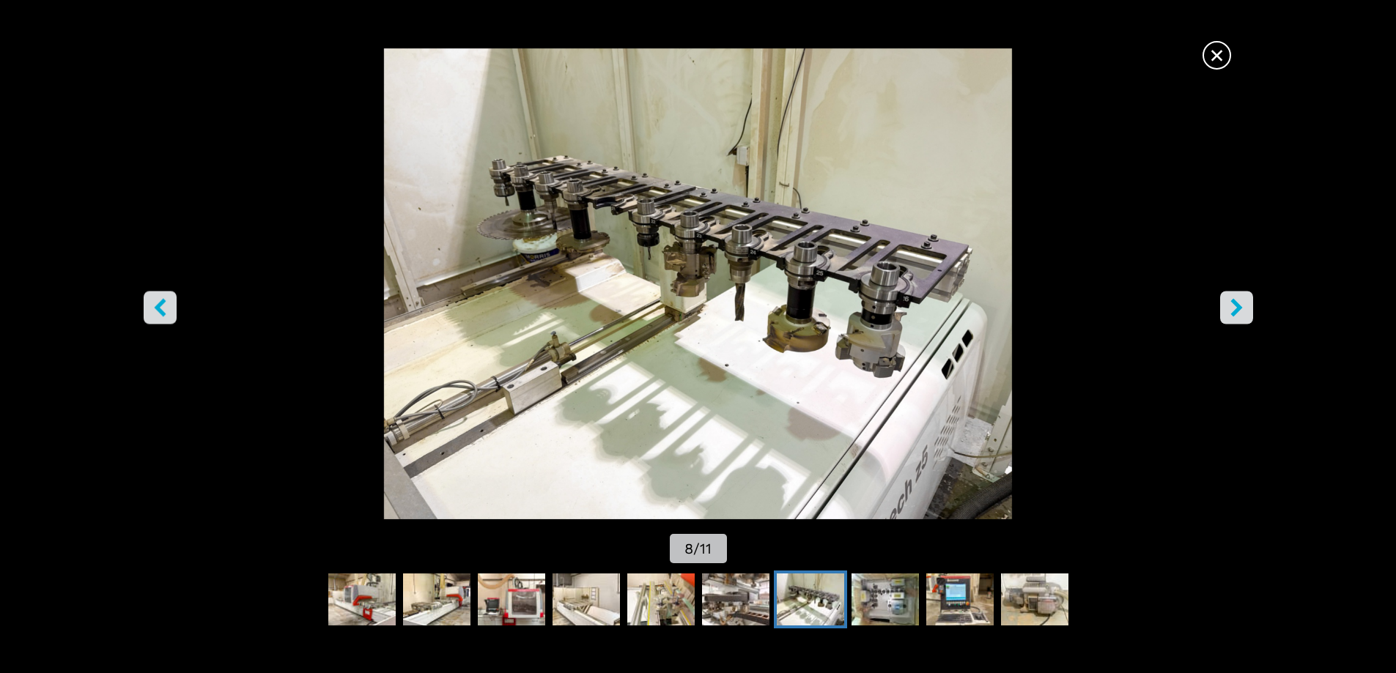
click at [1241, 311] on icon "right-button" at bounding box center [1237, 307] width 18 height 18
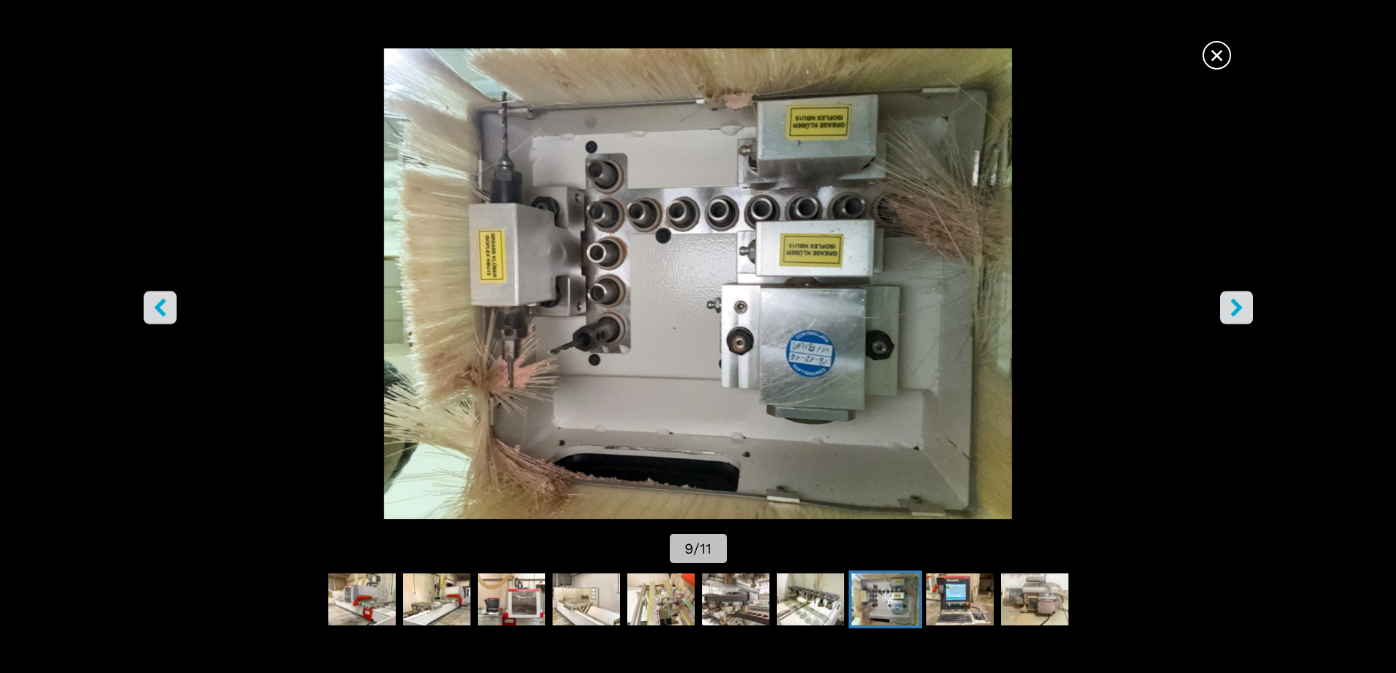
click at [1237, 311] on icon "right-button" at bounding box center [1236, 307] width 12 height 18
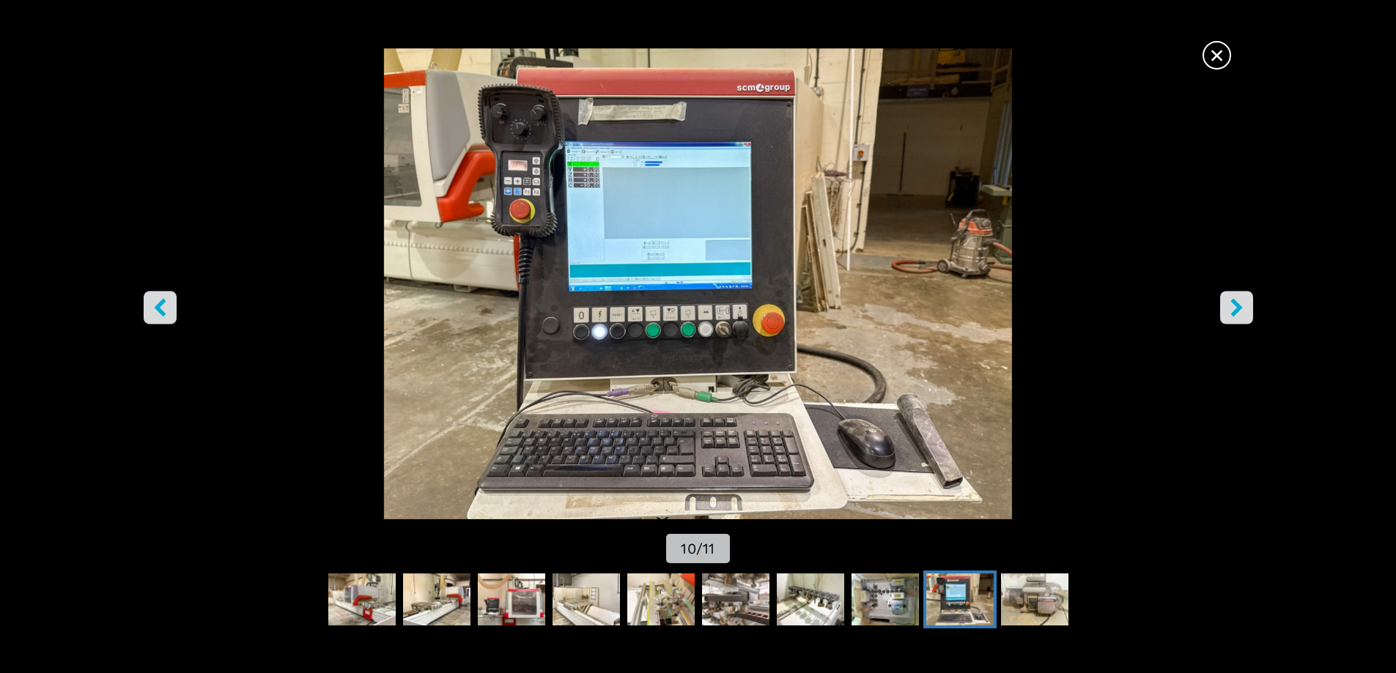
click at [1237, 311] on icon "right-button" at bounding box center [1236, 307] width 12 height 18
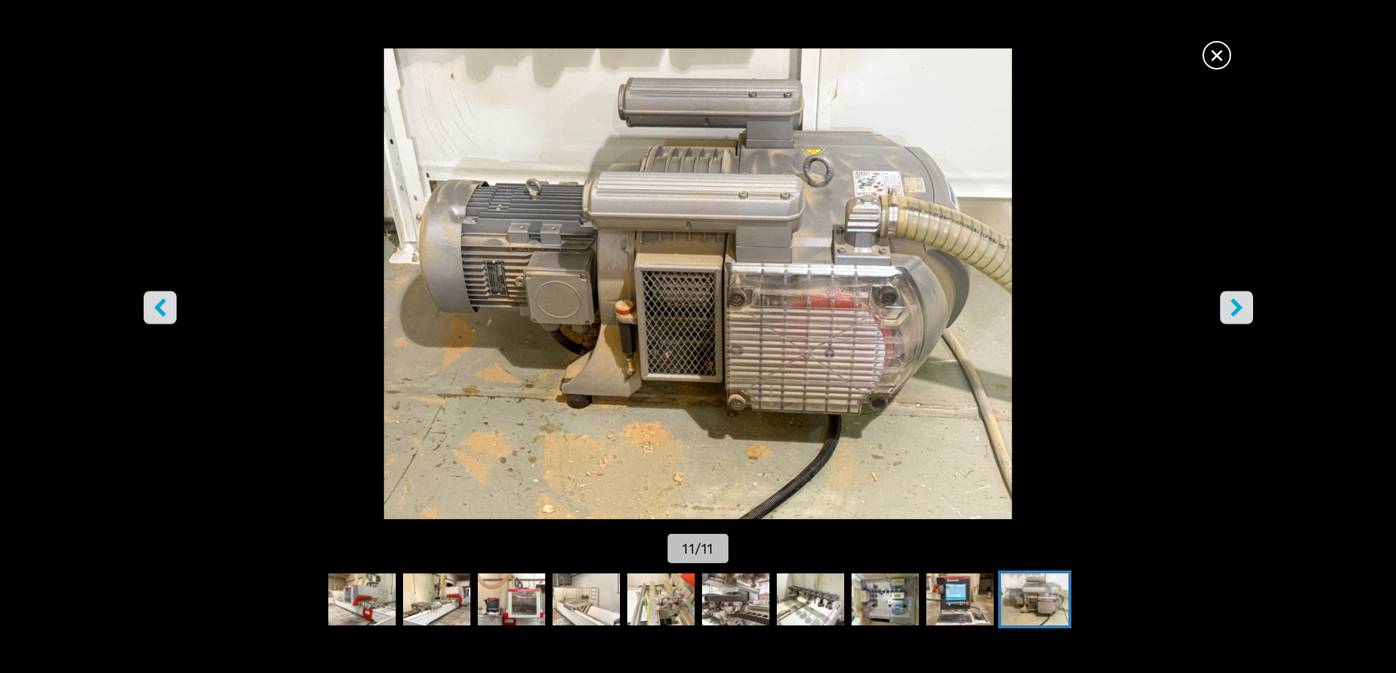
click at [144, 314] on button "left-button" at bounding box center [160, 307] width 33 height 33
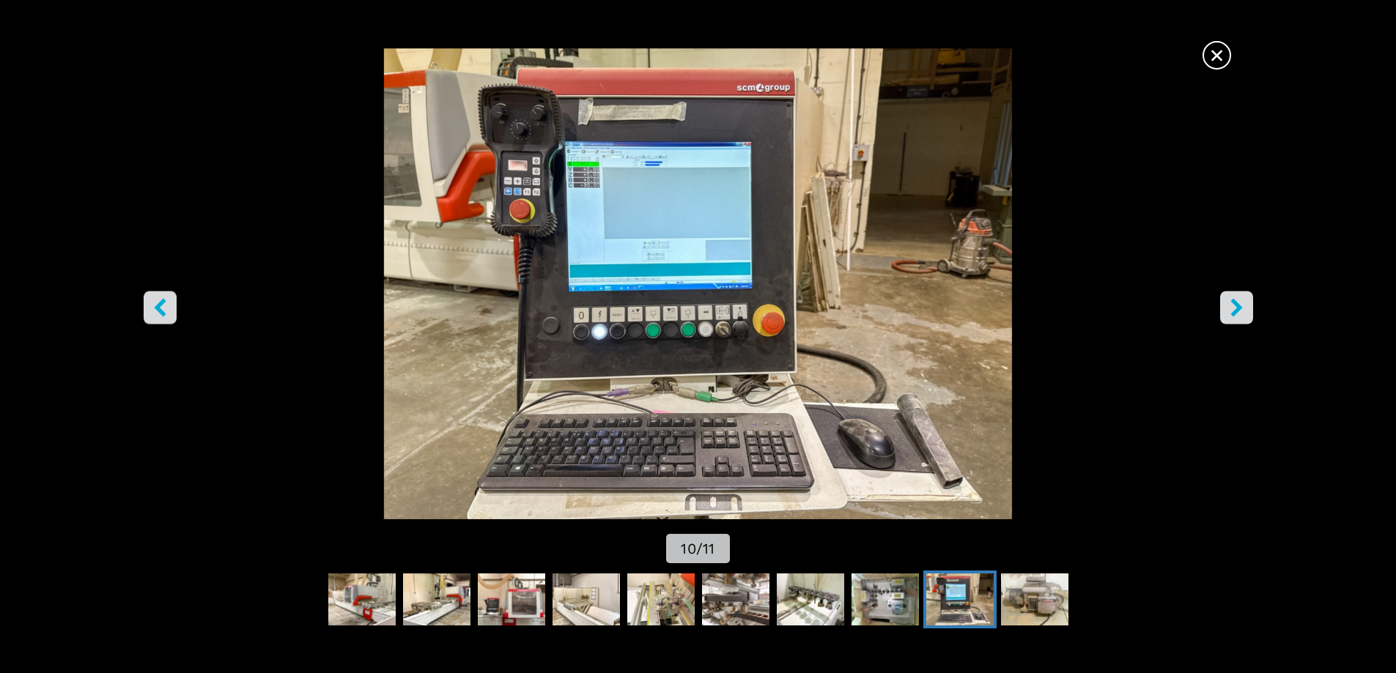
click at [146, 313] on button "left-button" at bounding box center [160, 307] width 33 height 33
click at [154, 310] on icon "left-button" at bounding box center [160, 307] width 18 height 18
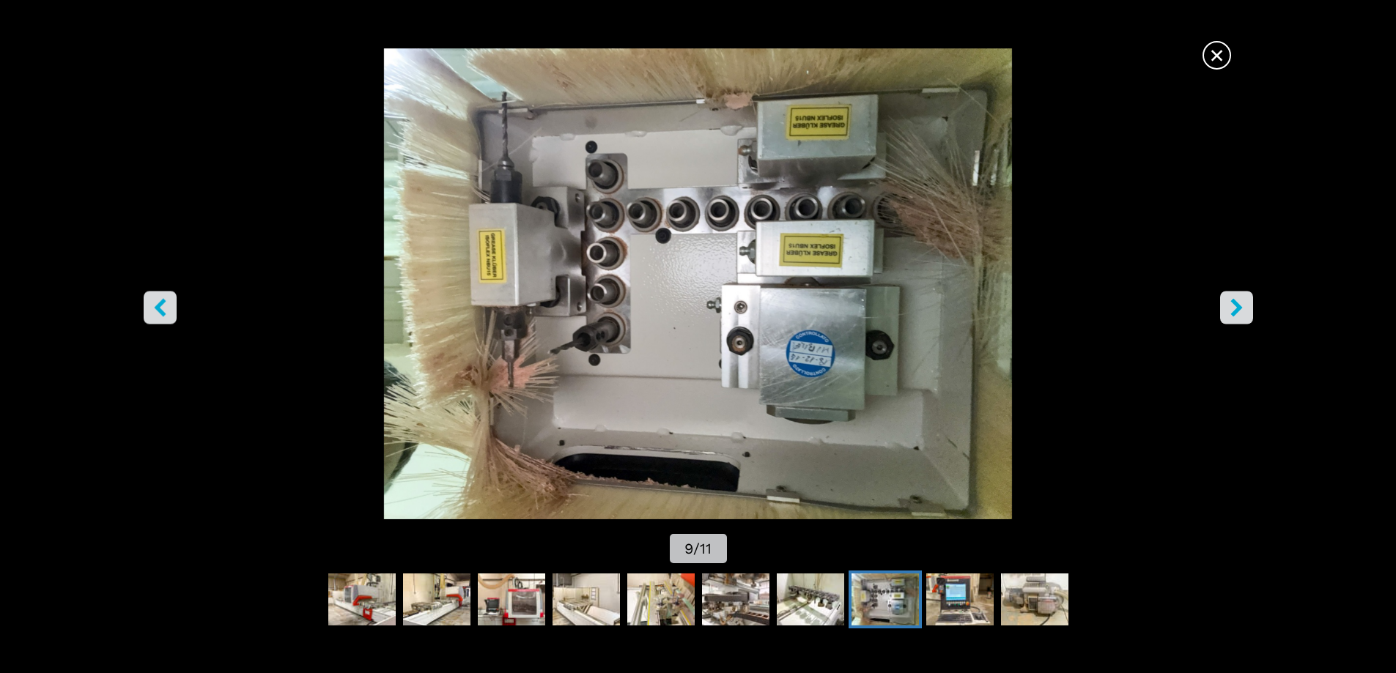
click at [1233, 306] on icon "right-button" at bounding box center [1237, 307] width 18 height 18
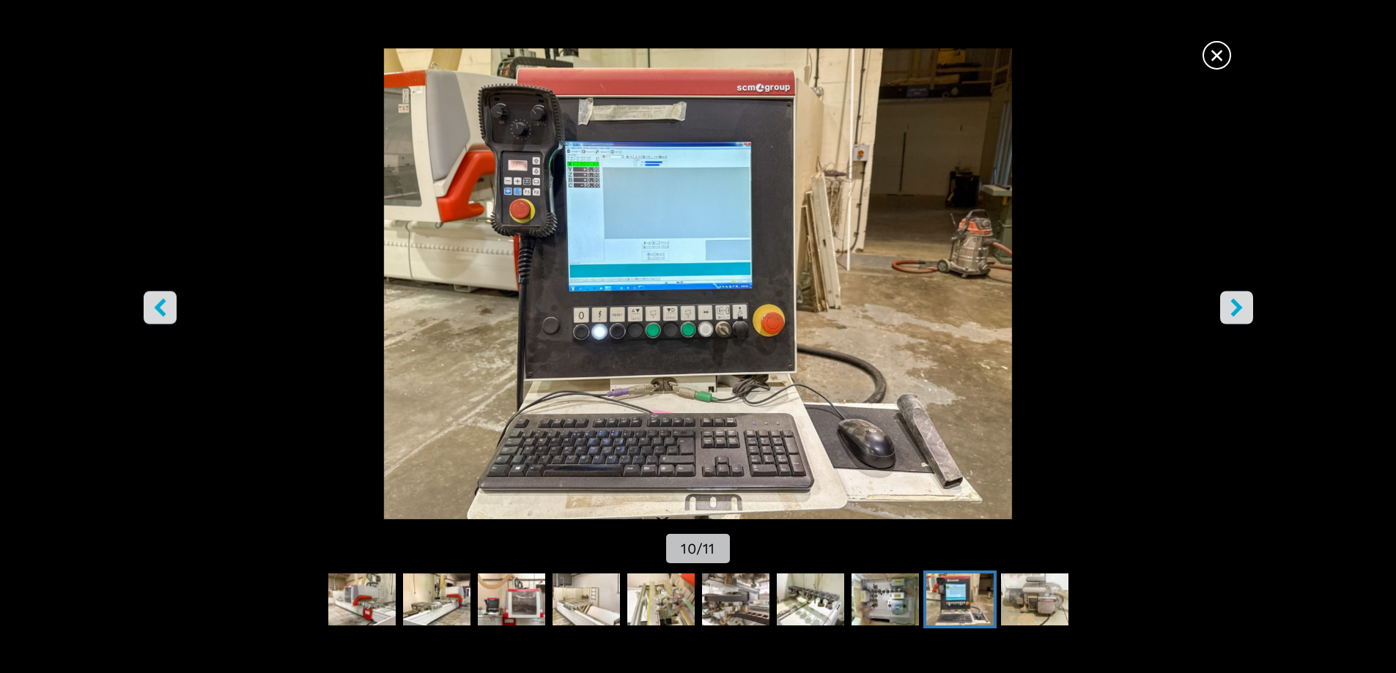
click at [619, 193] on img "Go to Slide 10" at bounding box center [698, 283] width 1257 height 471
click at [1233, 306] on icon "right-button" at bounding box center [1237, 307] width 18 height 18
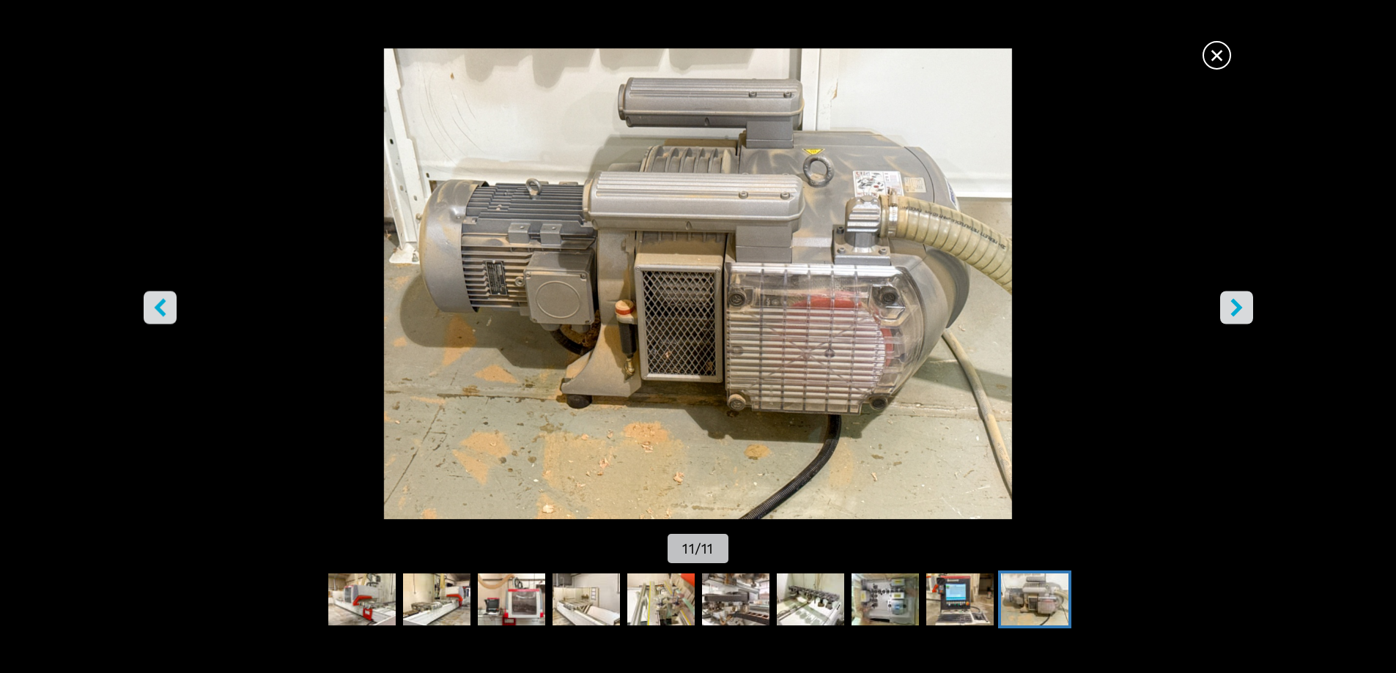
click at [1216, 307] on img "Go to Slide 11" at bounding box center [698, 283] width 1257 height 471
click at [1231, 307] on icon "right-button" at bounding box center [1237, 307] width 18 height 18
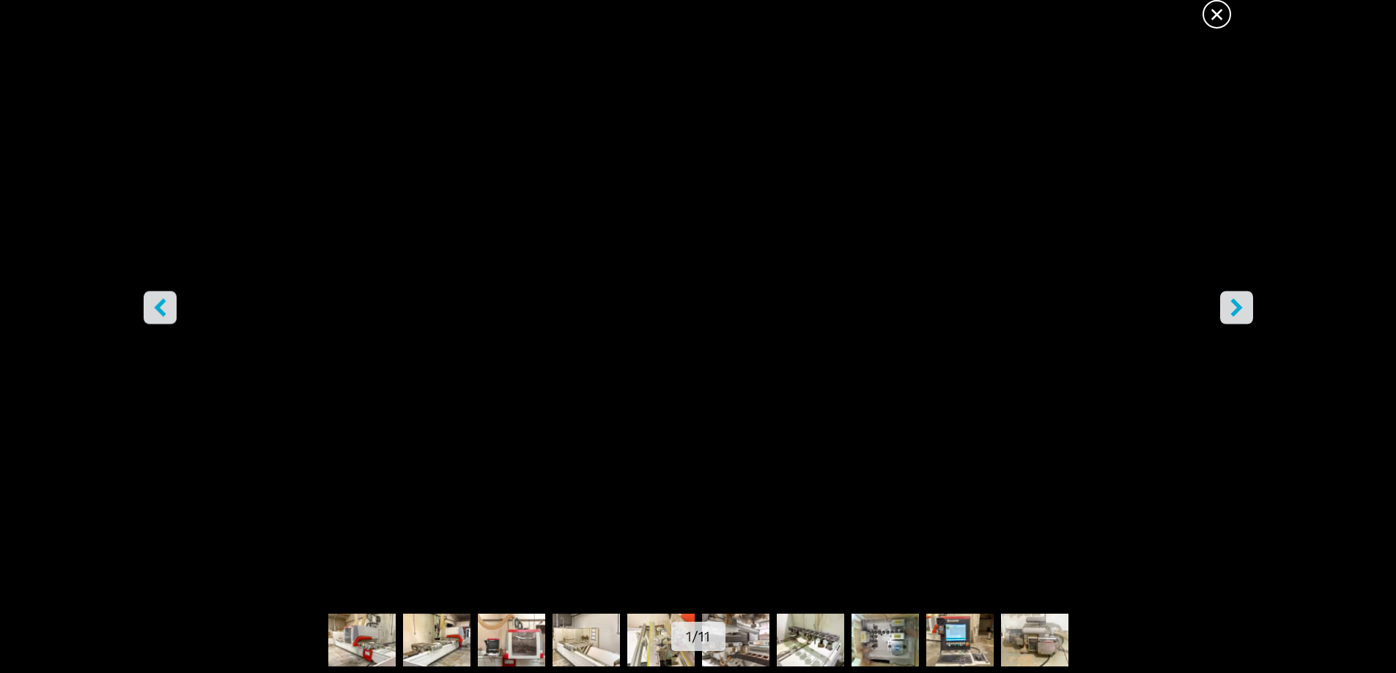
click at [1219, 18] on span "×" at bounding box center [1217, 12] width 26 height 26
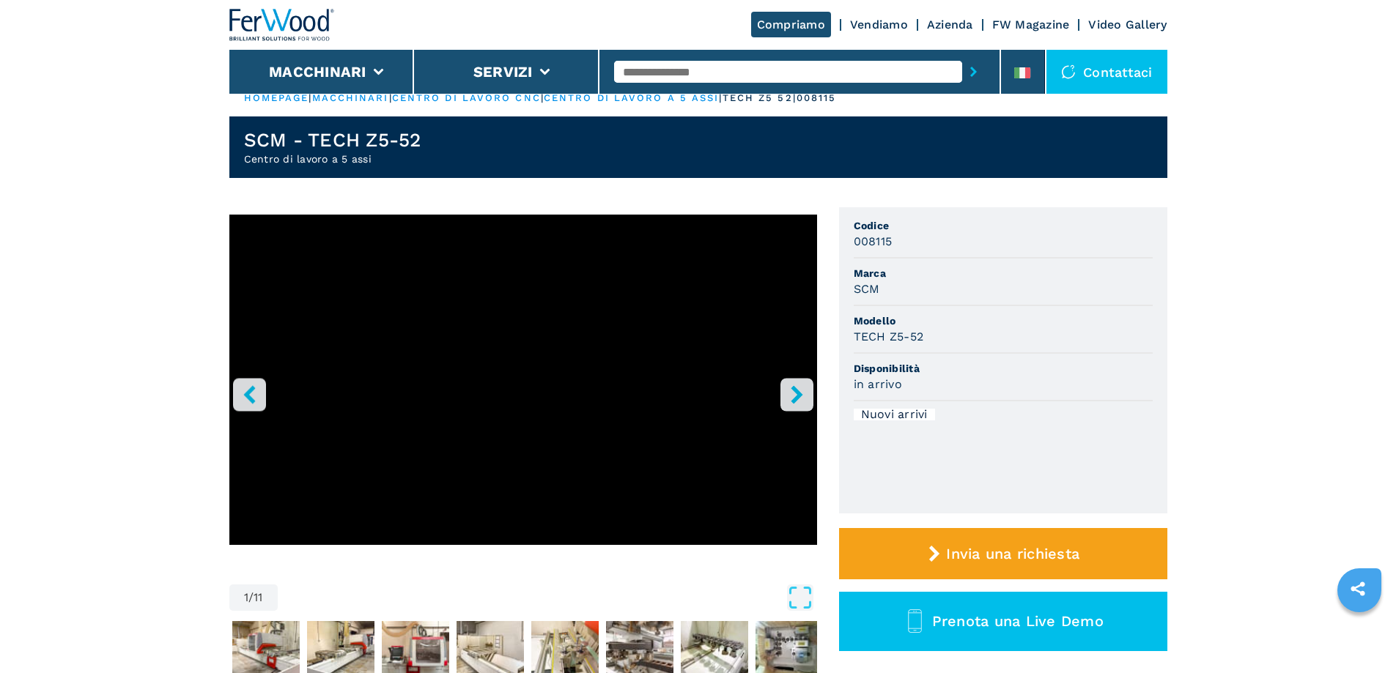
scroll to position [0, 0]
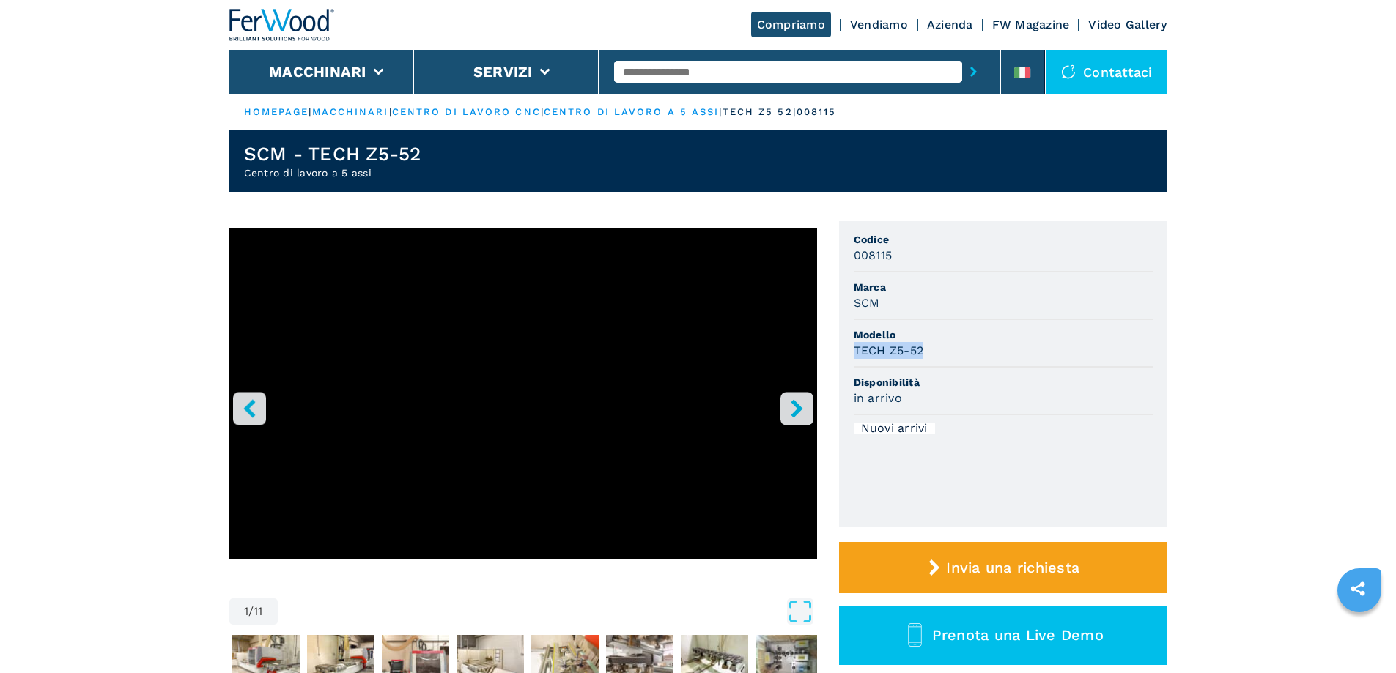
drag, startPoint x: 854, startPoint y: 352, endPoint x: 926, endPoint y: 344, distance: 72.9
click at [926, 344] on div "TECH Z5-52" at bounding box center [1003, 350] width 299 height 17
